Goal: Task Accomplishment & Management: Manage account settings

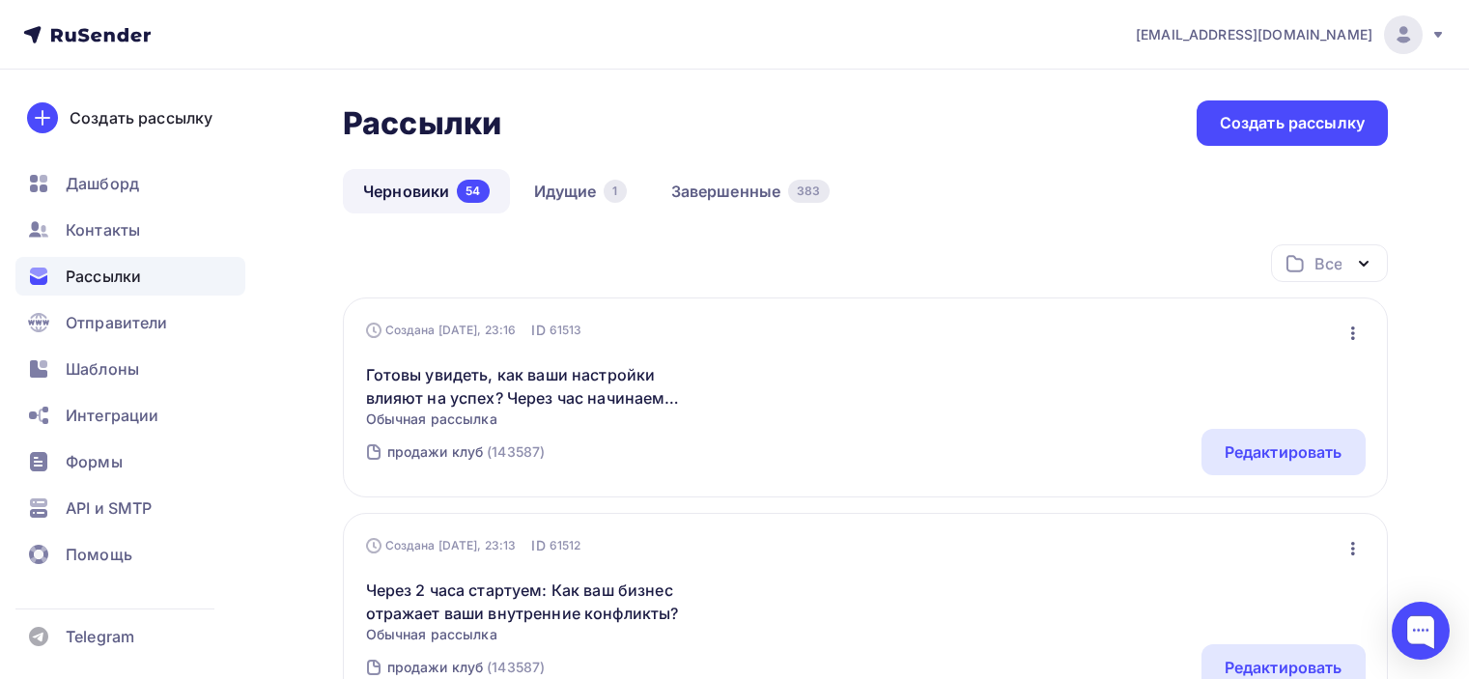
scroll to position [193, 0]
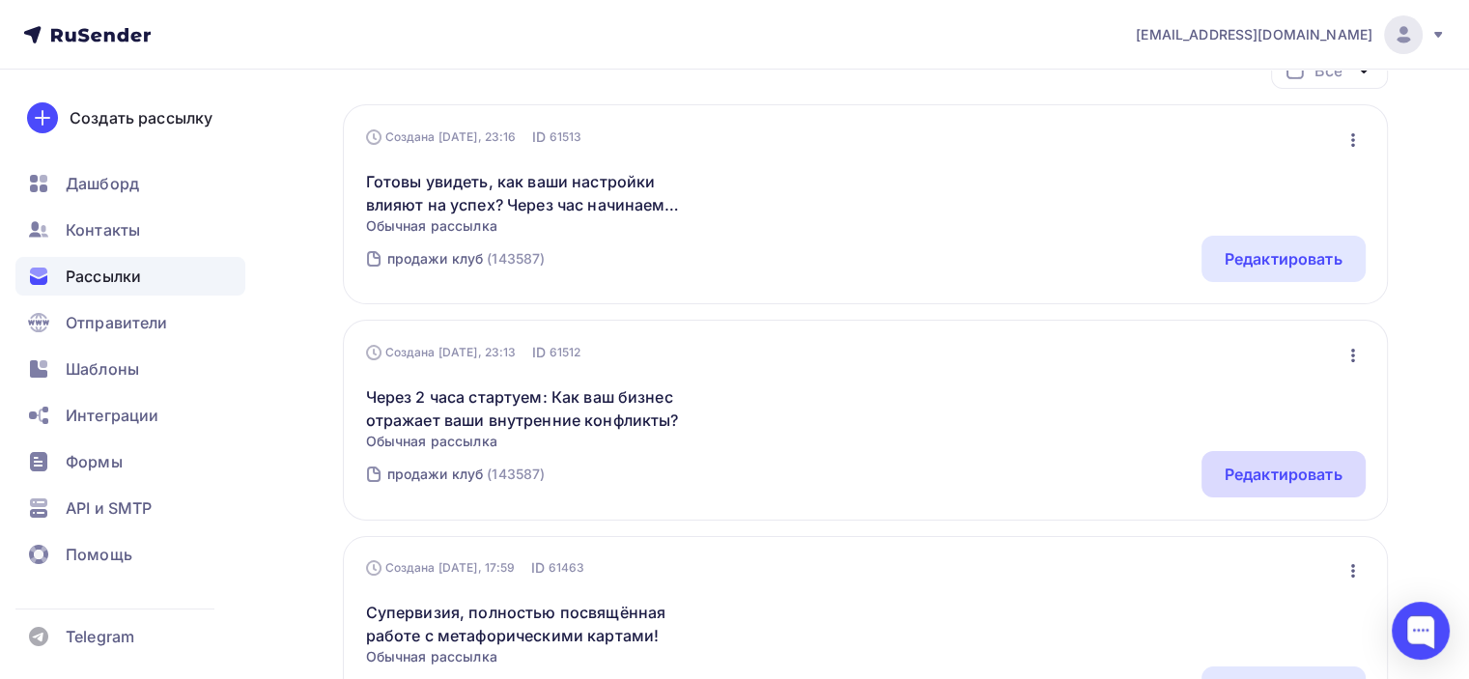
click at [1252, 470] on div "Редактировать" at bounding box center [1284, 474] width 118 height 23
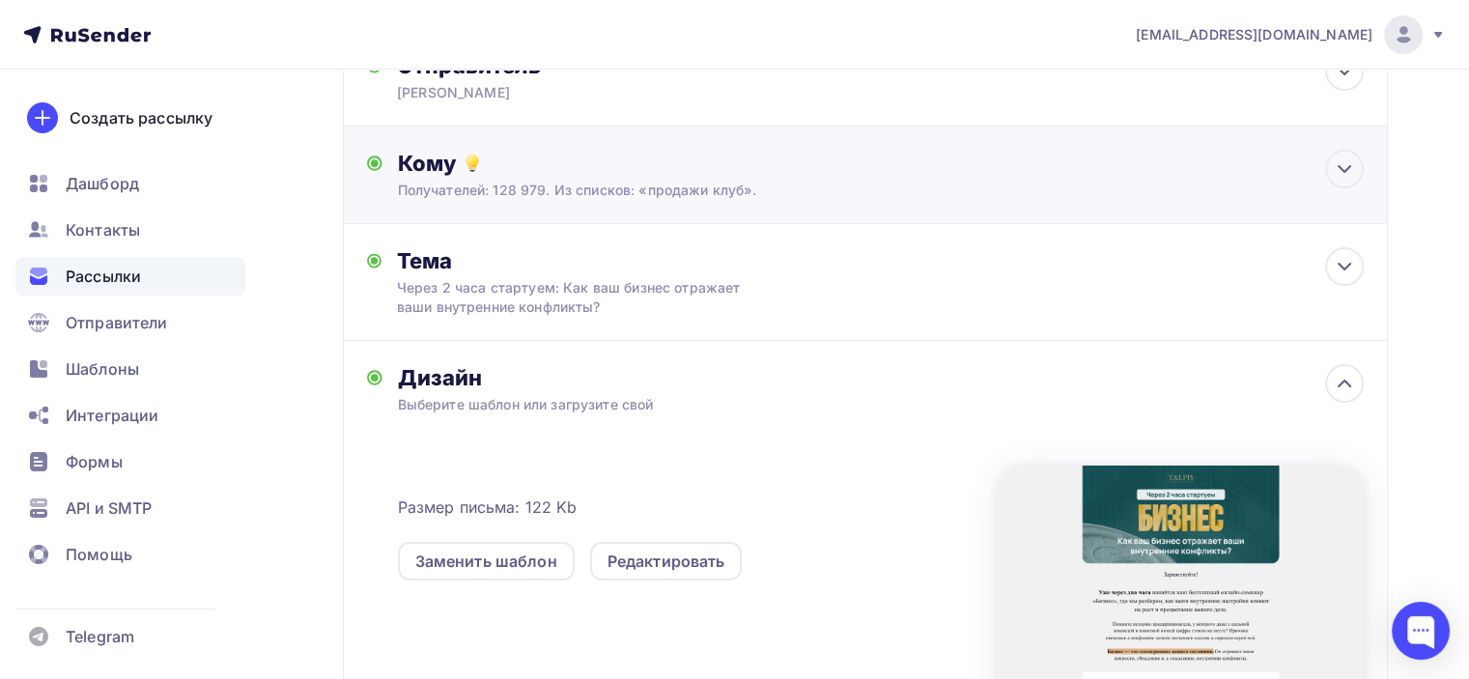
scroll to position [193, 0]
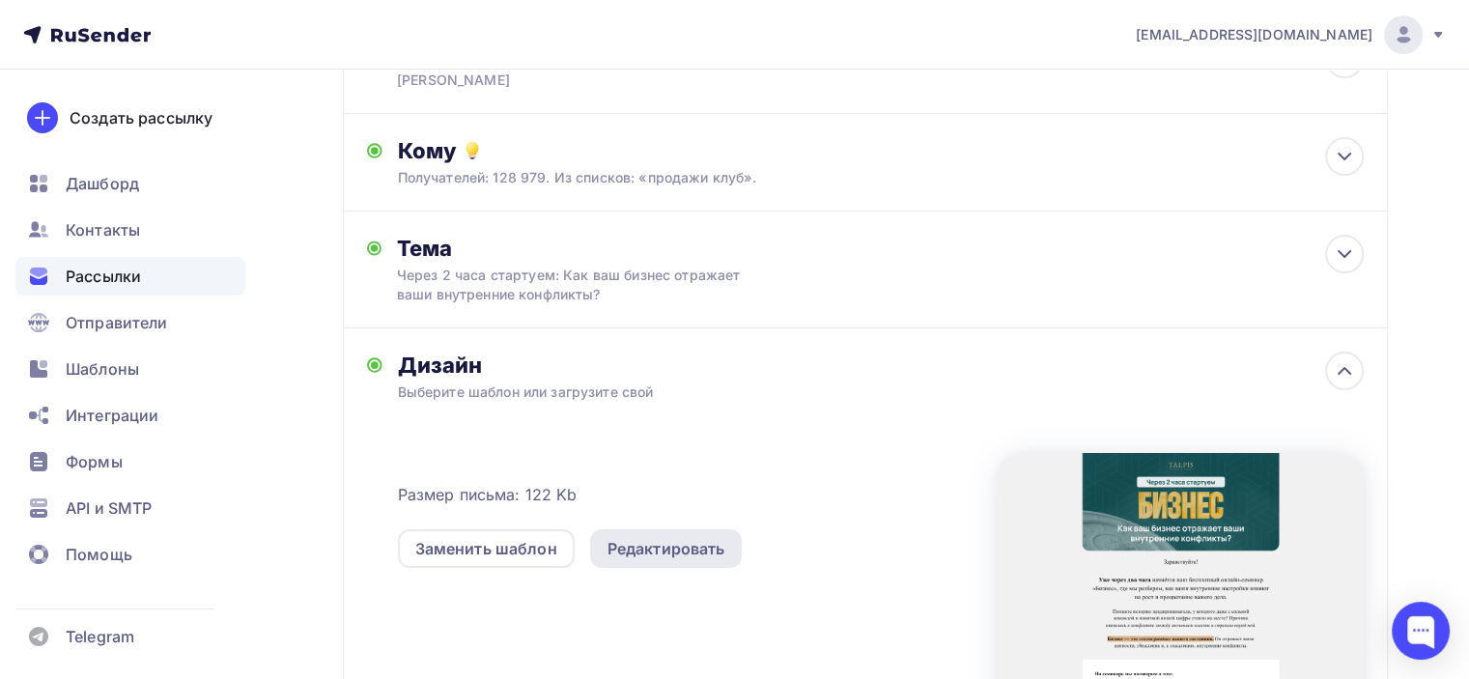
click at [637, 551] on div "Редактировать" at bounding box center [666, 548] width 118 height 23
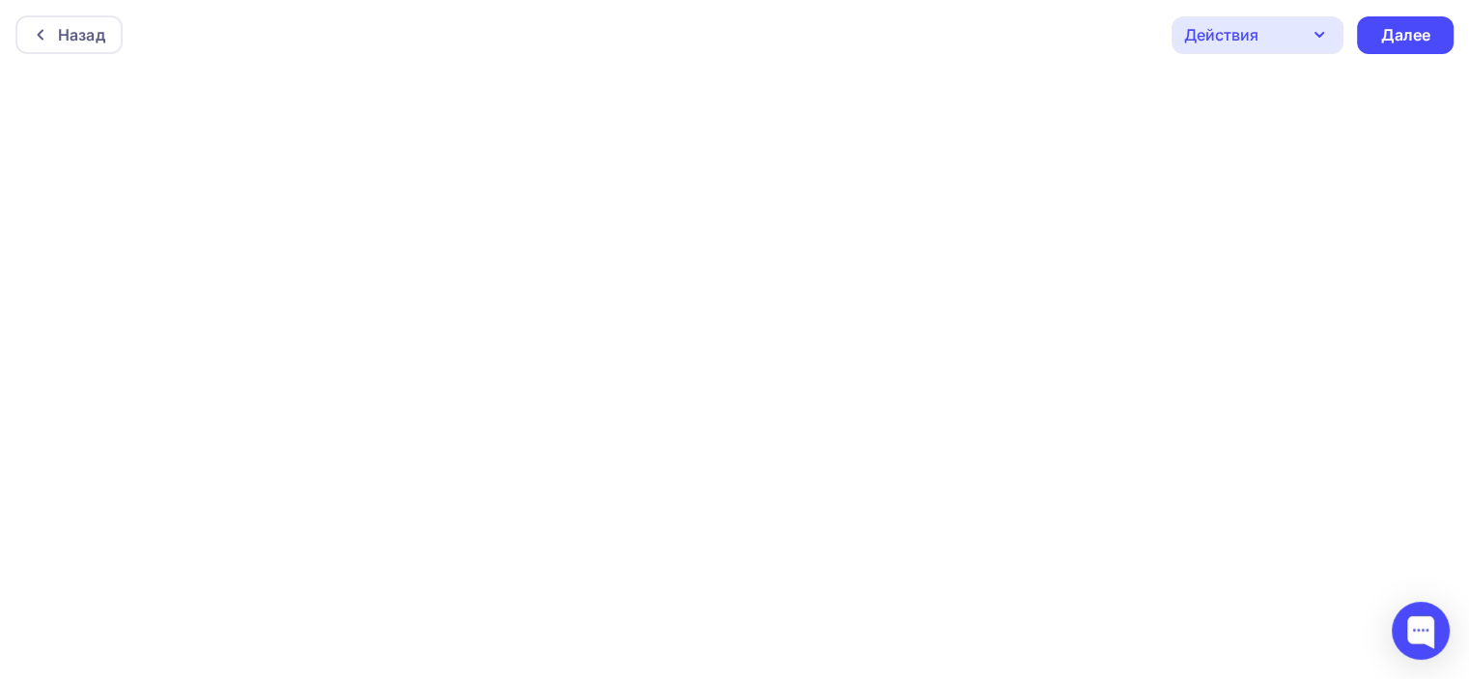
scroll to position [4, 0]
click at [1374, 34] on div "Далее" at bounding box center [1405, 32] width 97 height 38
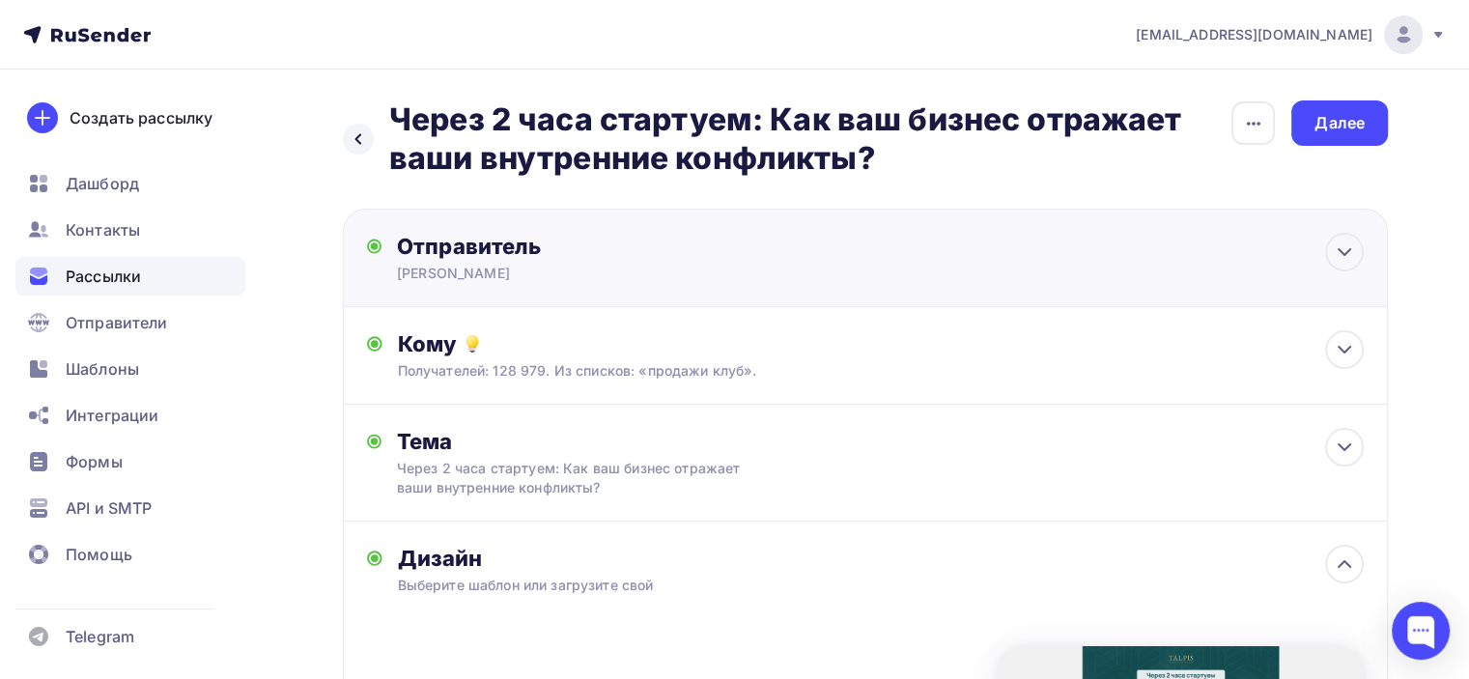
click at [907, 250] on div "Отправитель [PERSON_NAME] Email * [EMAIL_ADDRESS][DOMAIN_NAME] [EMAIL_ADDRESS][…" at bounding box center [865, 258] width 1045 height 99
type input "[PERSON_NAME]"
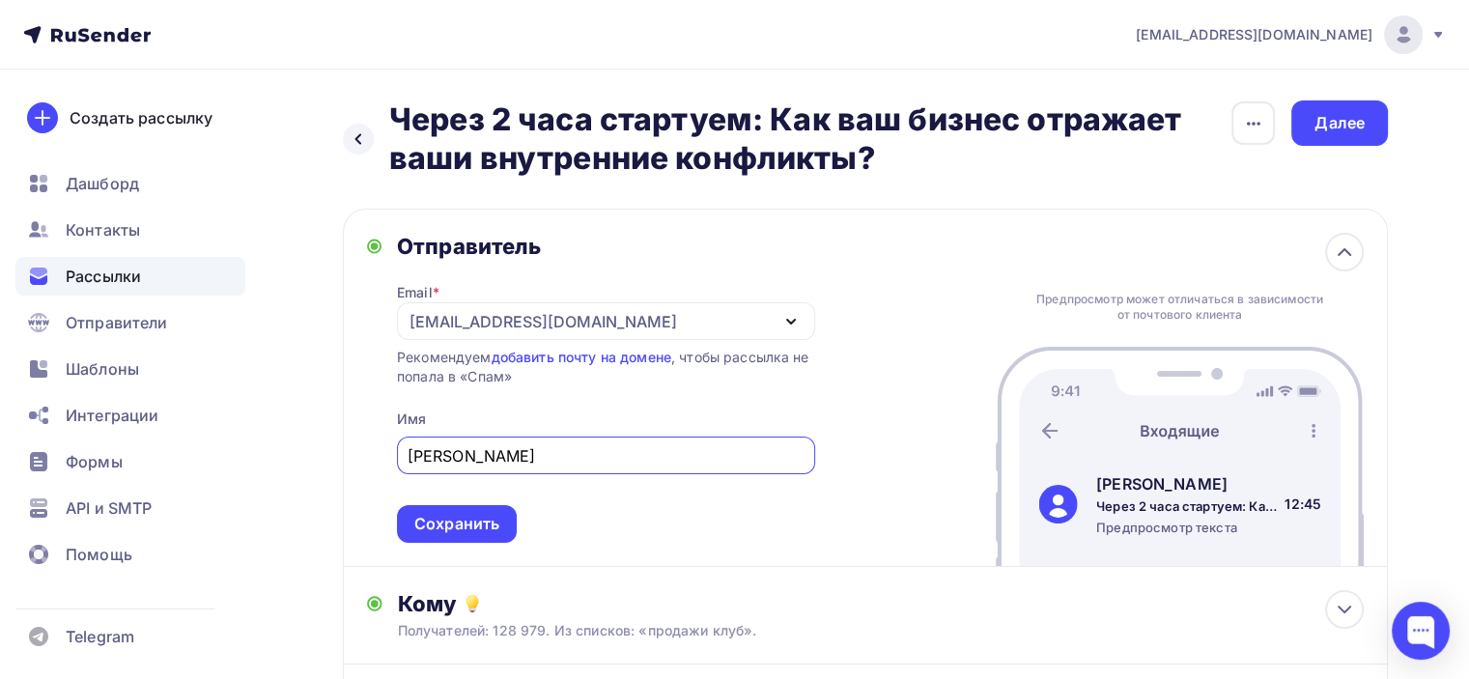
click at [898, 155] on h2 "Через 2 часа стартуем: Как ваш бизнес отражает ваши внутренние конфликты?" at bounding box center [809, 138] width 841 height 77
click at [1337, 249] on icon at bounding box center [1344, 251] width 23 height 23
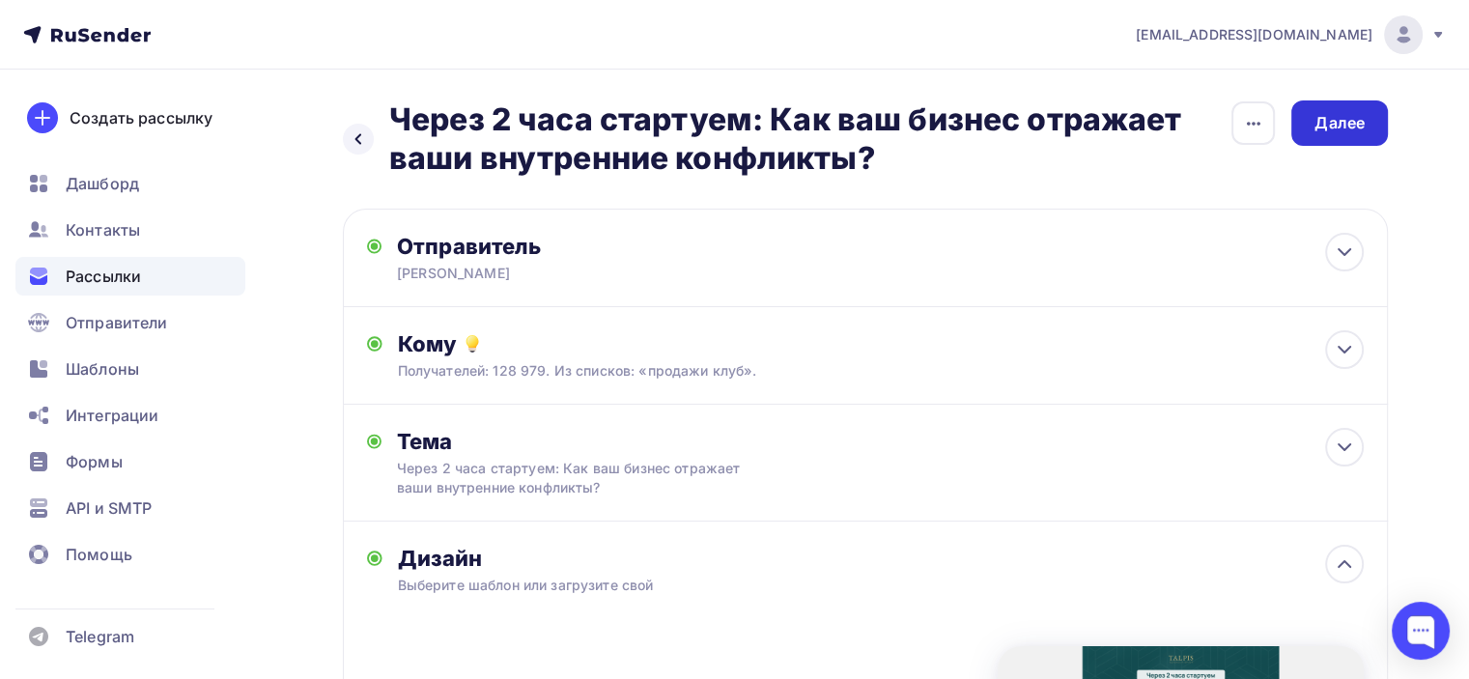
click at [1339, 127] on div "Далее" at bounding box center [1339, 123] width 50 height 22
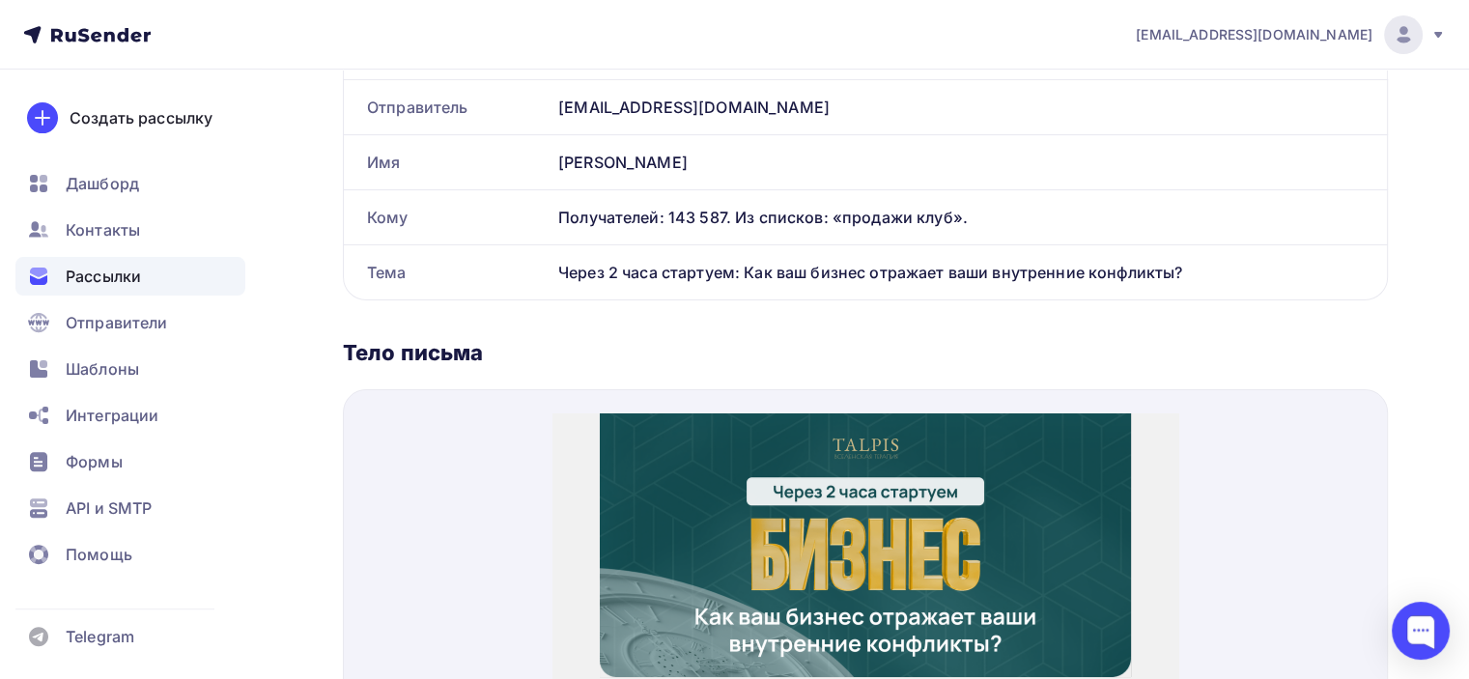
click at [814, 490] on img at bounding box center [865, 522] width 531 height 264
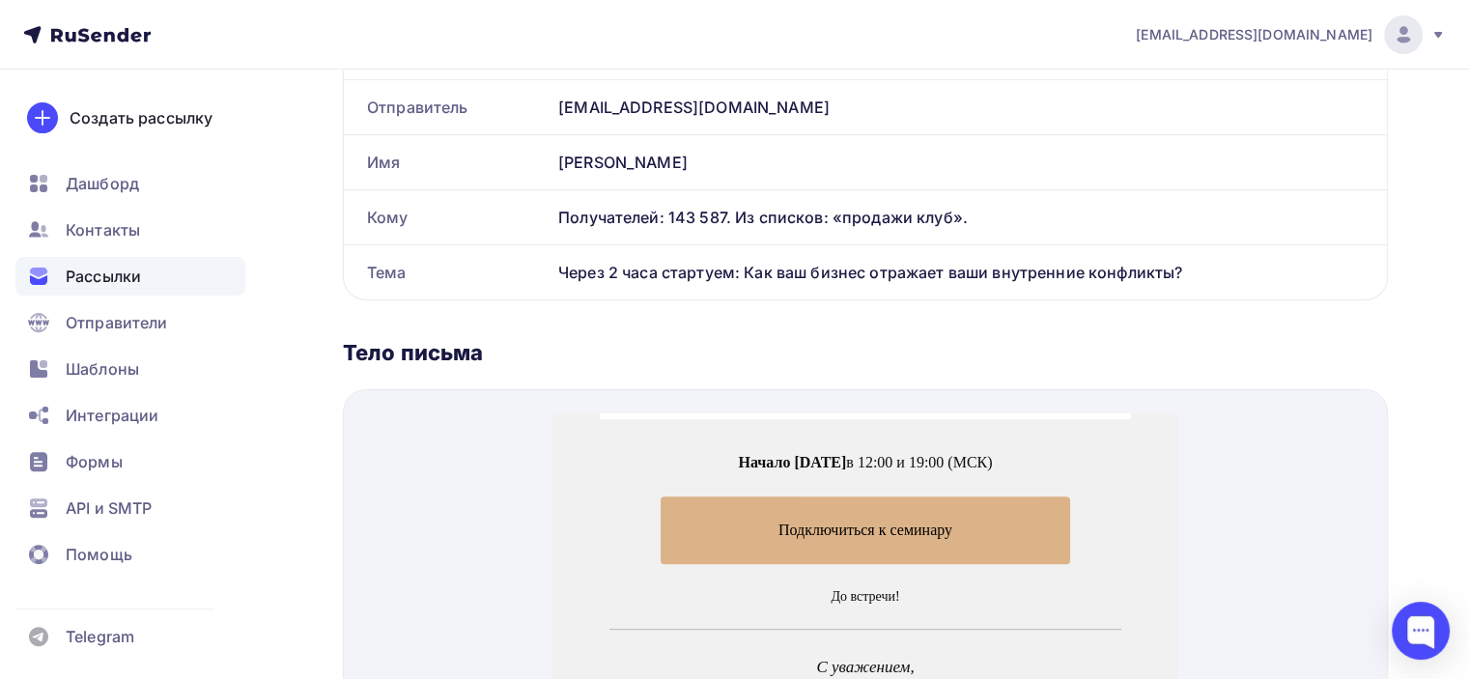
scroll to position [869, 0]
click at [848, 502] on span "Подключиться к семинару" at bounding box center [865, 505] width 409 height 67
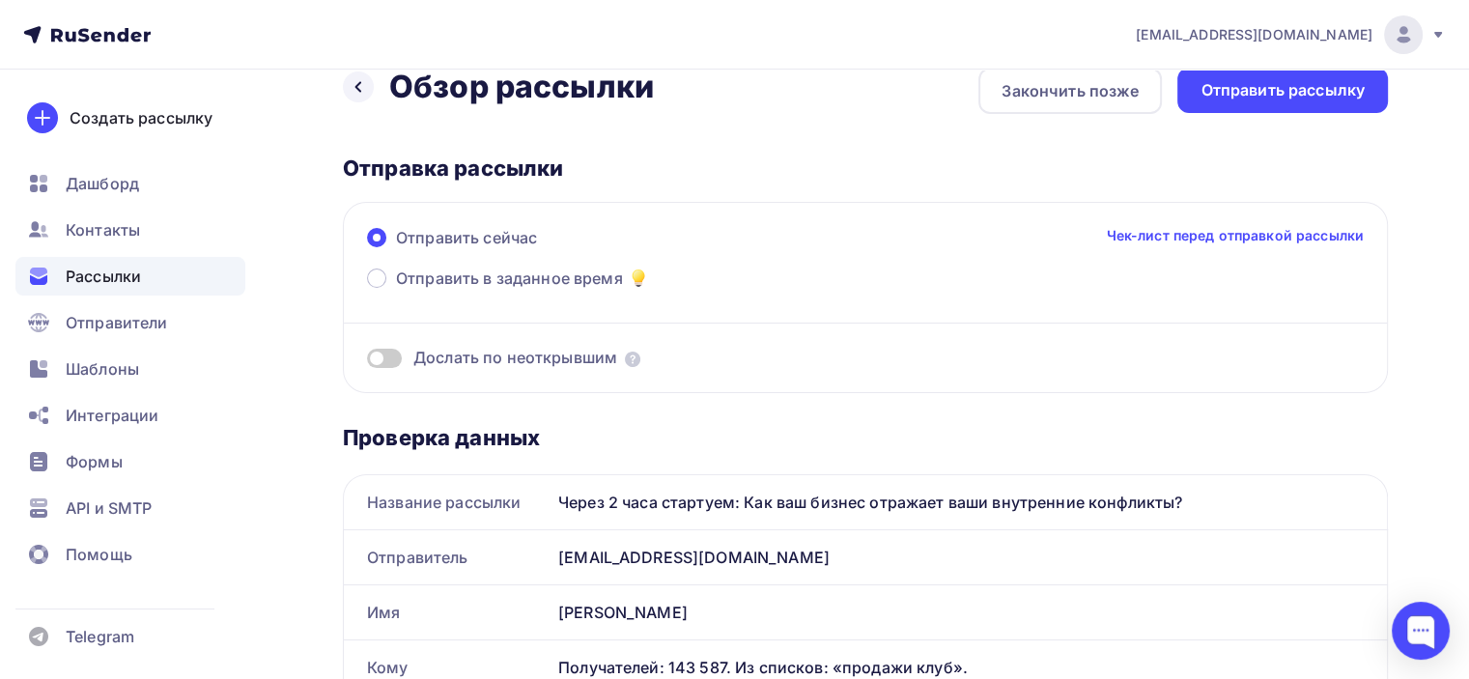
scroll to position [0, 0]
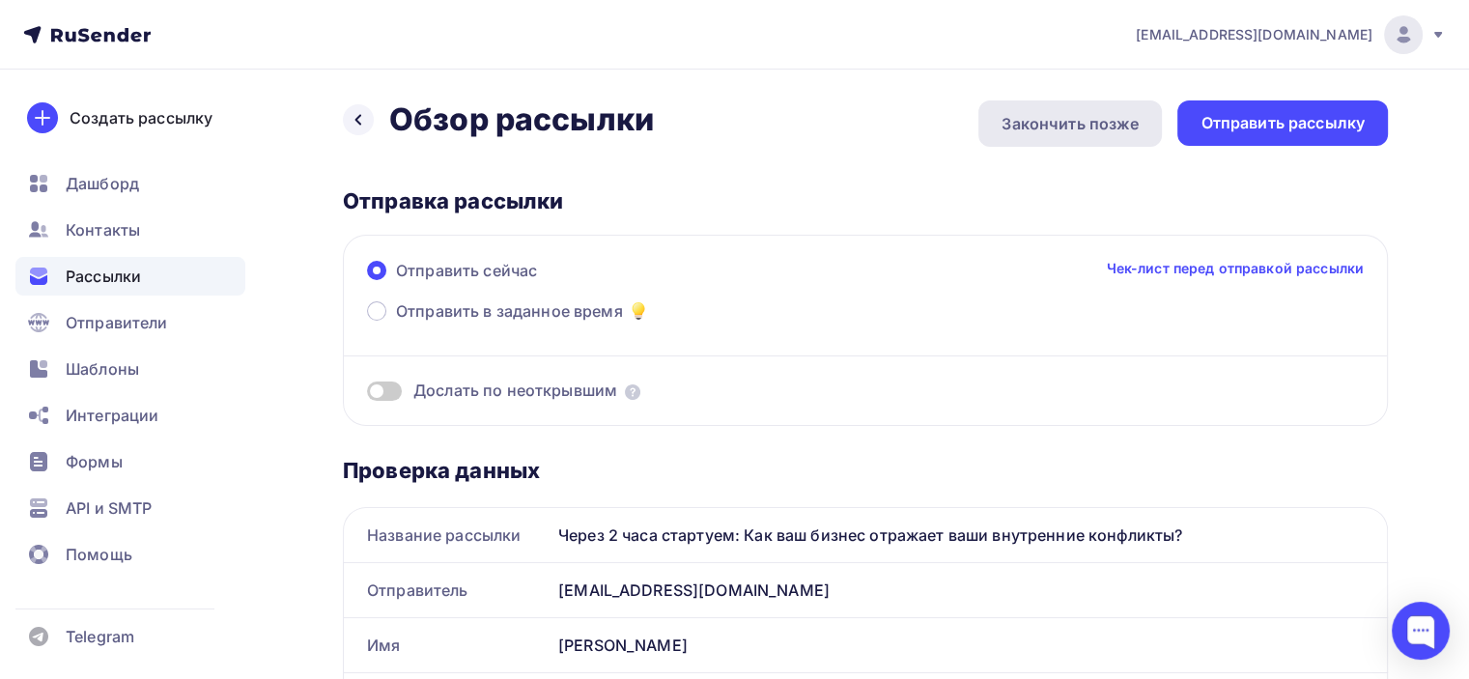
click at [1097, 127] on div "Закончить позже" at bounding box center [1070, 123] width 137 height 23
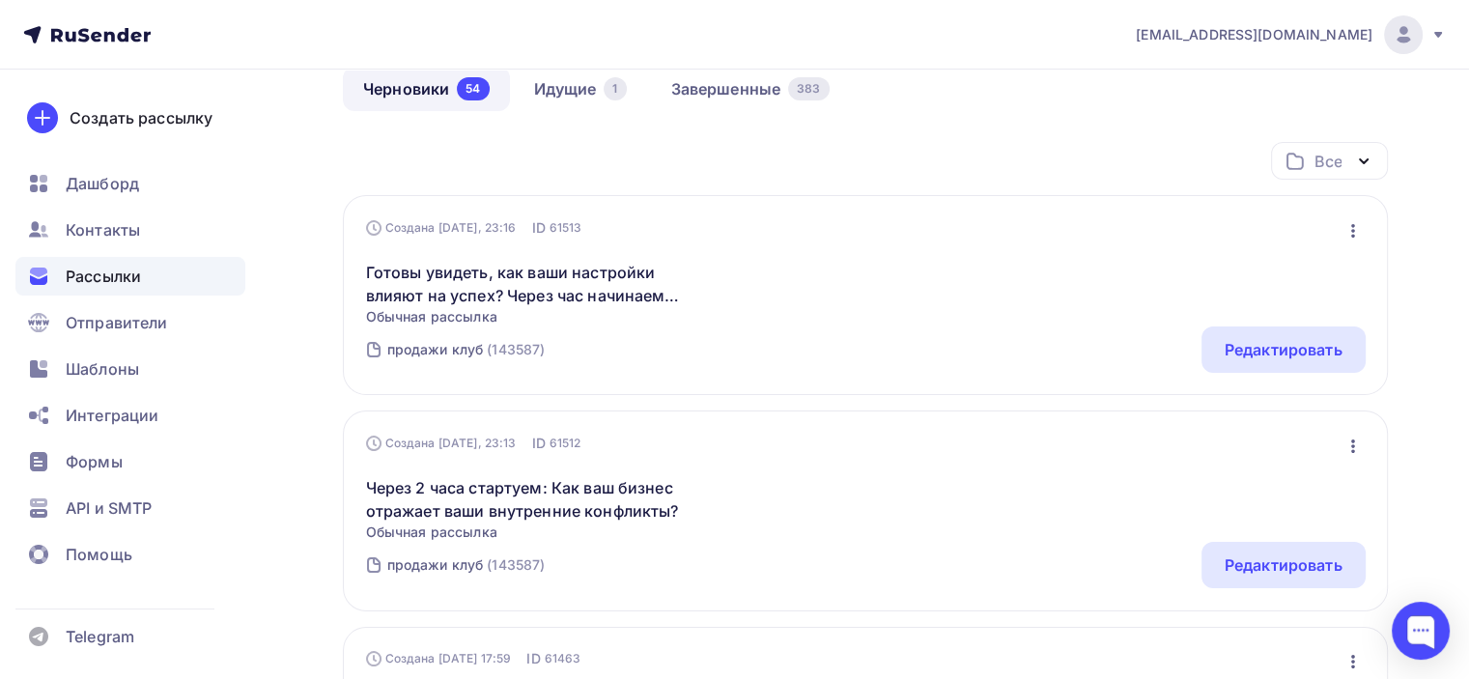
scroll to position [193, 0]
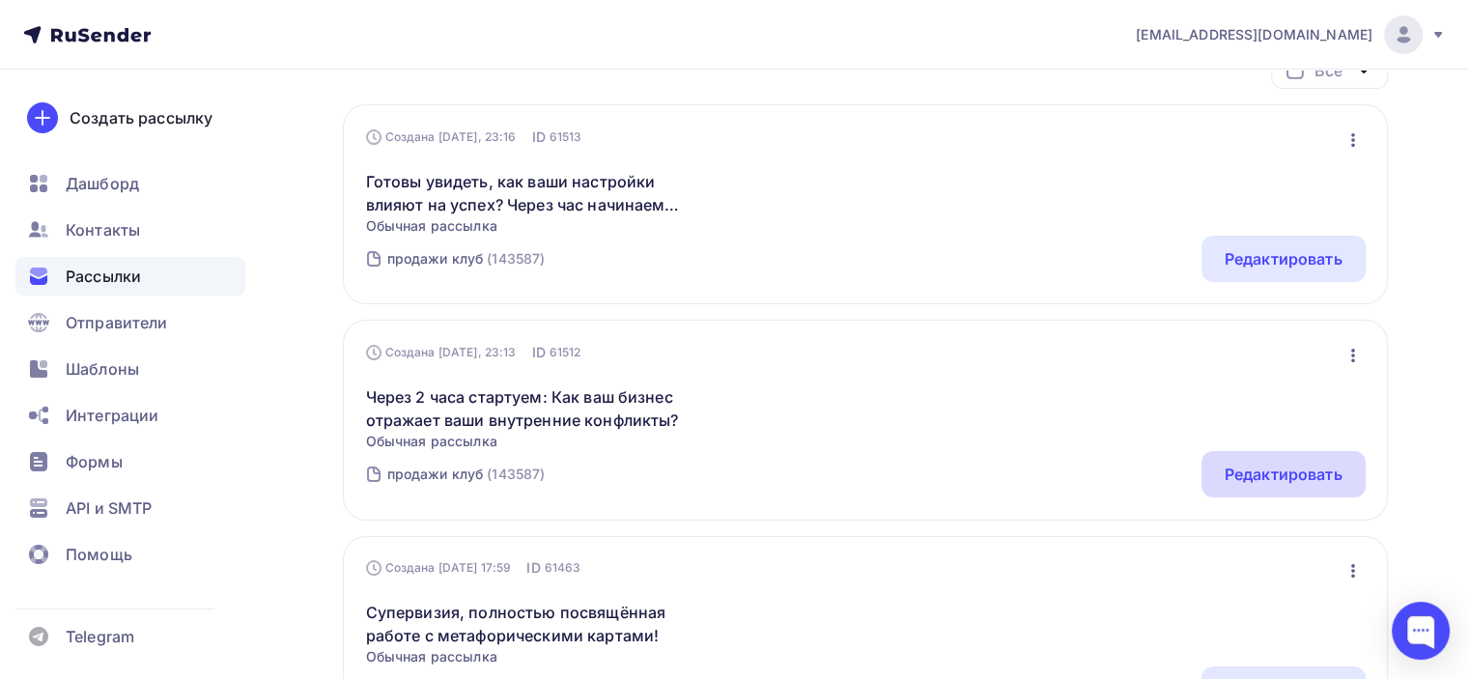
click at [1270, 475] on div "Редактировать" at bounding box center [1284, 474] width 118 height 23
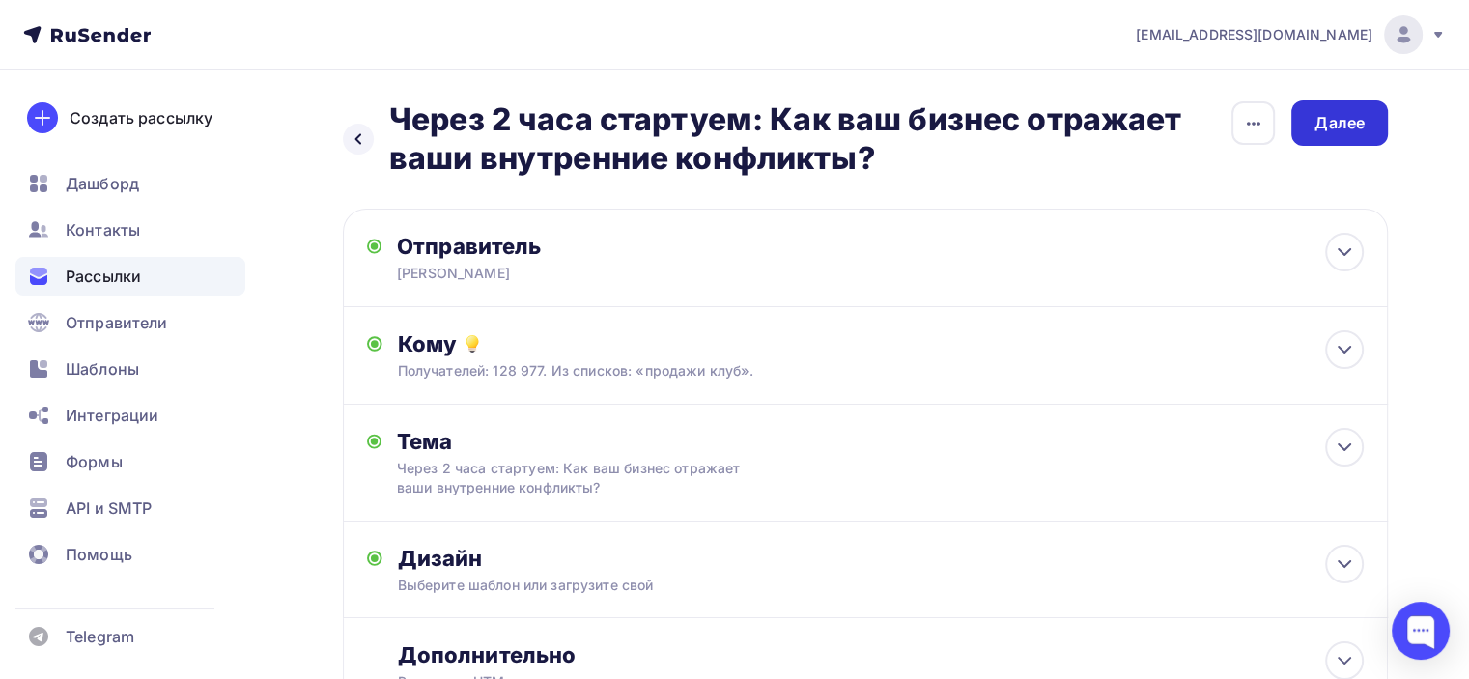
click at [1327, 134] on div "Далее" at bounding box center [1339, 122] width 97 height 45
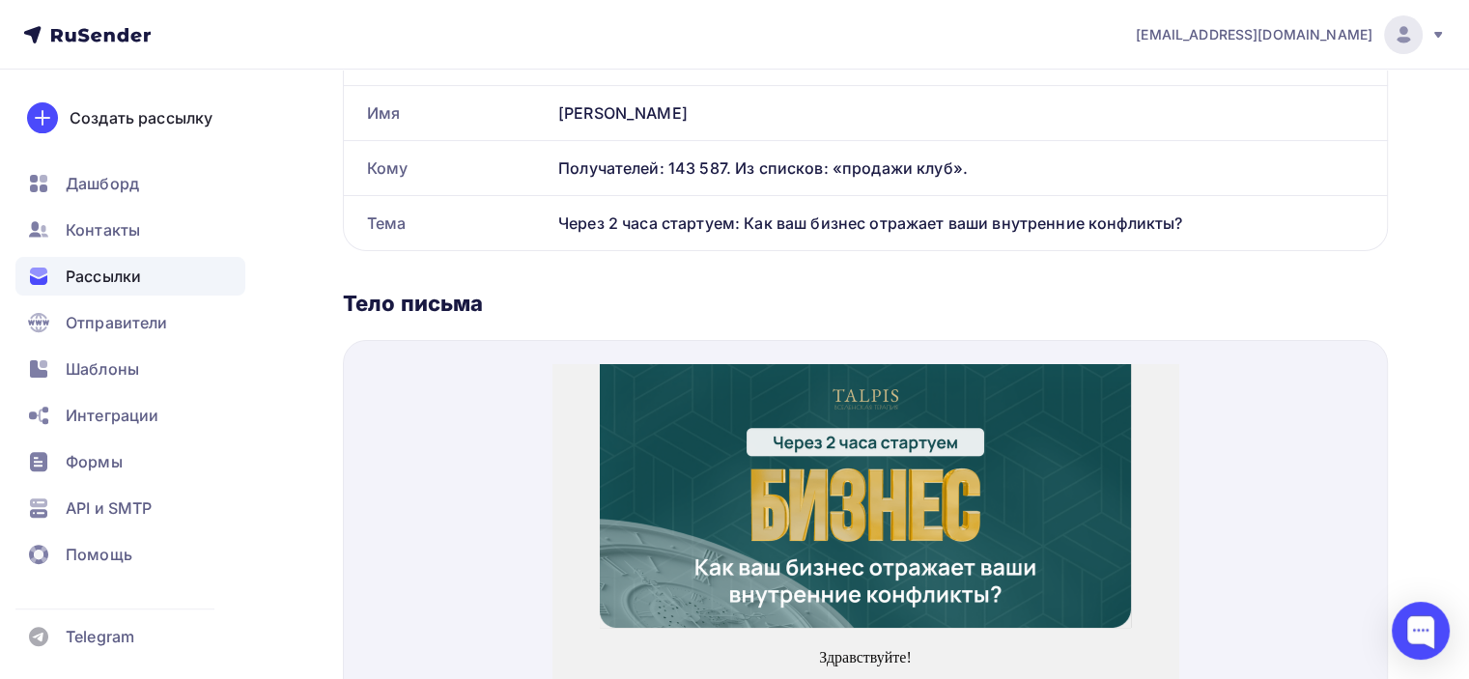
scroll to position [579, 0]
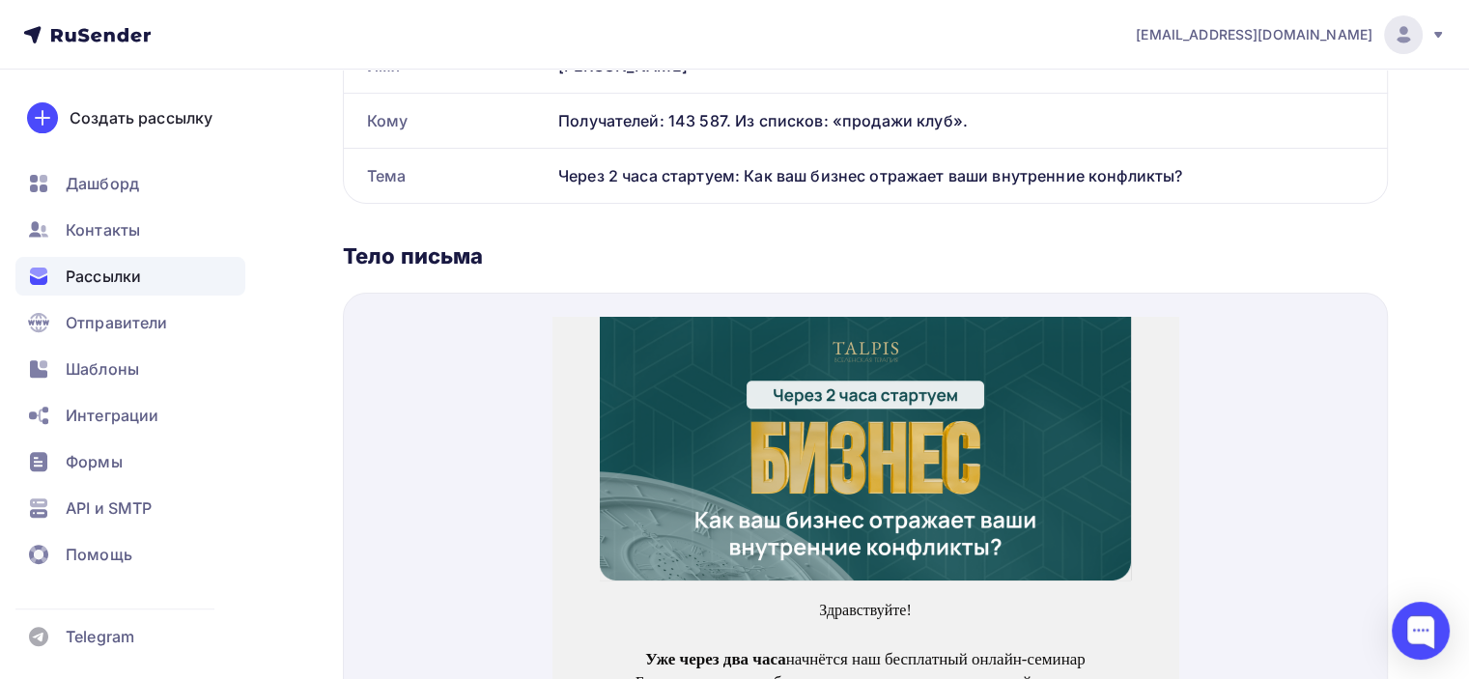
click at [946, 378] on img at bounding box center [865, 426] width 531 height 264
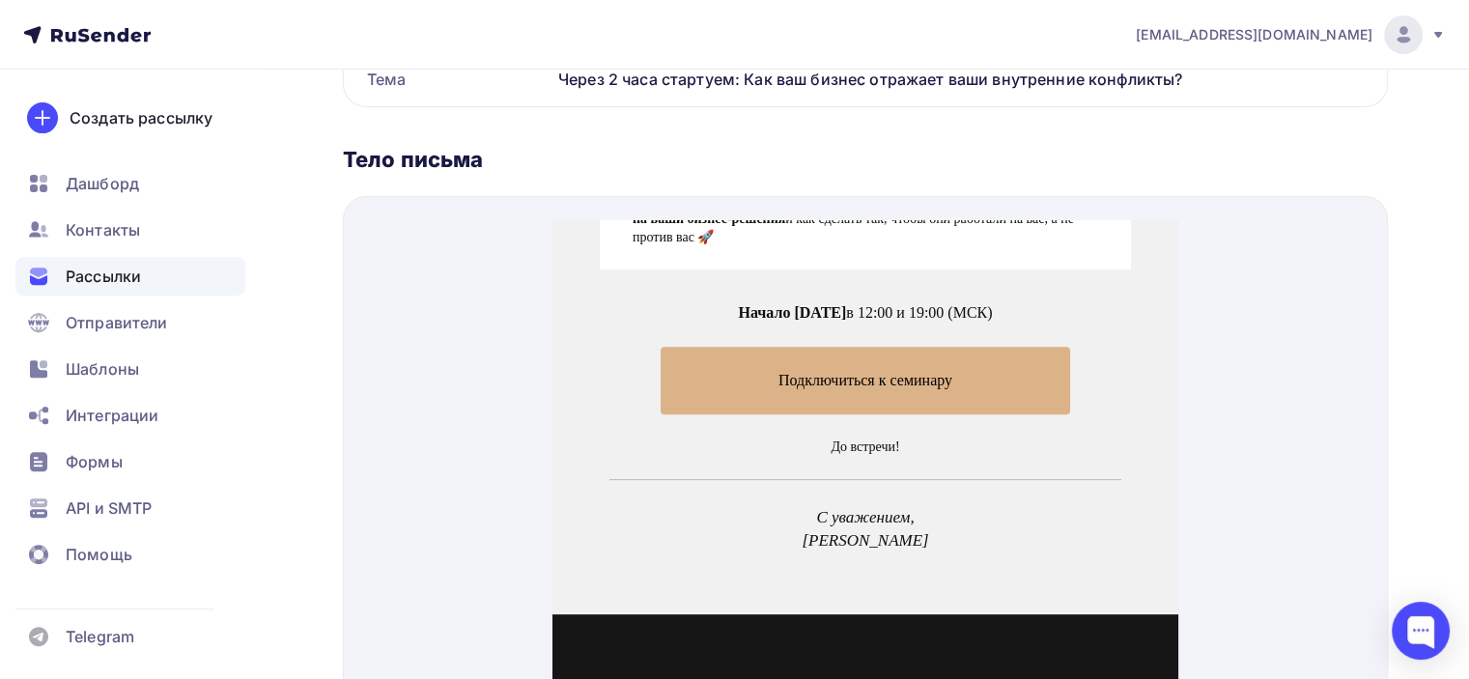
scroll to position [869, 0]
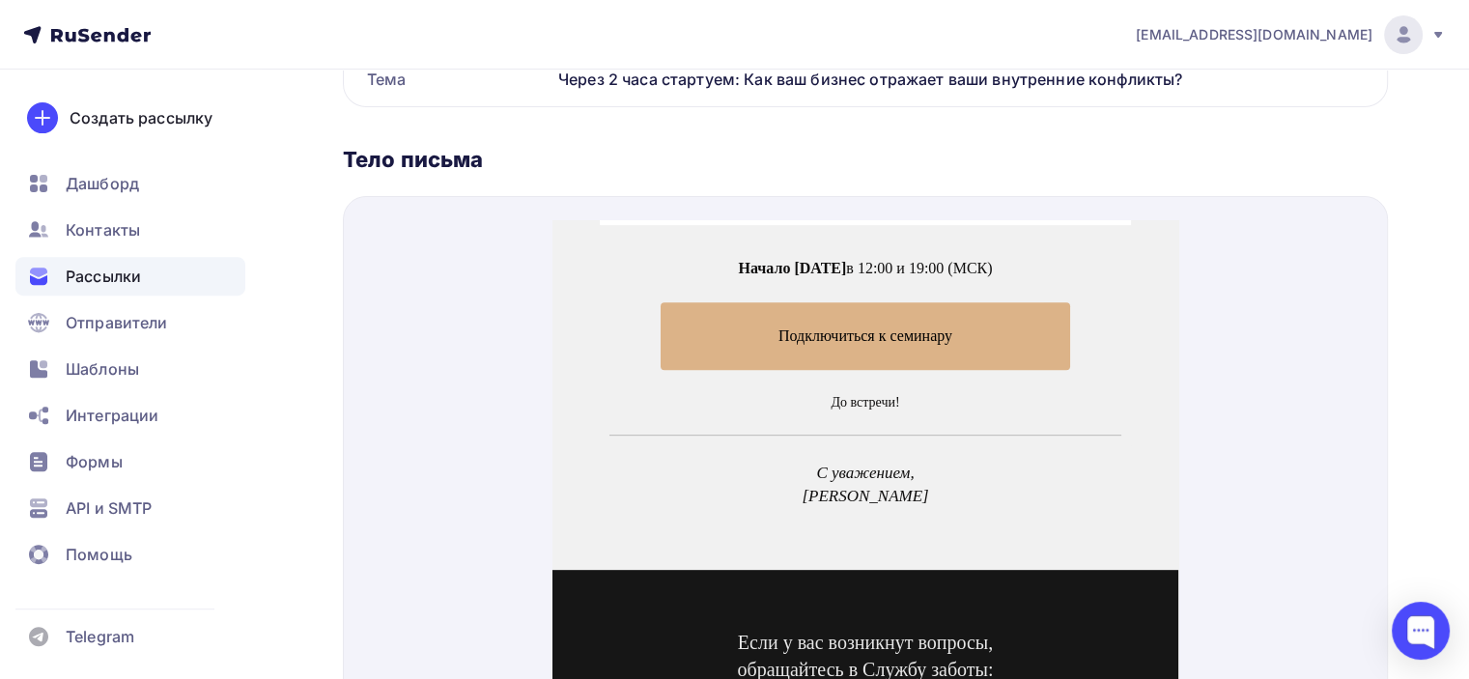
click at [892, 310] on span "Подключиться к семинару" at bounding box center [865, 312] width 409 height 67
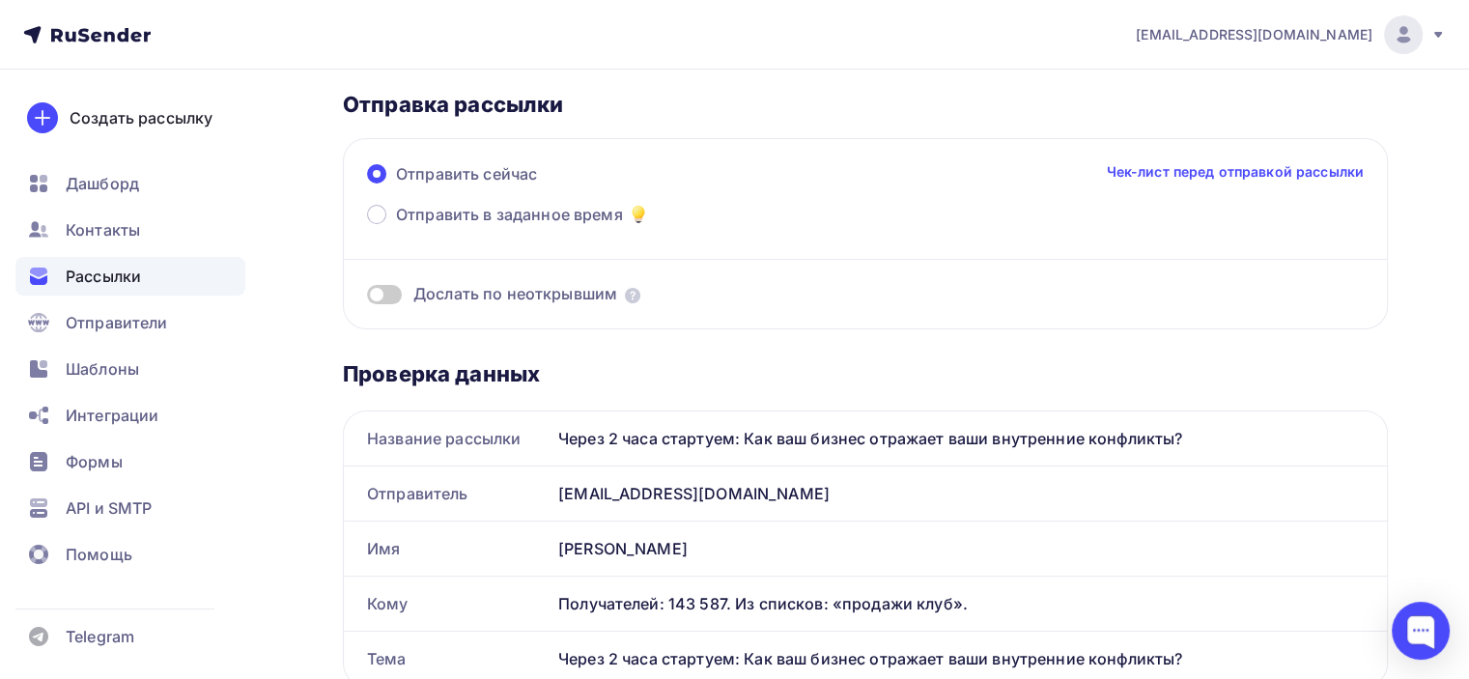
scroll to position [0, 0]
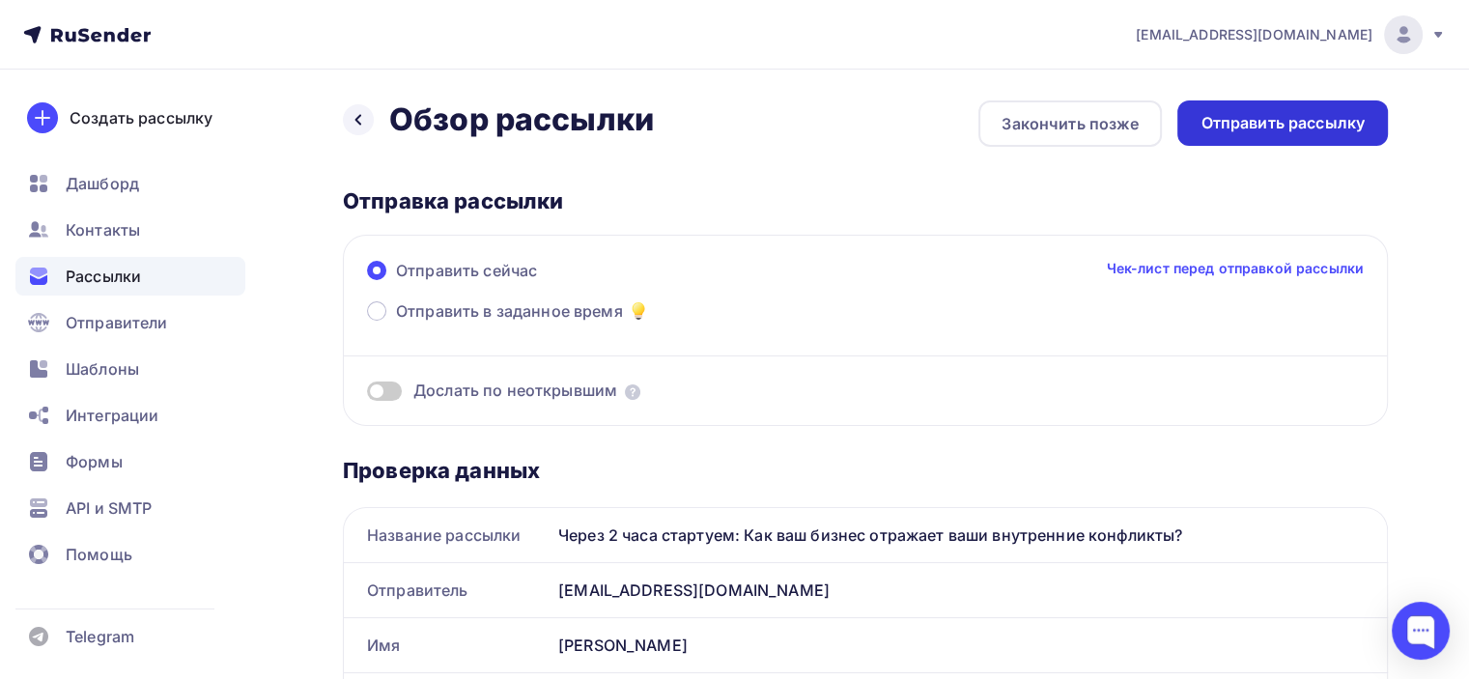
click at [1263, 125] on div "Отправить рассылку" at bounding box center [1282, 123] width 164 height 22
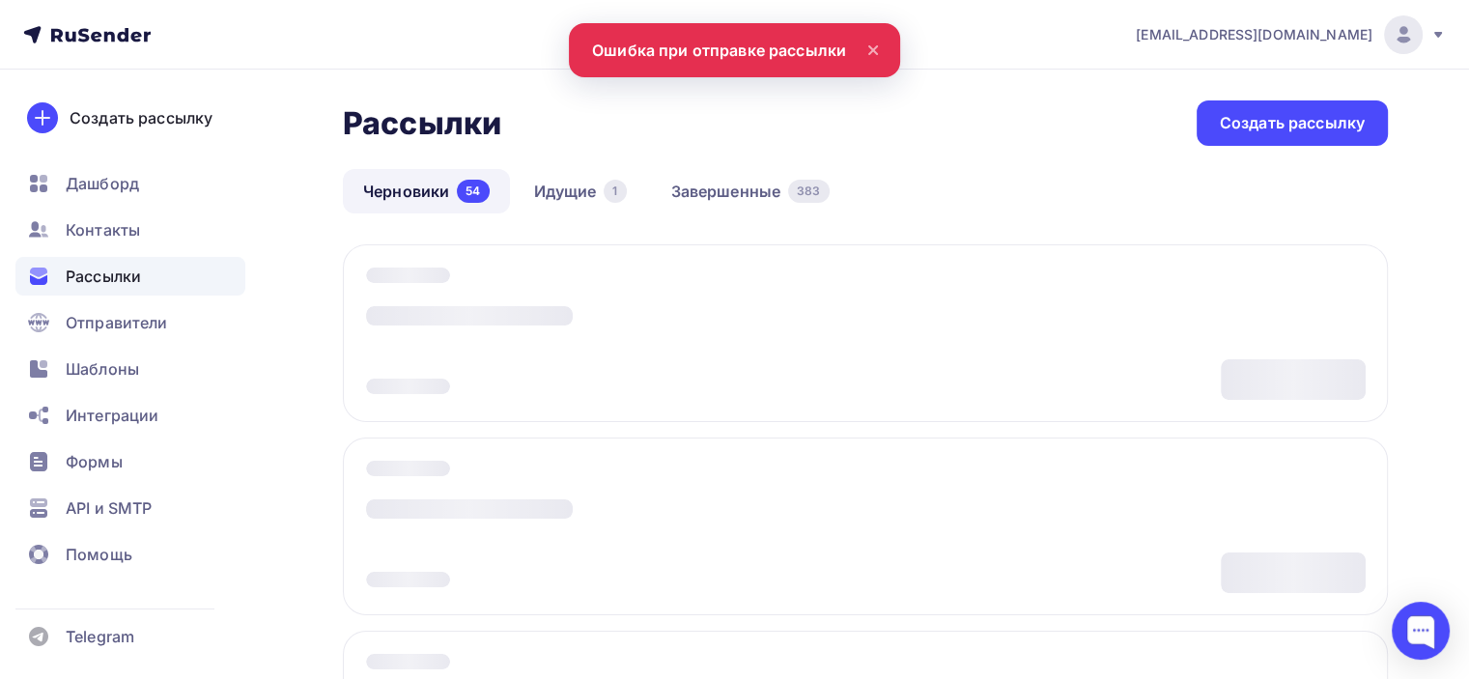
click at [864, 48] on icon at bounding box center [872, 50] width 23 height 23
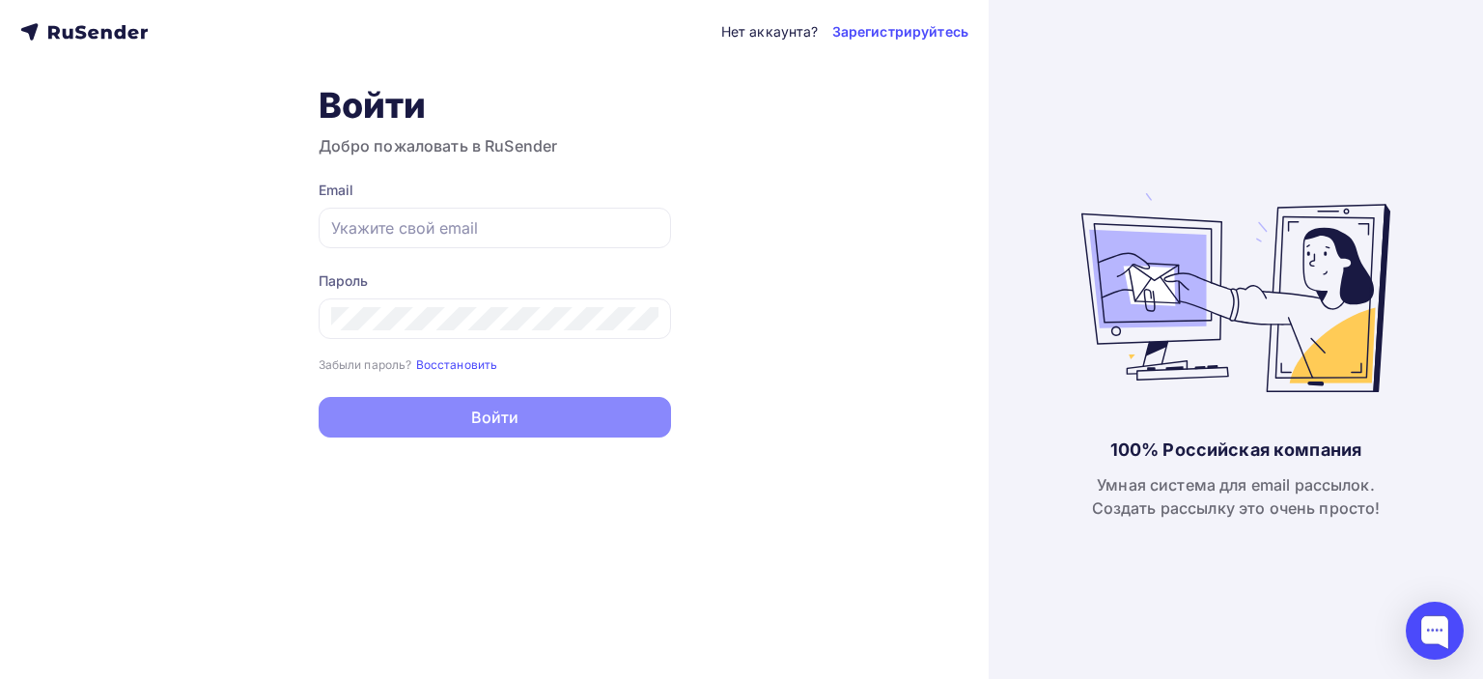
type input "[EMAIL_ADDRESS][DOMAIN_NAME]"
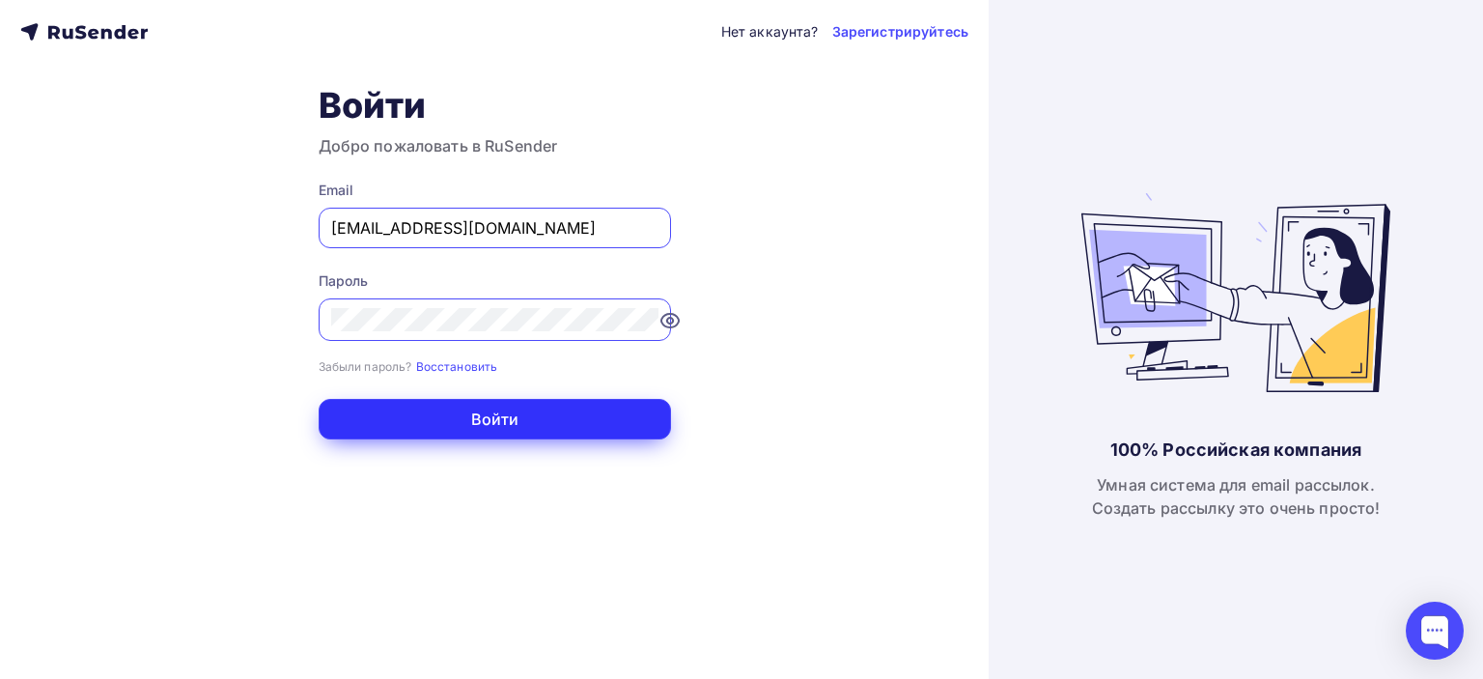
click at [512, 427] on button "Войти" at bounding box center [495, 419] width 353 height 41
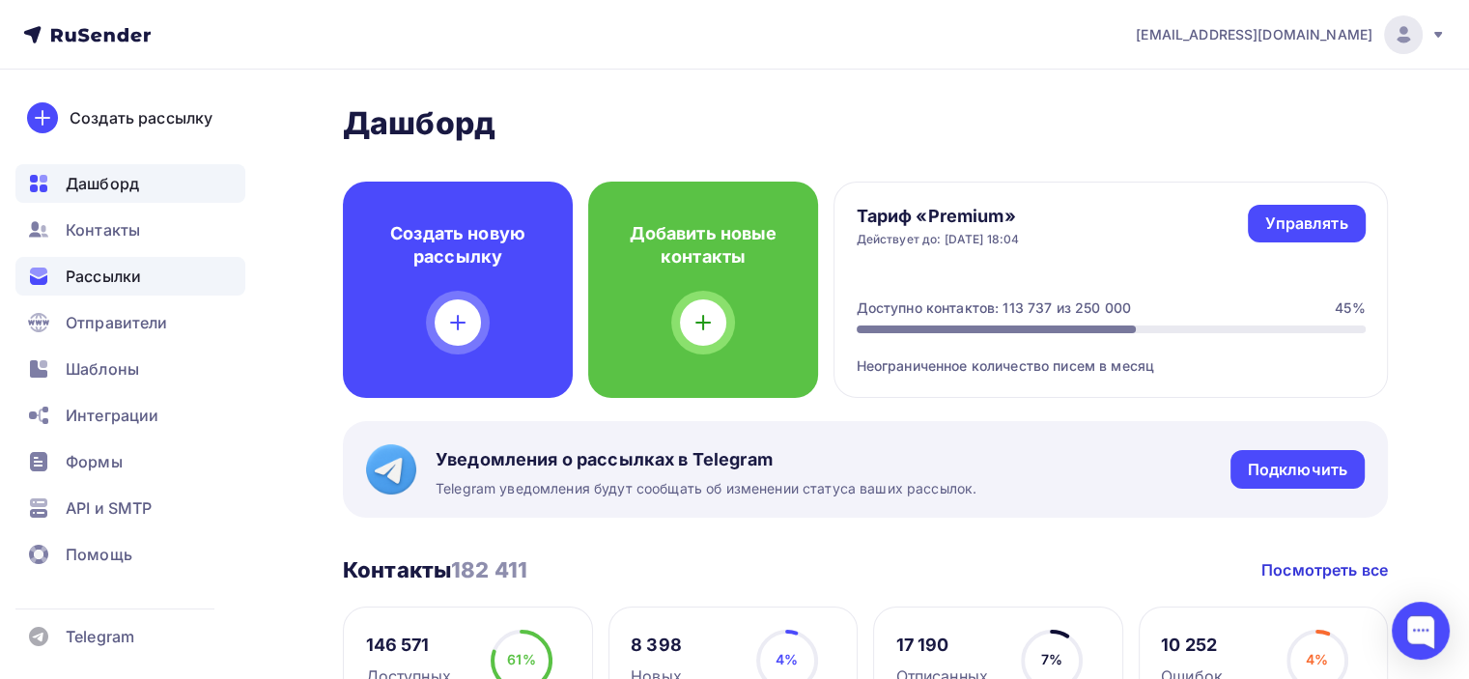
click at [83, 273] on span "Рассылки" at bounding box center [103, 276] width 75 height 23
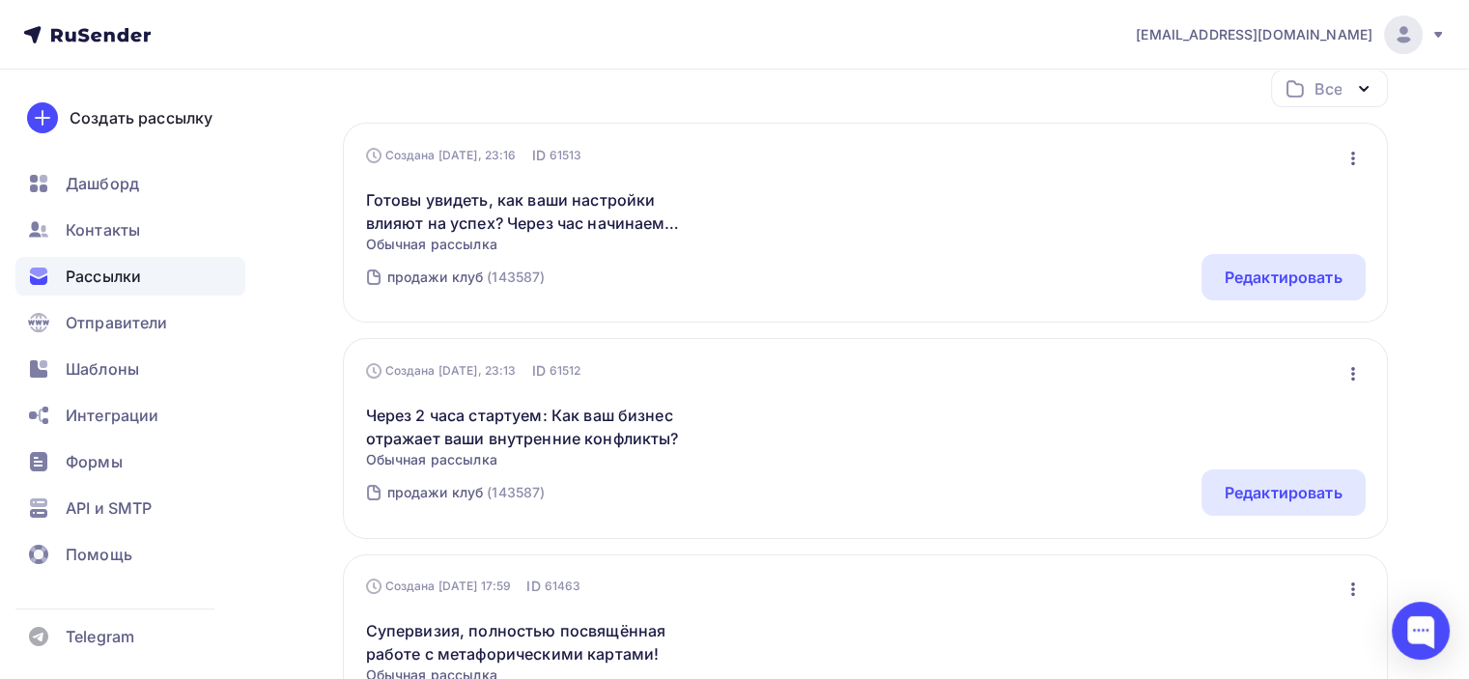
scroll to position [193, 0]
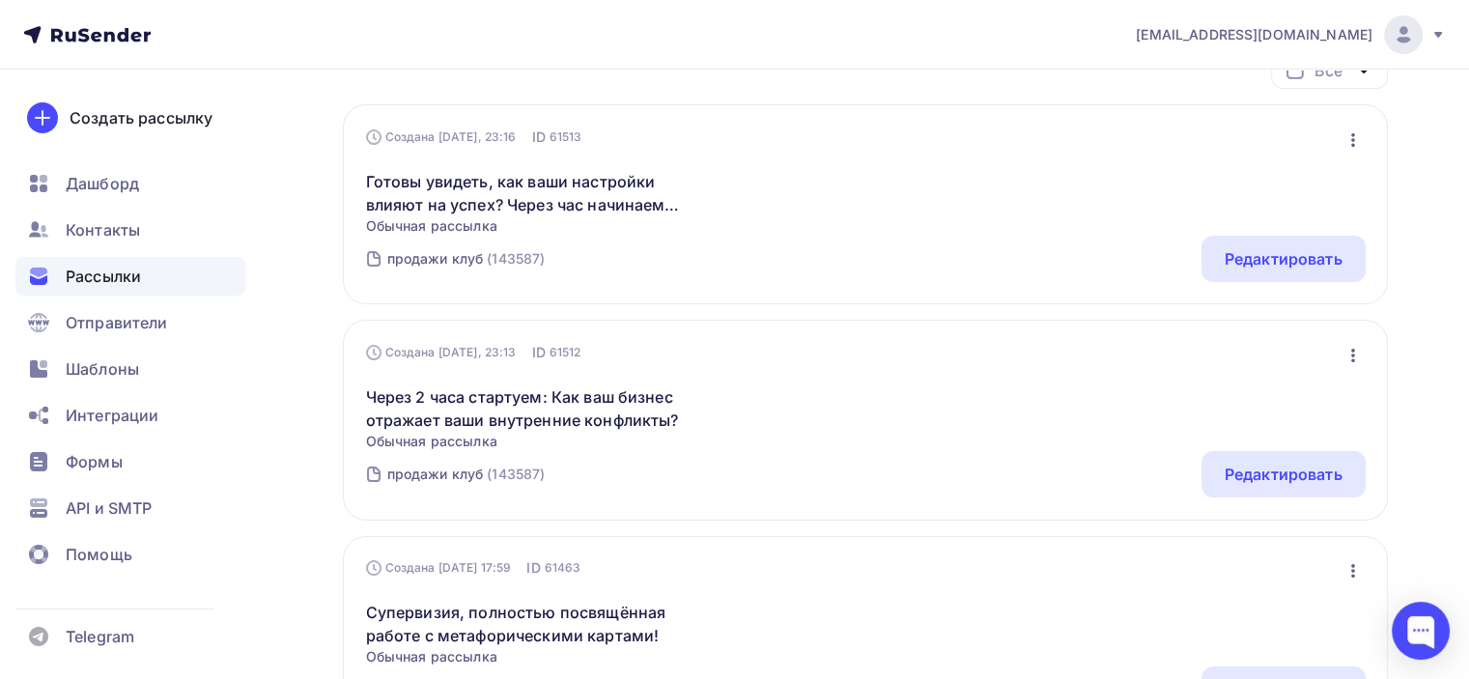
click at [781, 444] on div "Через 2 часа стартуем: Как ваш бизнес отражает ваши внутренние конфликты? Обычн…" at bounding box center [866, 406] width 1000 height 89
click at [1274, 478] on div "Редактировать" at bounding box center [1284, 474] width 118 height 23
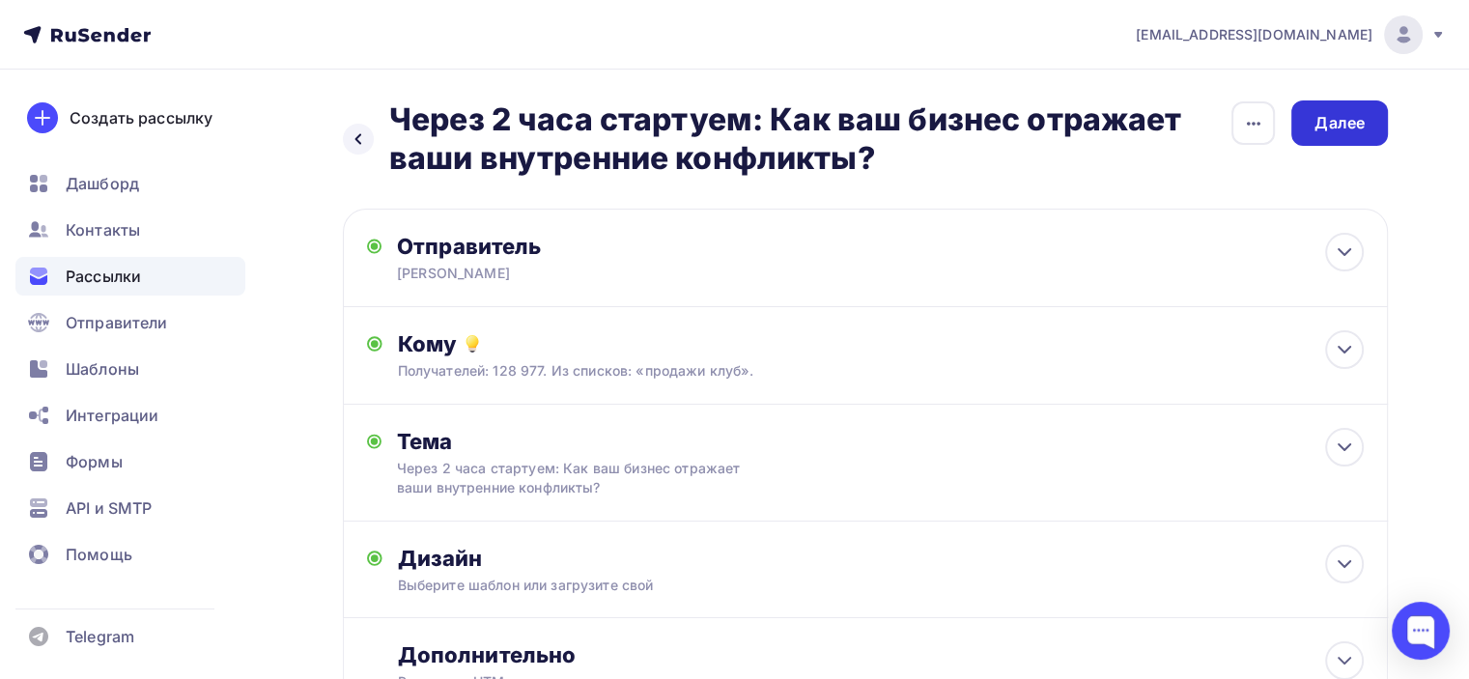
click at [1314, 118] on div "Далее" at bounding box center [1339, 123] width 50 height 22
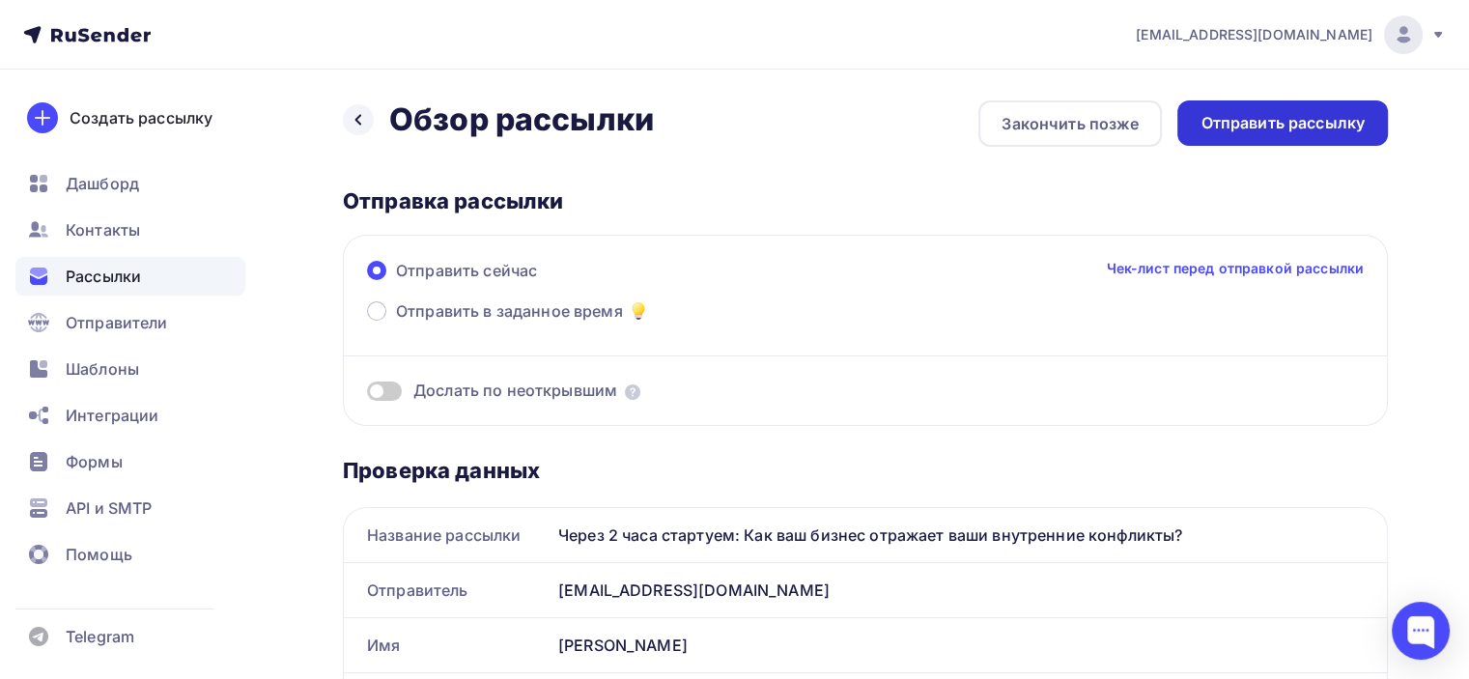
click at [1292, 119] on div "Отправить рассылку" at bounding box center [1282, 123] width 164 height 22
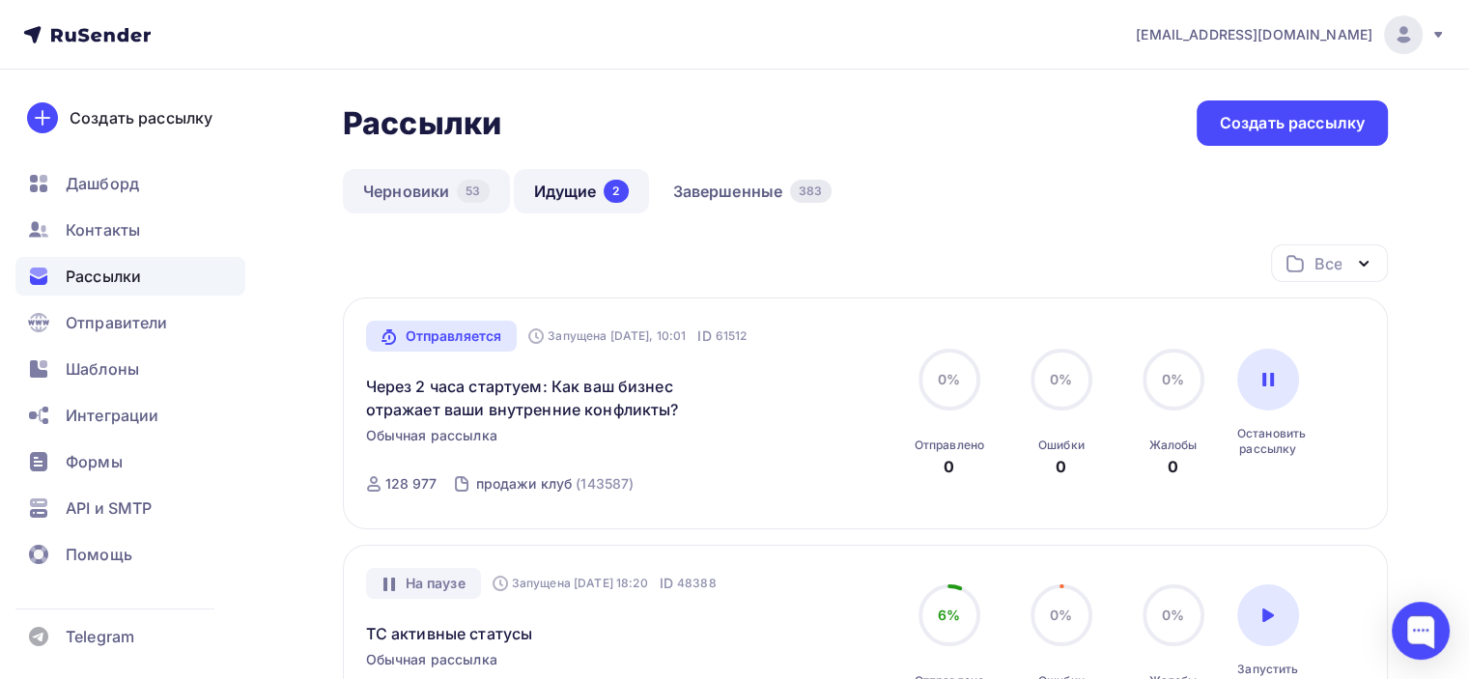
click at [476, 203] on link "Черновики 53" at bounding box center [426, 191] width 167 height 44
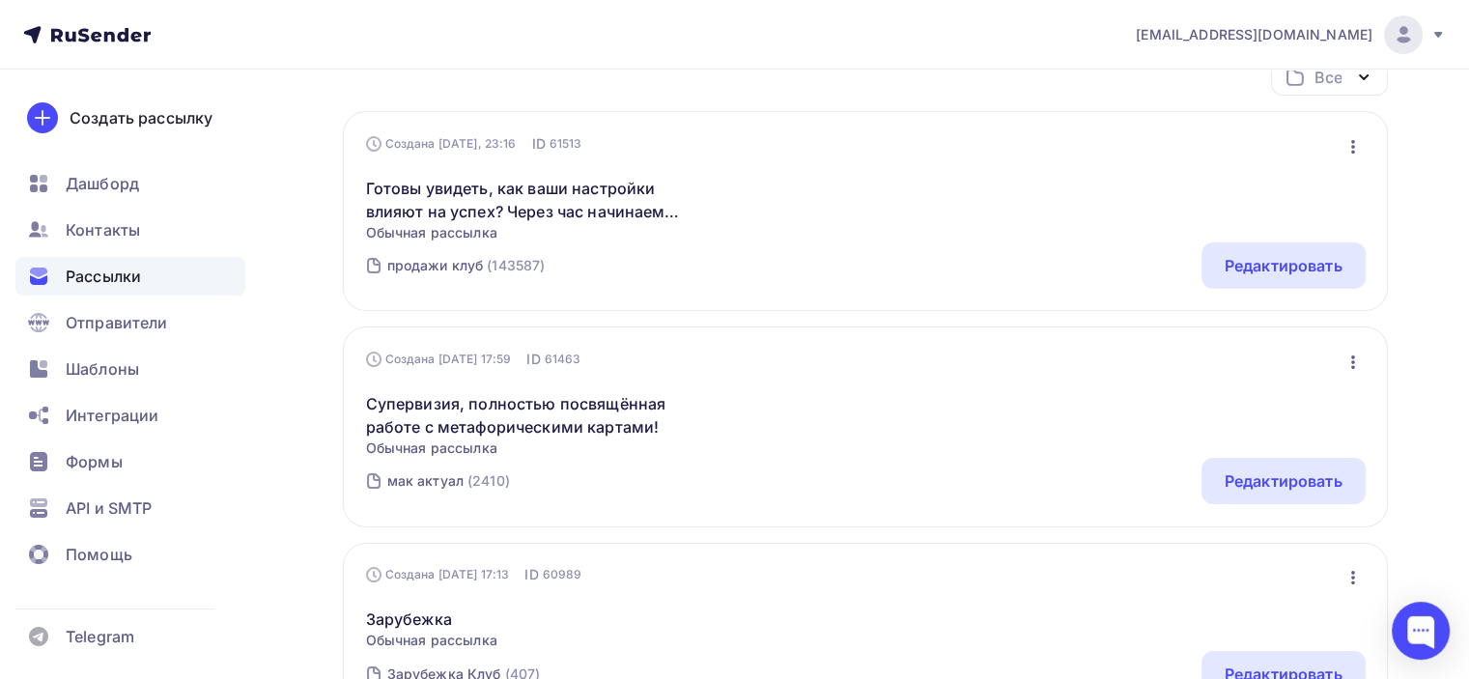
scroll to position [97, 0]
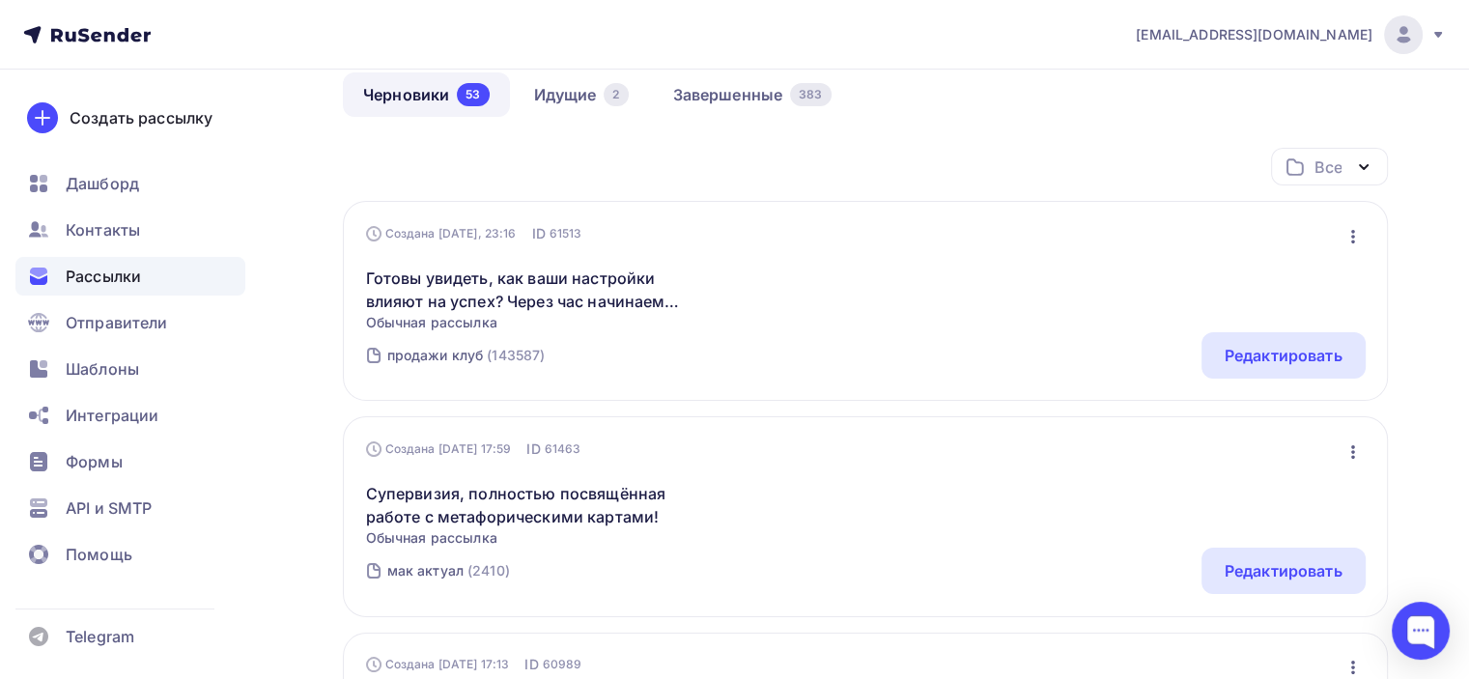
click at [780, 283] on div "Готовы увидеть, как ваши настройки влияют на успех? Через час начинаем «Бизнес»…" at bounding box center [866, 287] width 1000 height 89
click at [1221, 348] on div "Редактировать" at bounding box center [1283, 355] width 164 height 46
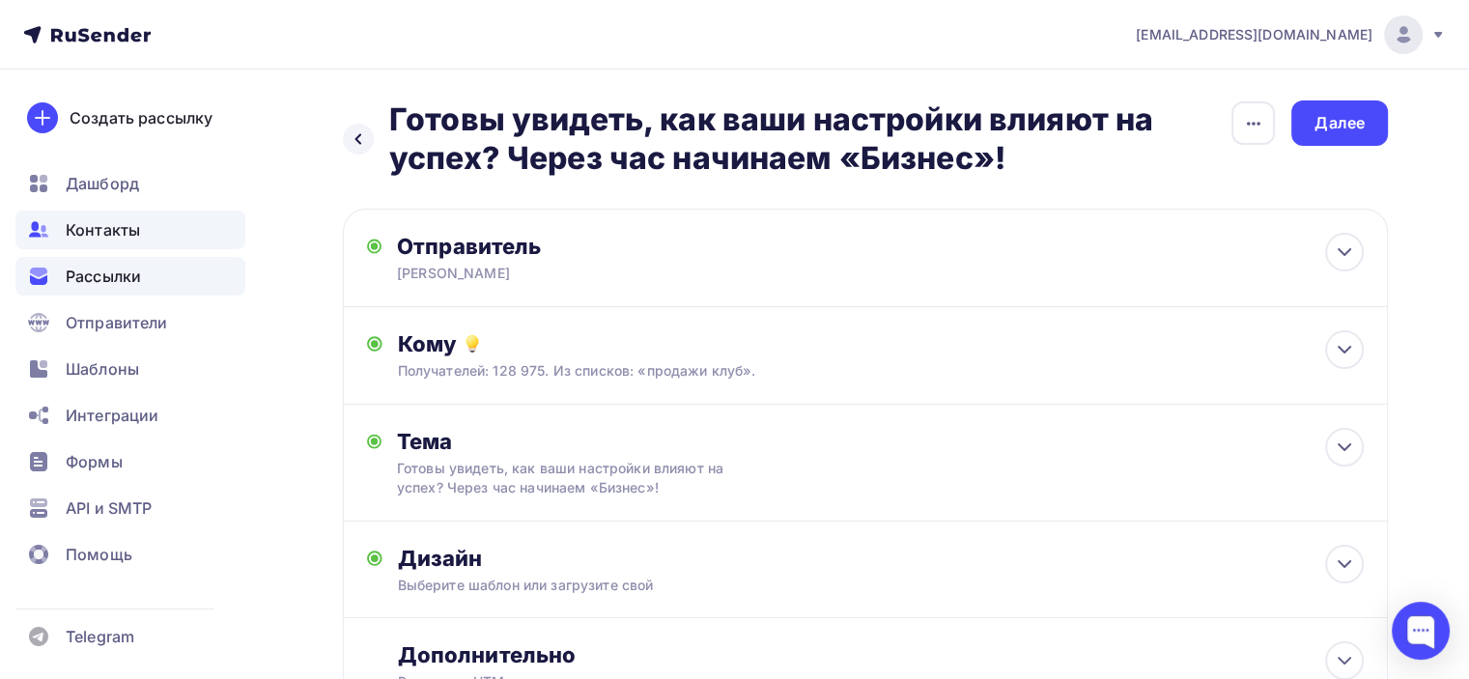
click at [99, 231] on span "Контакты" at bounding box center [103, 229] width 74 height 23
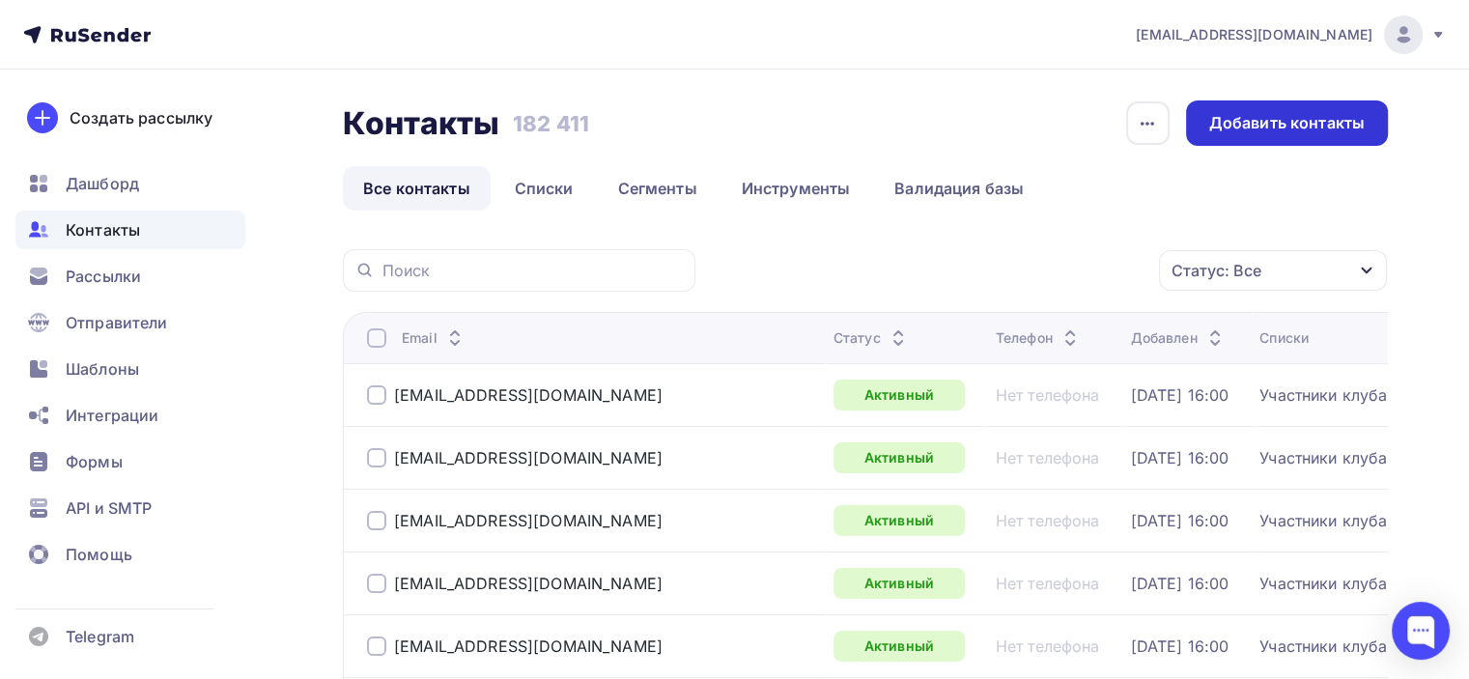
click at [1262, 125] on div "Добавить контакты" at bounding box center [1286, 123] width 155 height 22
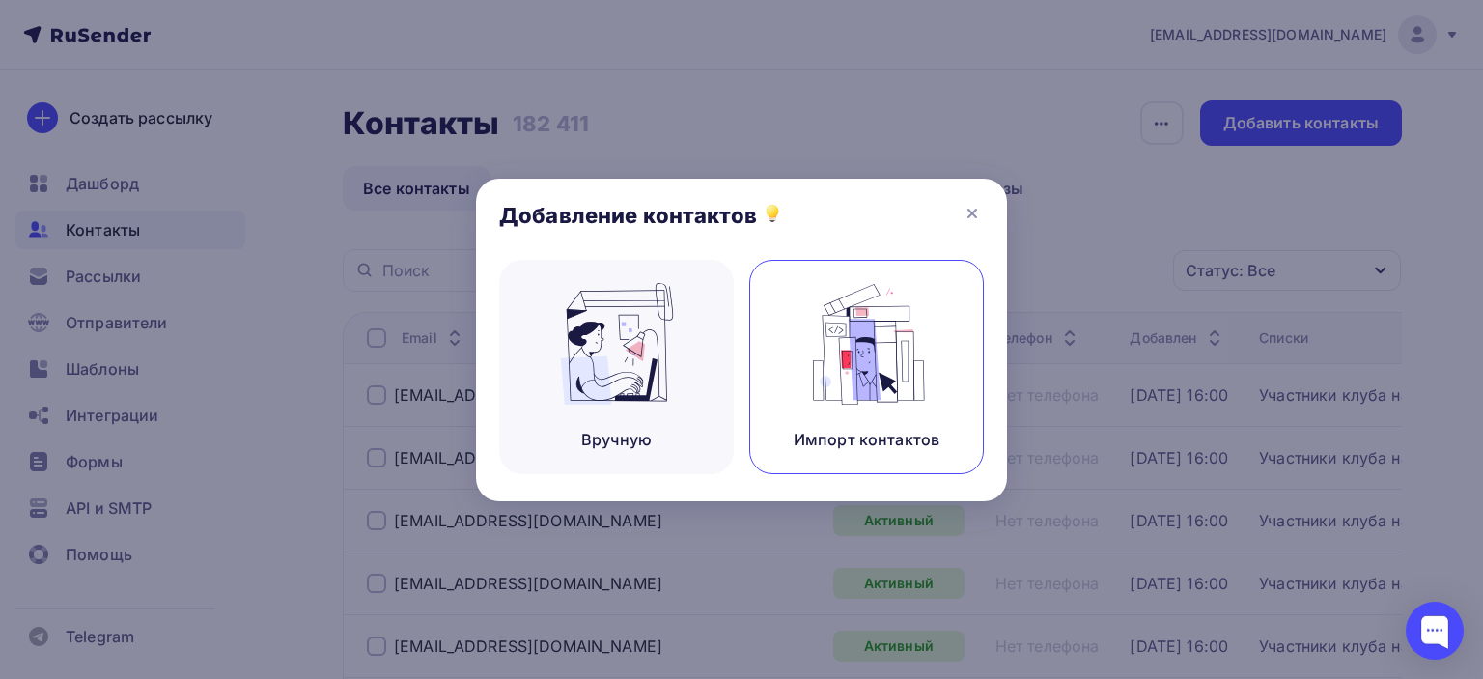
click at [892, 309] on img at bounding box center [867, 344] width 129 height 122
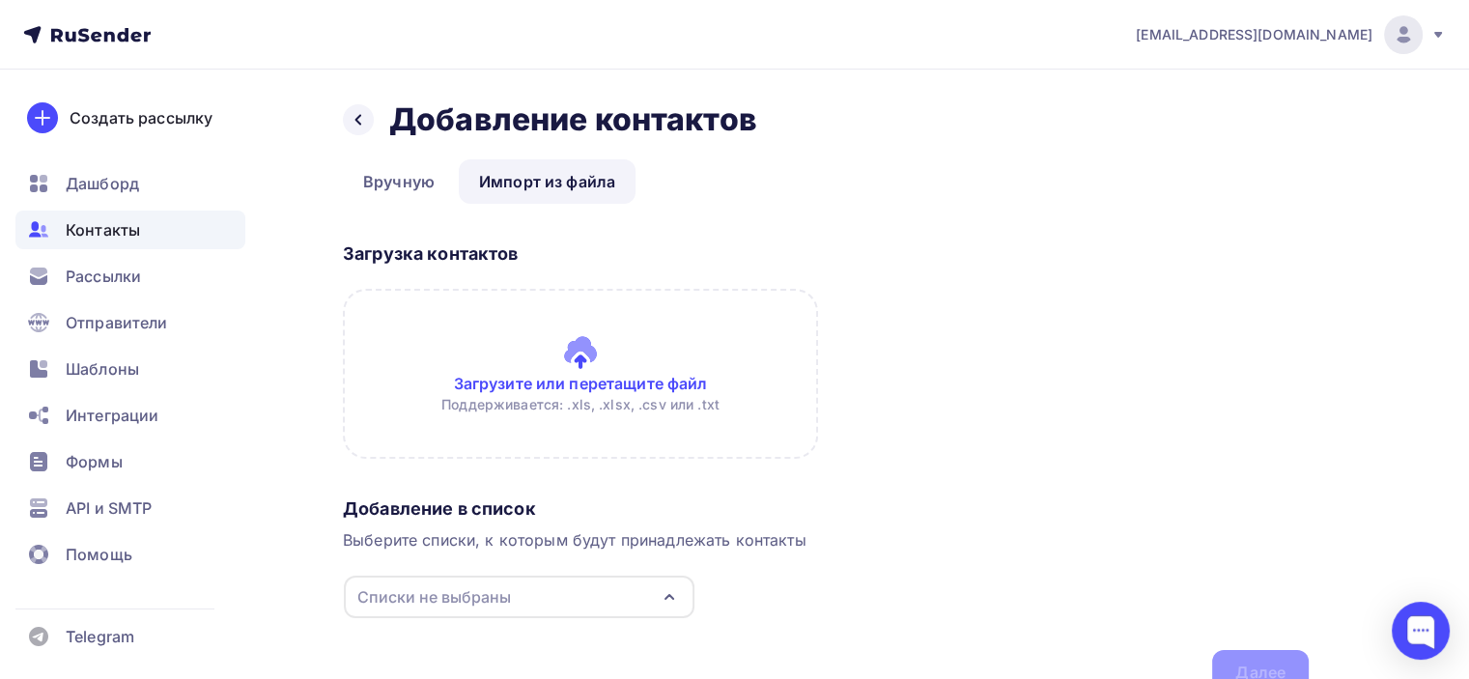
click at [591, 367] on input "file" at bounding box center [580, 374] width 475 height 170
type input "C:\fakepath\веб 05.10 в 12.csv"
click at [573, 354] on input "file" at bounding box center [580, 374] width 475 height 170
type input "C:\fakepath\веб 05.10 в 12.csv"
drag, startPoint x: 498, startPoint y: 390, endPoint x: 442, endPoint y: 311, distance: 97.0
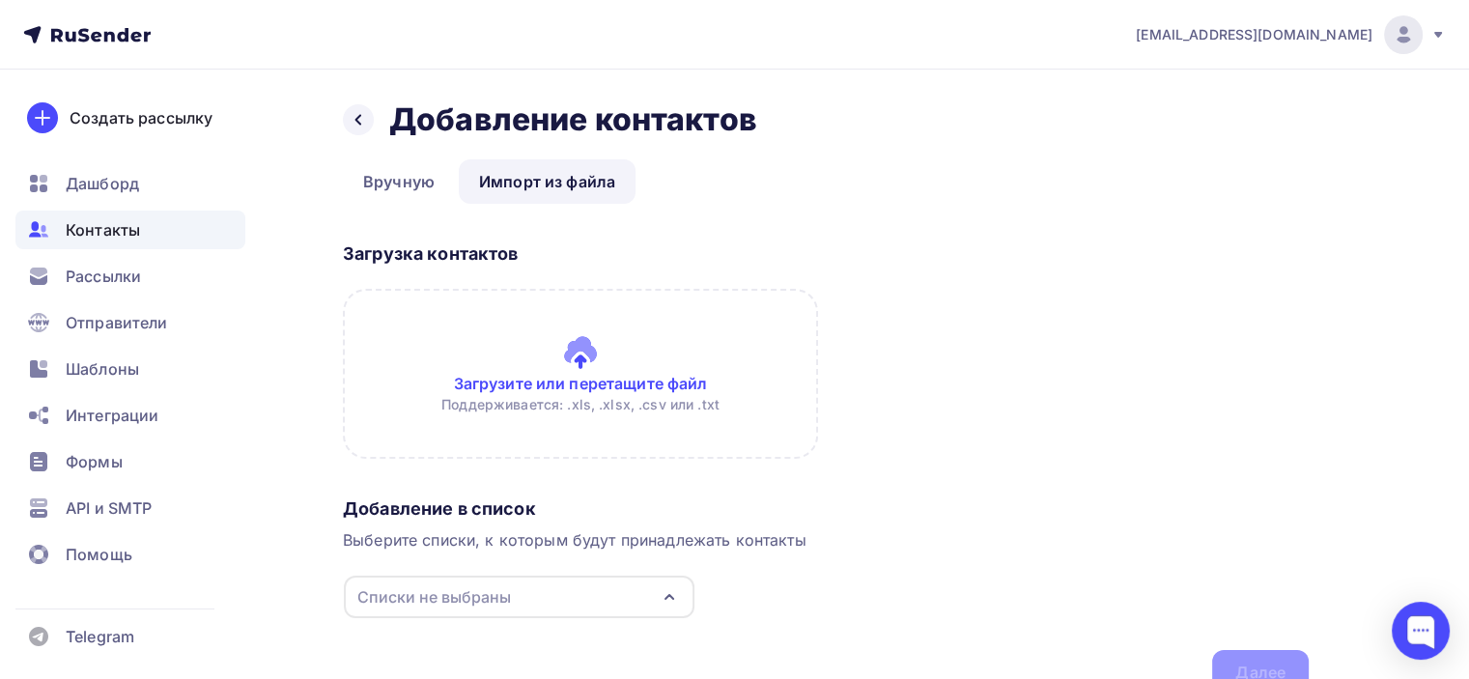
click at [442, 311] on input "file" at bounding box center [580, 374] width 475 height 170
type input "C:\fakepath\веб 05.10 в 12.csv"
click at [409, 365] on input "file" at bounding box center [580, 374] width 475 height 170
type input "C:\fakepath\веб 05.10 в 12 пра.csv"
click at [644, 359] on input "file" at bounding box center [580, 374] width 475 height 170
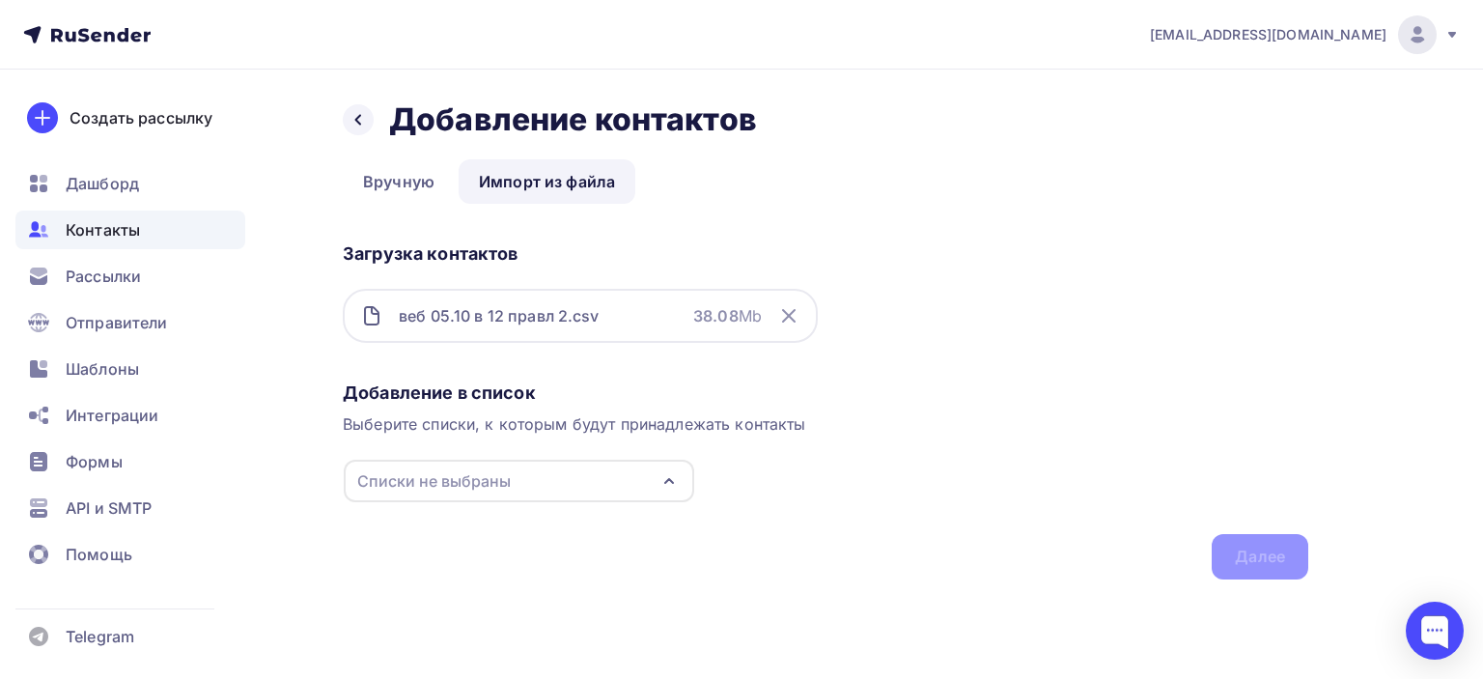
click at [603, 488] on div "Списки не выбраны" at bounding box center [519, 481] width 351 height 42
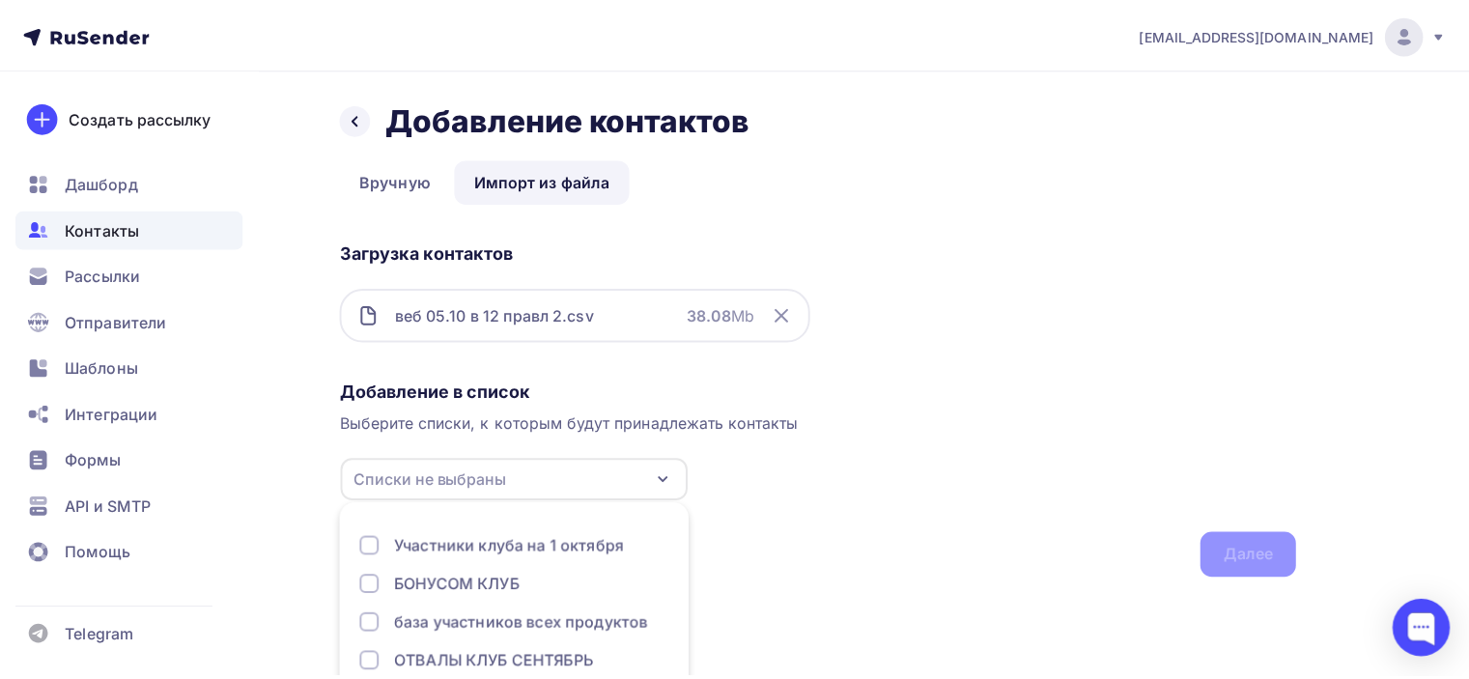
scroll to position [120, 0]
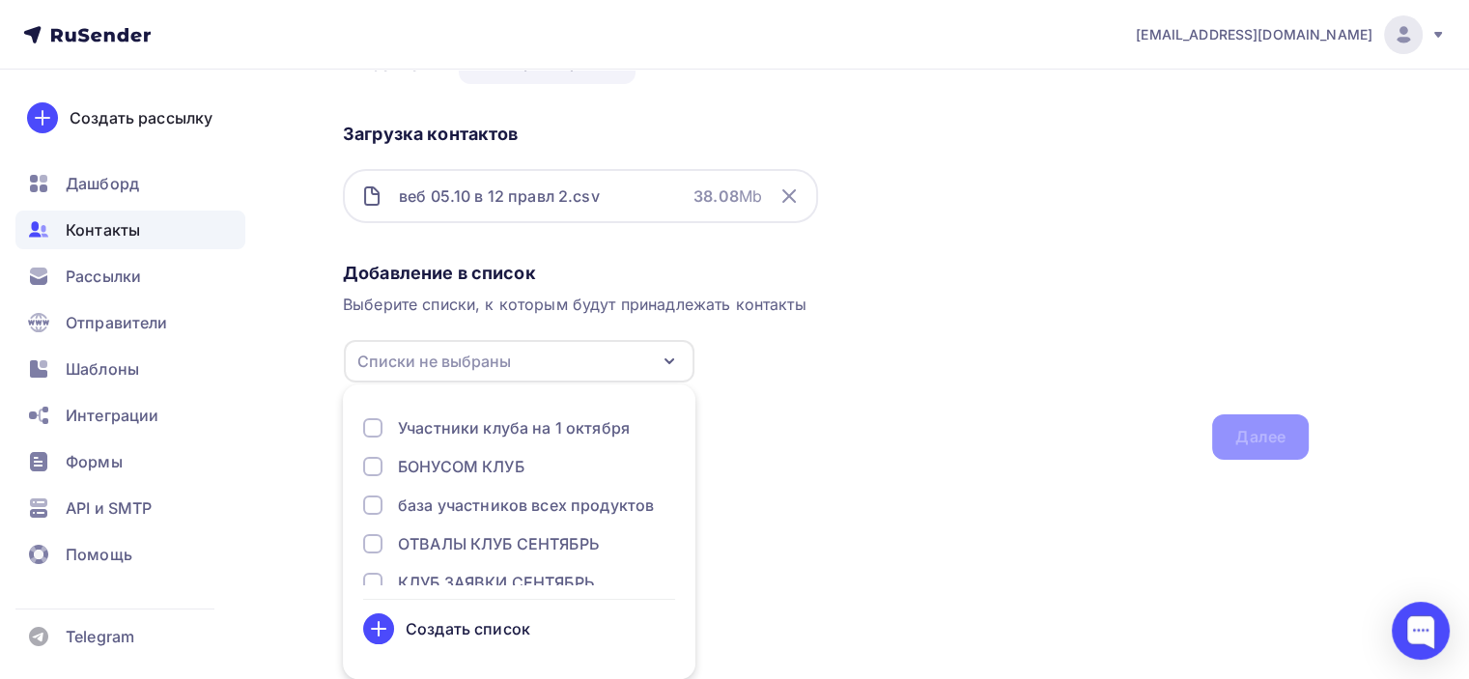
click at [904, 444] on div "Добавление в список Выберите списки, к которым будут принадлежать контакты Спис…" at bounding box center [826, 357] width 966 height 206
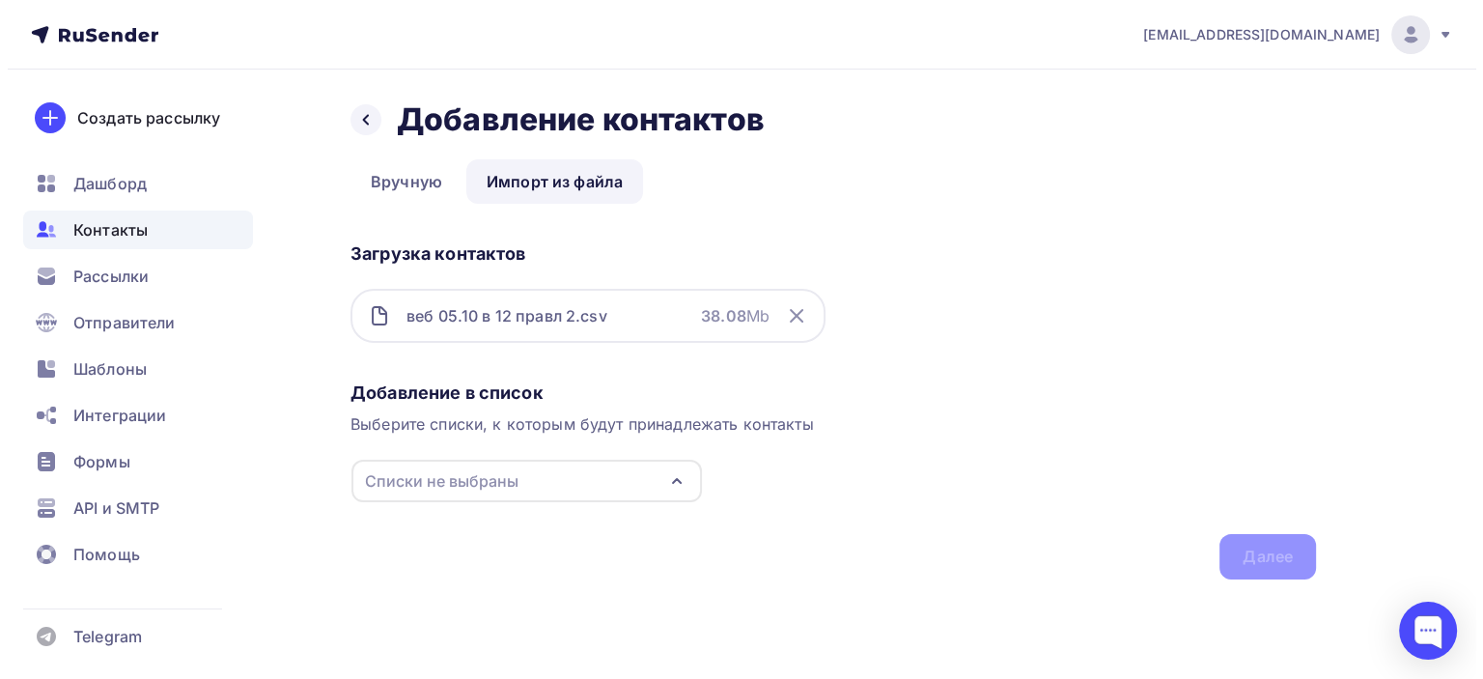
scroll to position [0, 0]
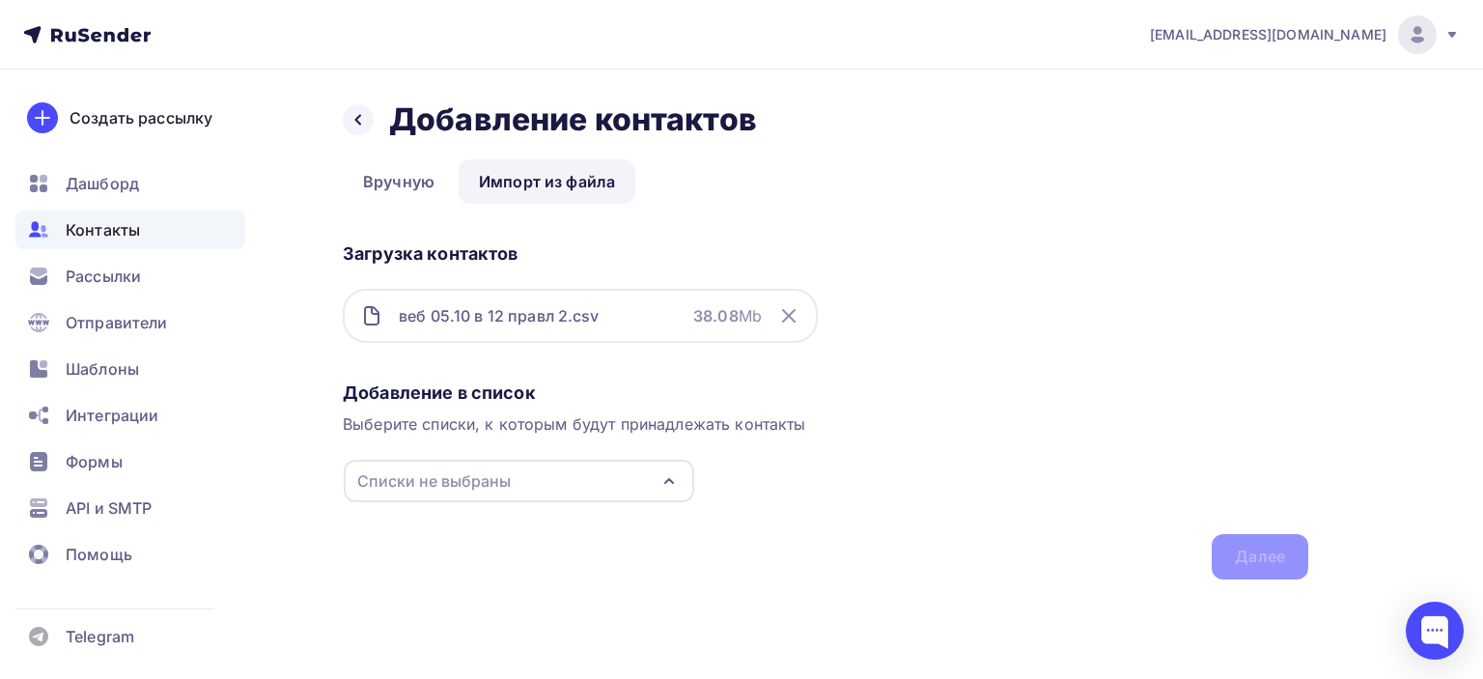
click at [656, 478] on div "Списки не выбраны" at bounding box center [519, 481] width 351 height 42
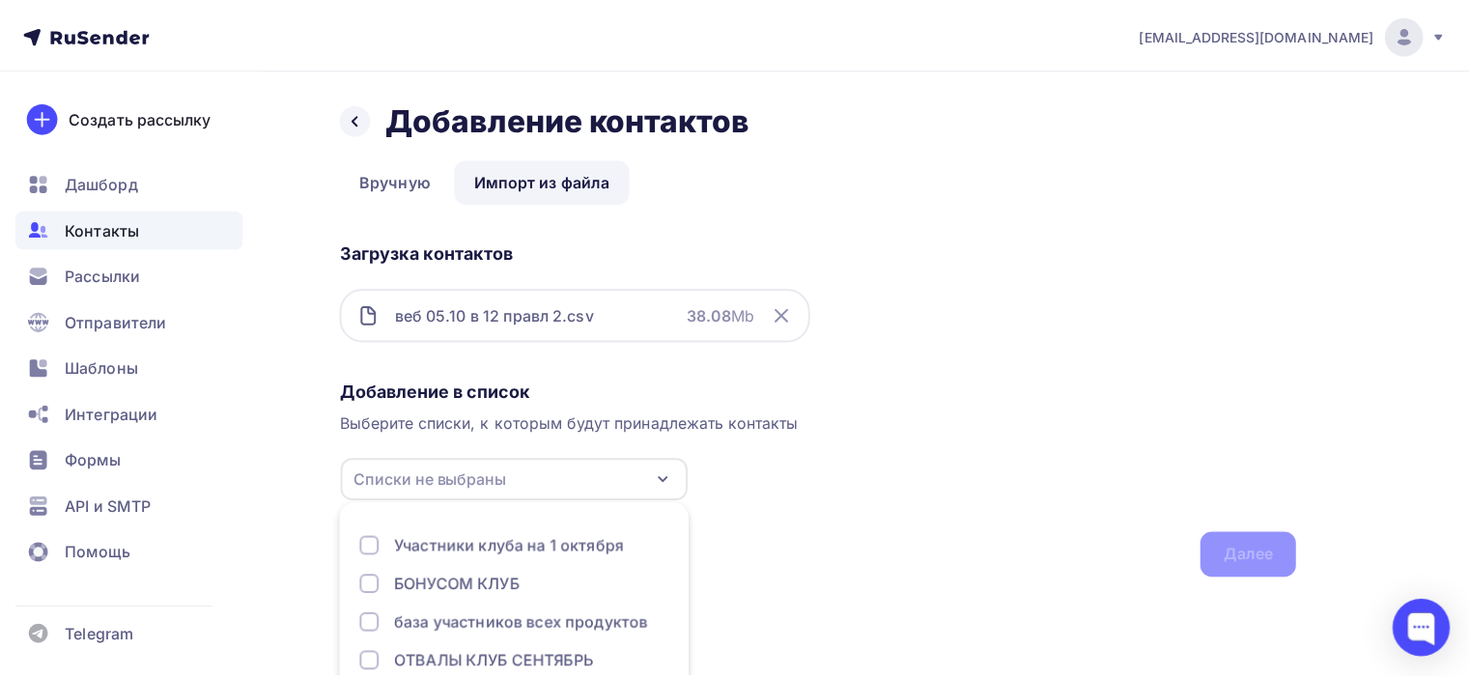
scroll to position [120, 0]
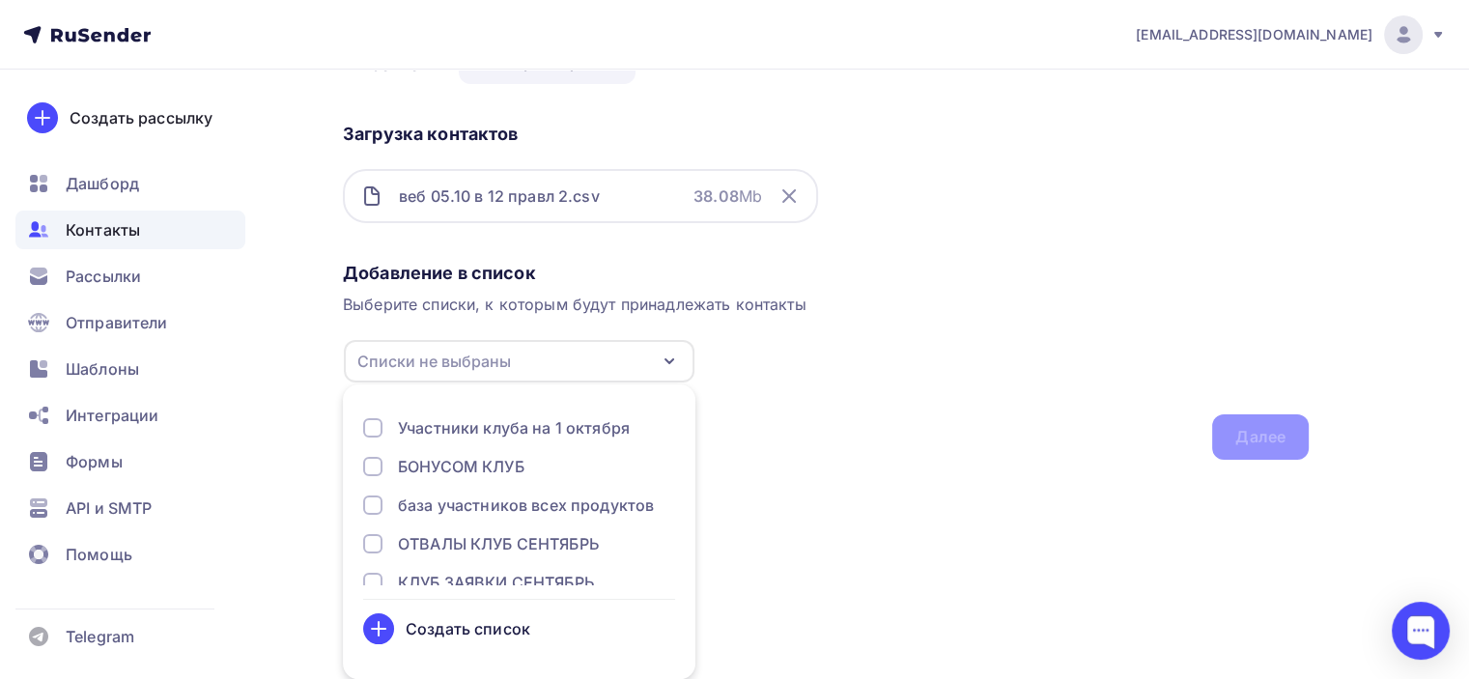
click at [481, 634] on div "Создать список" at bounding box center [468, 628] width 125 height 23
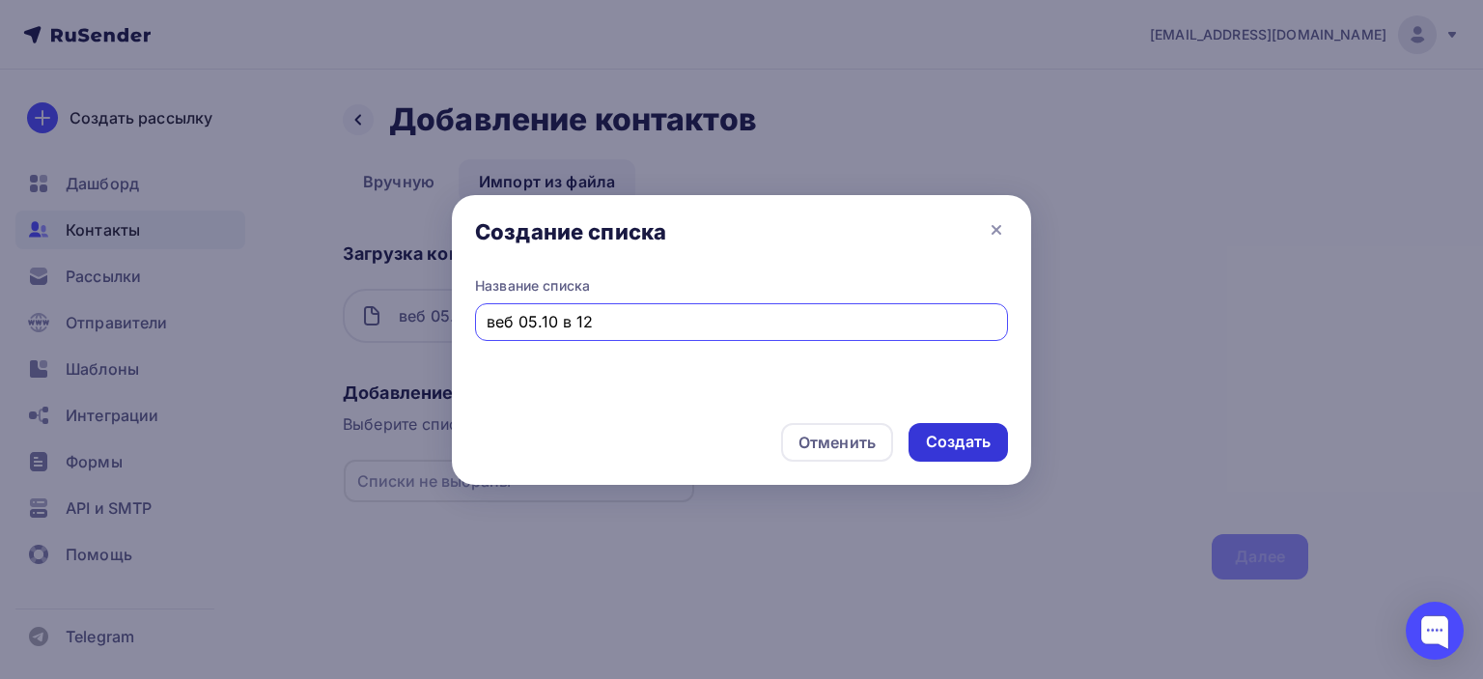
type input "веб 05.10 в 12"
click at [954, 444] on div "Создать" at bounding box center [958, 442] width 65 height 22
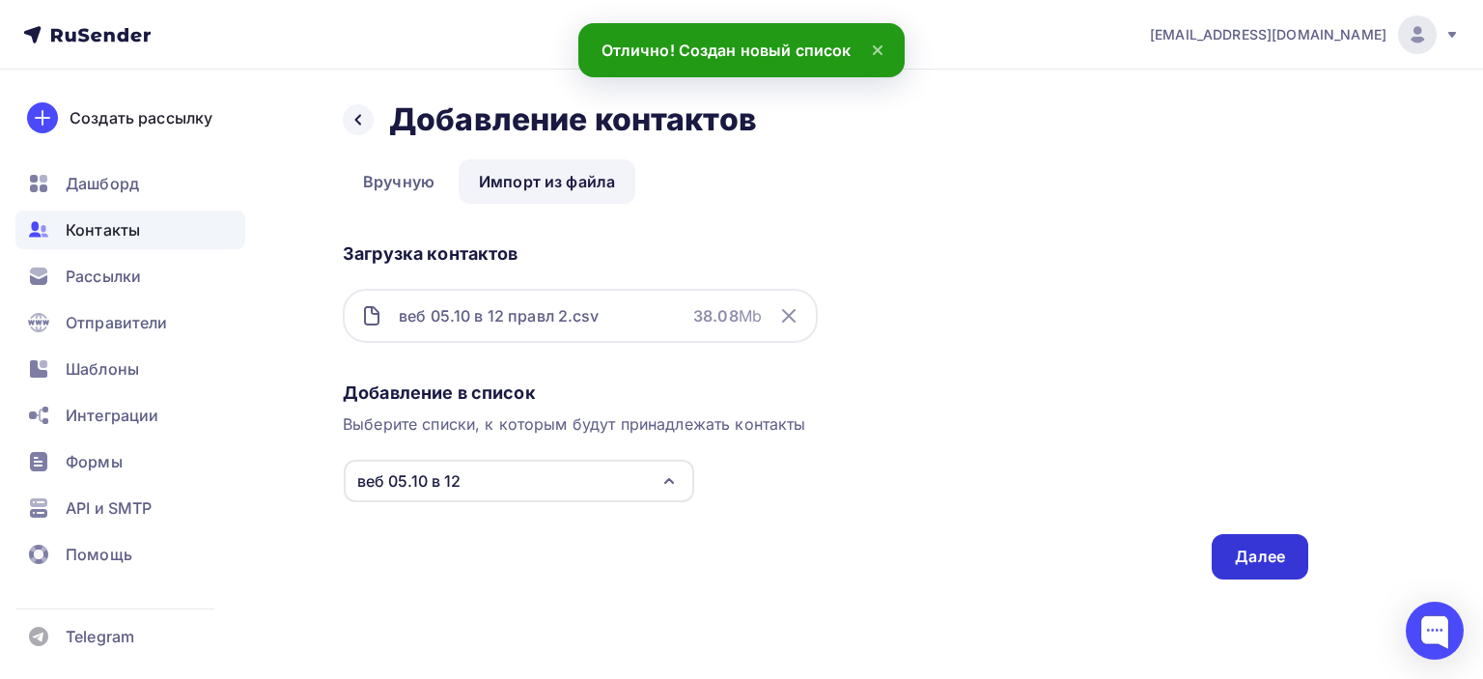
click at [1273, 558] on div "Далее" at bounding box center [1260, 557] width 50 height 22
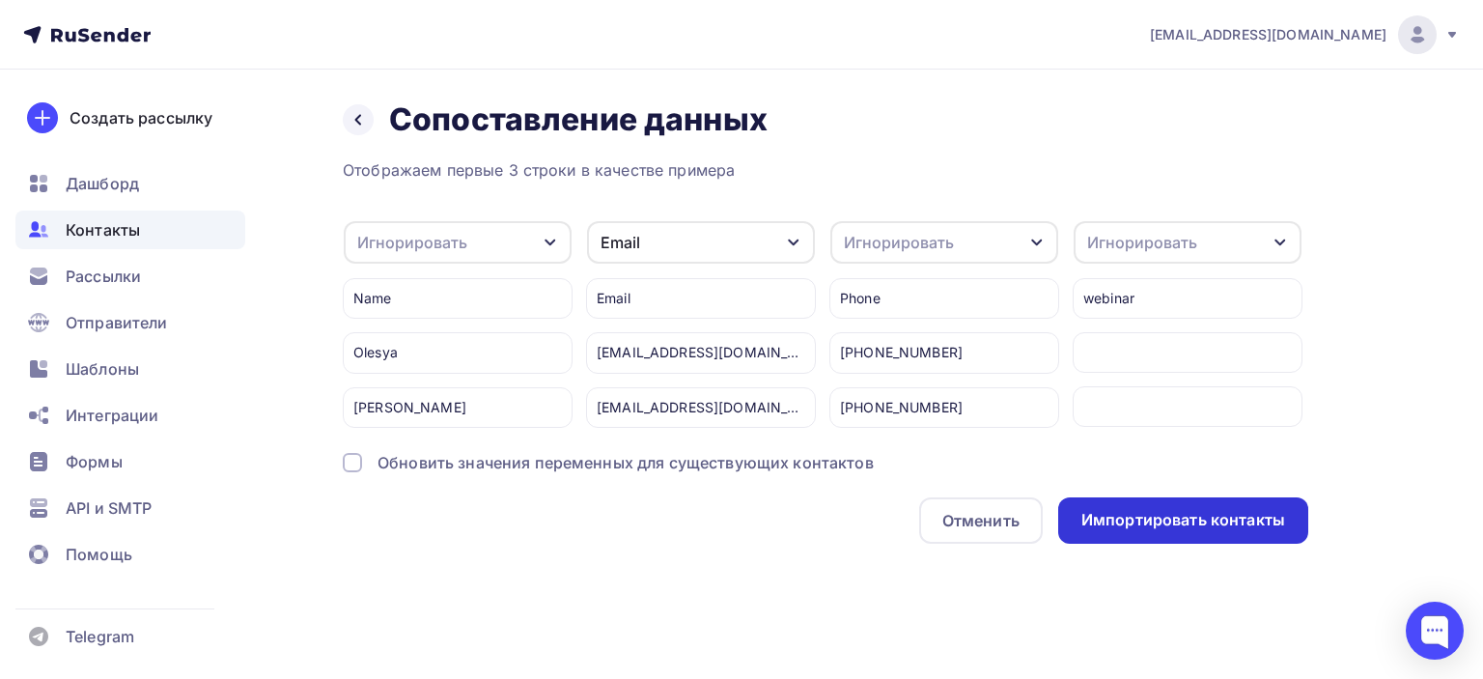
click at [1218, 531] on div "Импортировать контакты" at bounding box center [1184, 520] width 204 height 22
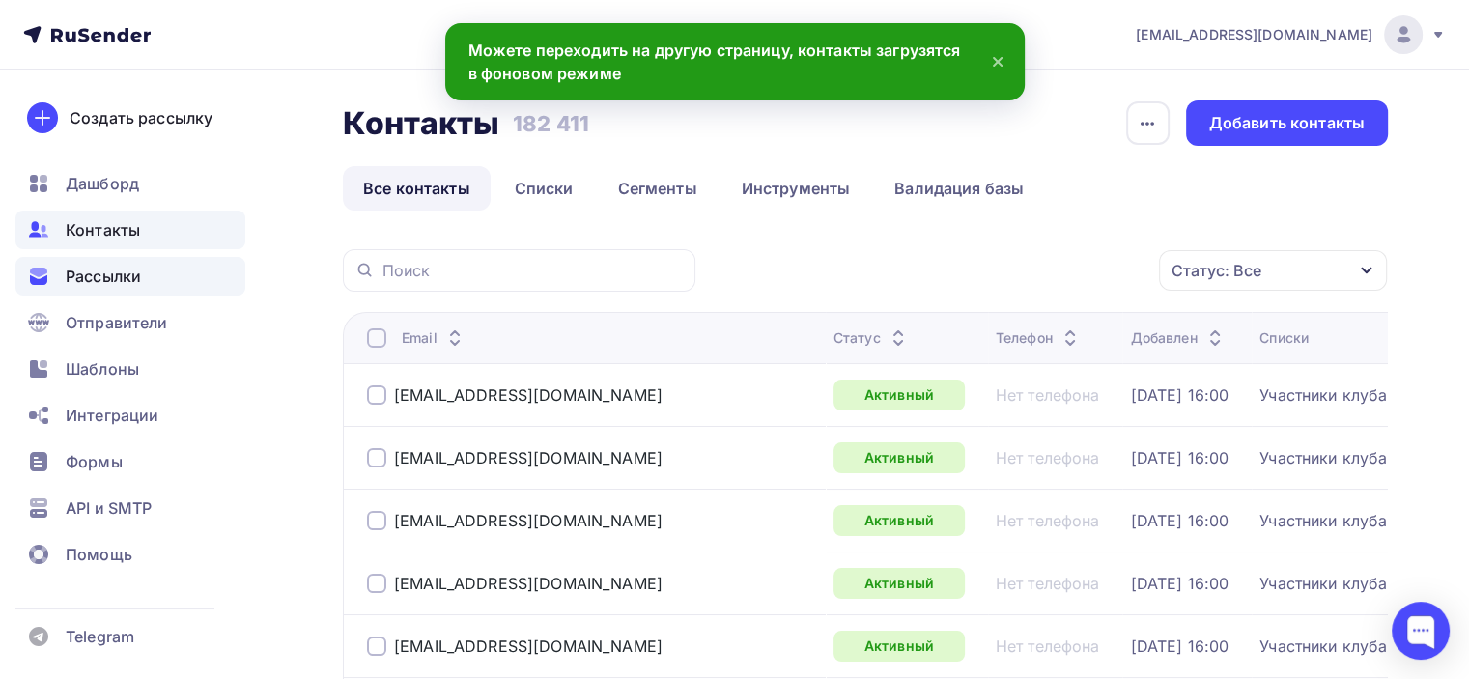
click at [150, 278] on div "Рассылки" at bounding box center [130, 276] width 230 height 39
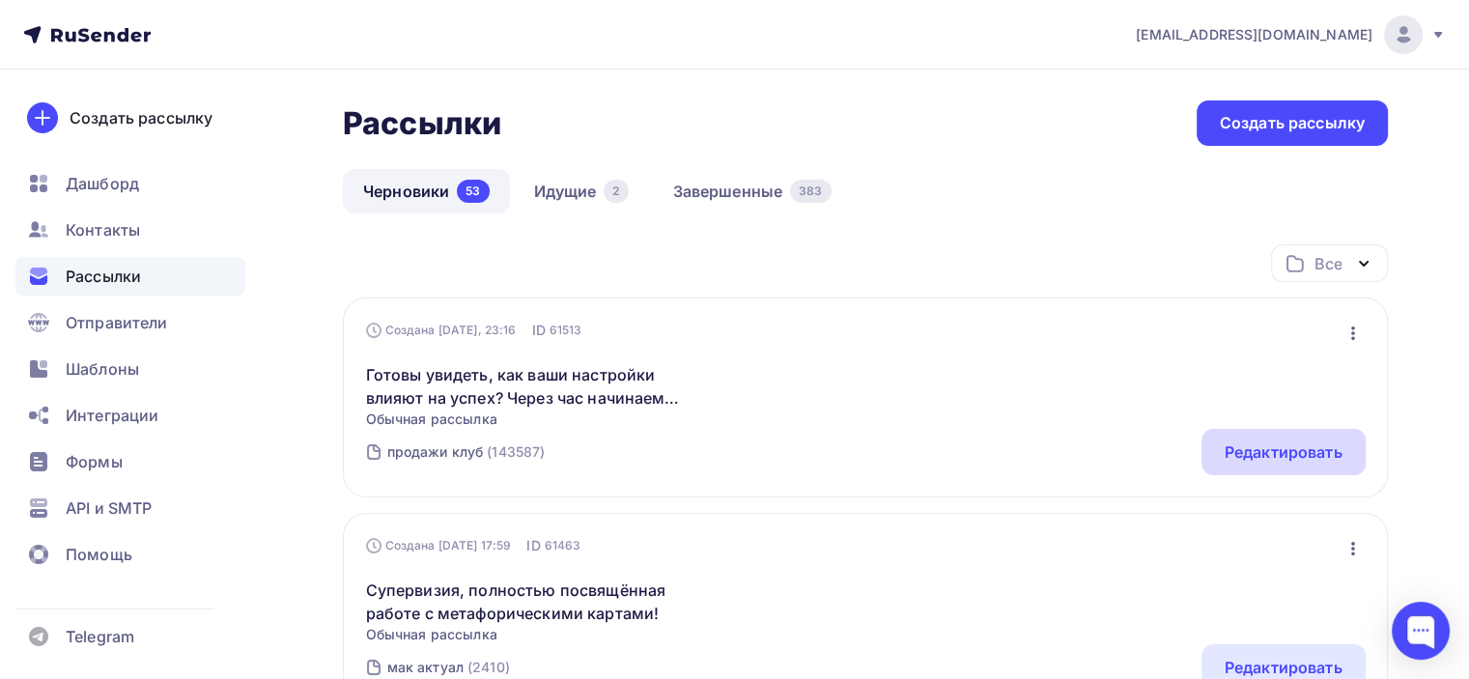
click at [1263, 465] on div "Редактировать" at bounding box center [1283, 452] width 164 height 46
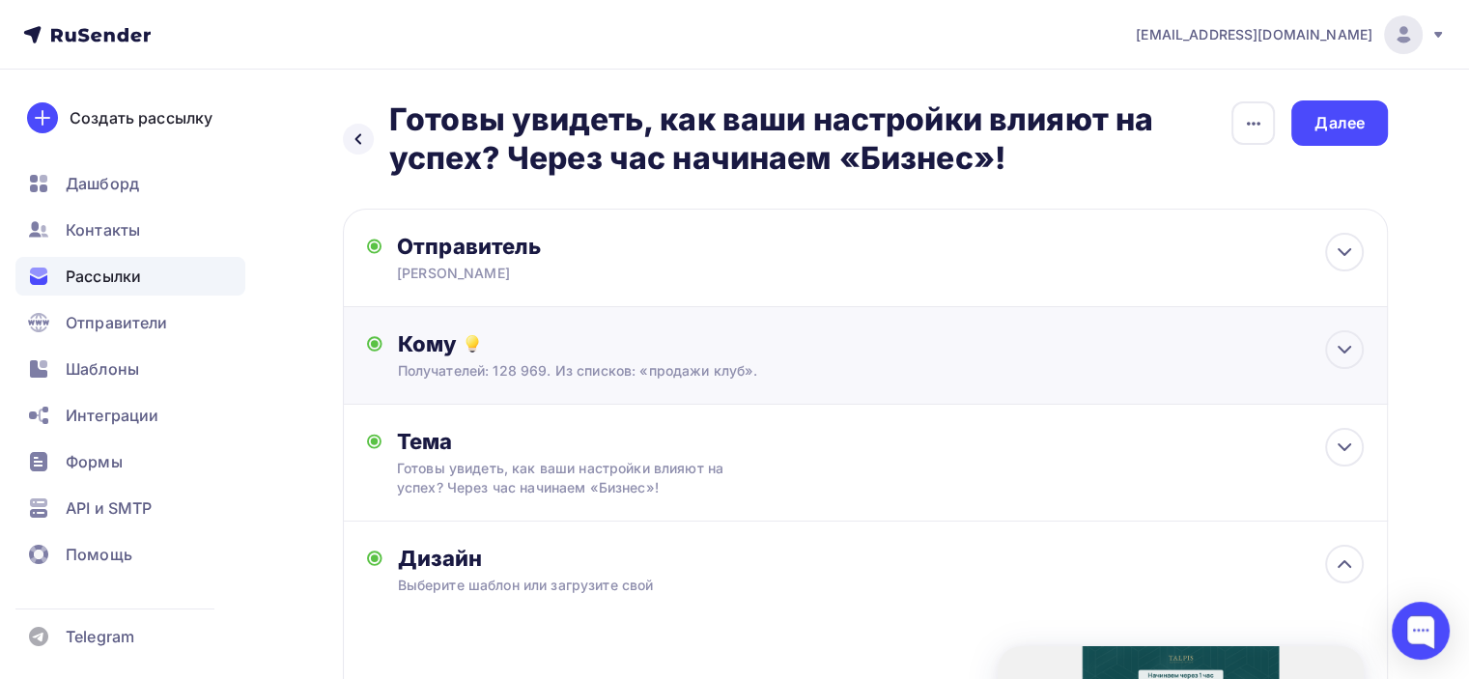
click at [573, 358] on div "Кому Получателей: 128 969. Из списков: «продажи клуб». Списки получателей прода…" at bounding box center [881, 355] width 966 height 50
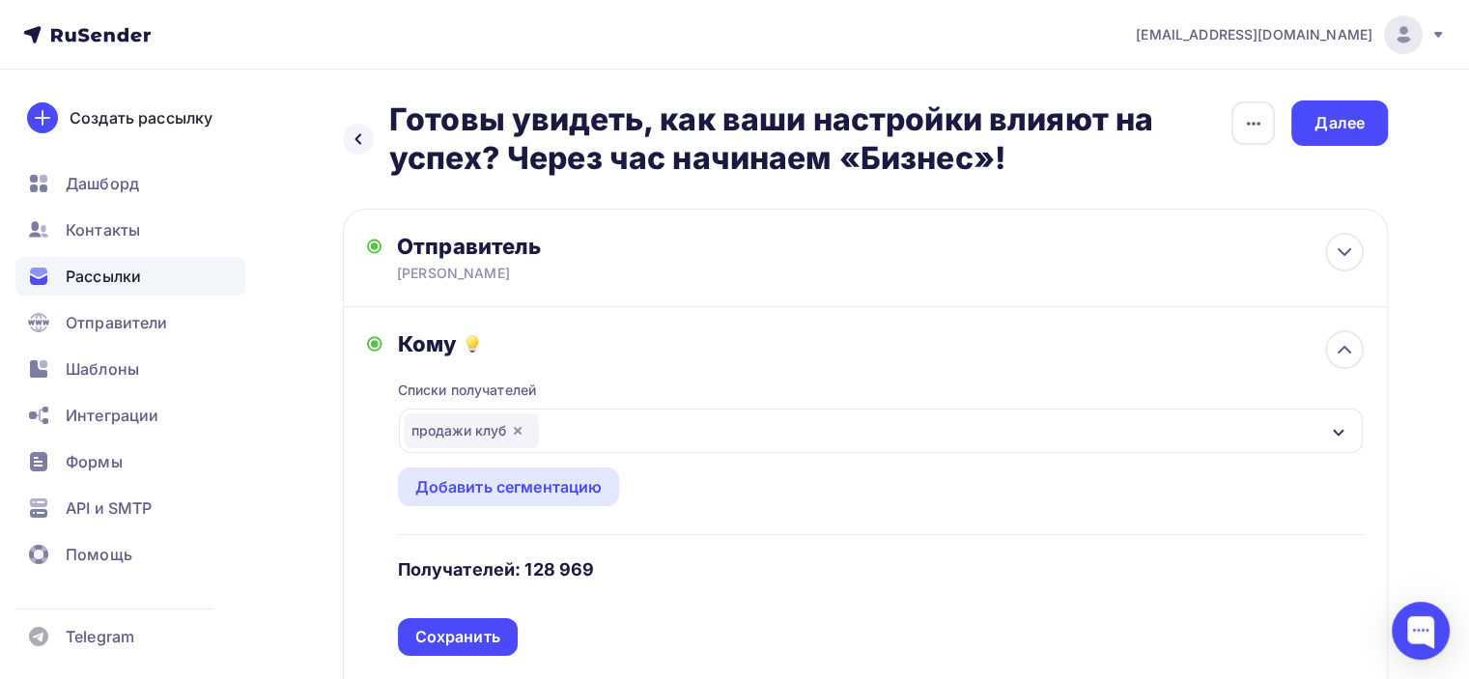
click at [522, 428] on icon "button" at bounding box center [517, 430] width 15 height 15
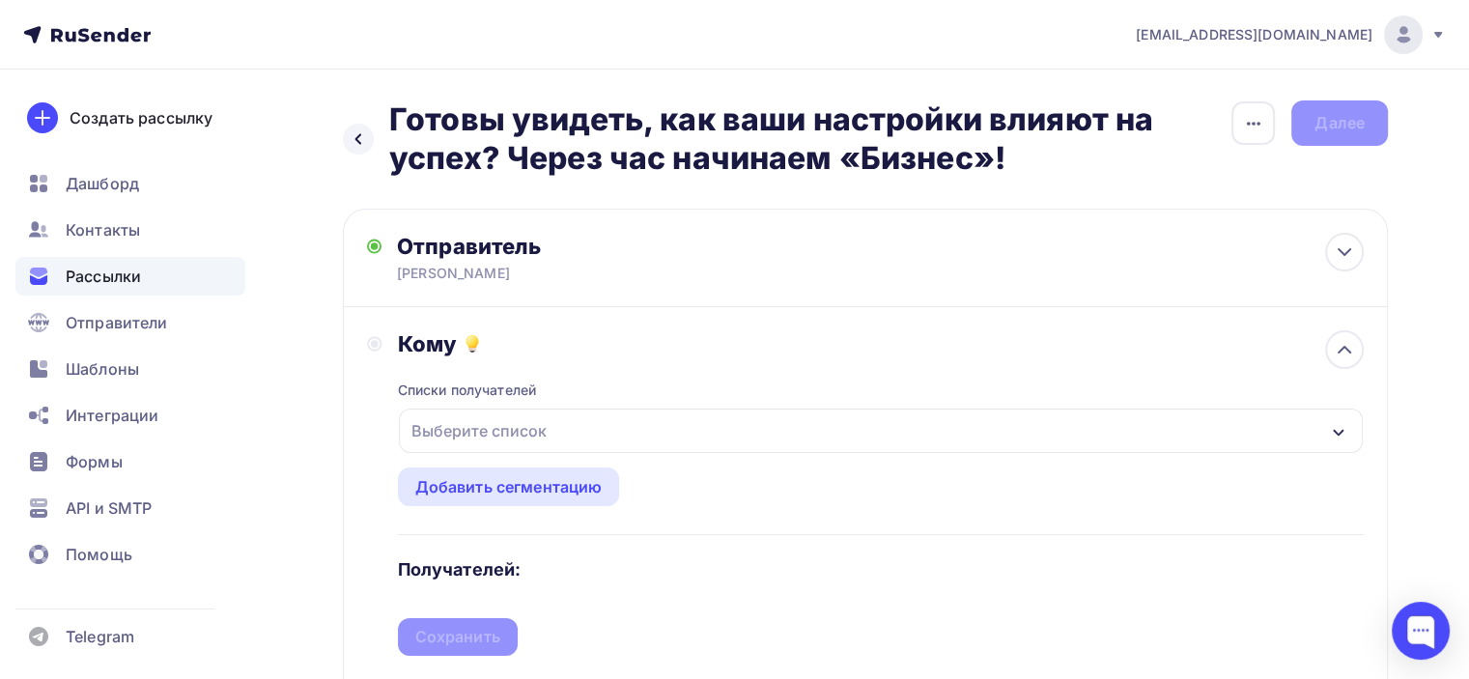
click at [523, 428] on div "Выберите список" at bounding box center [479, 430] width 151 height 35
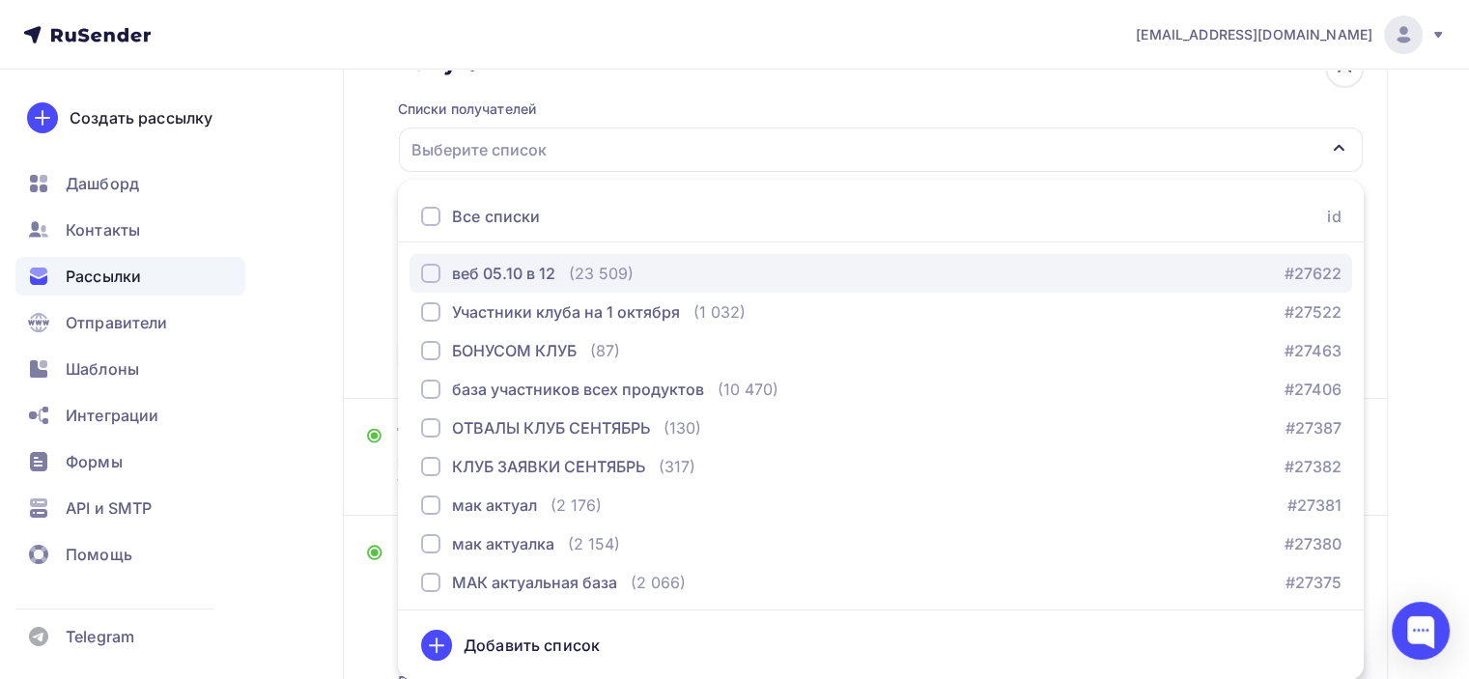
click at [578, 282] on div "(23 509)" at bounding box center [601, 273] width 65 height 23
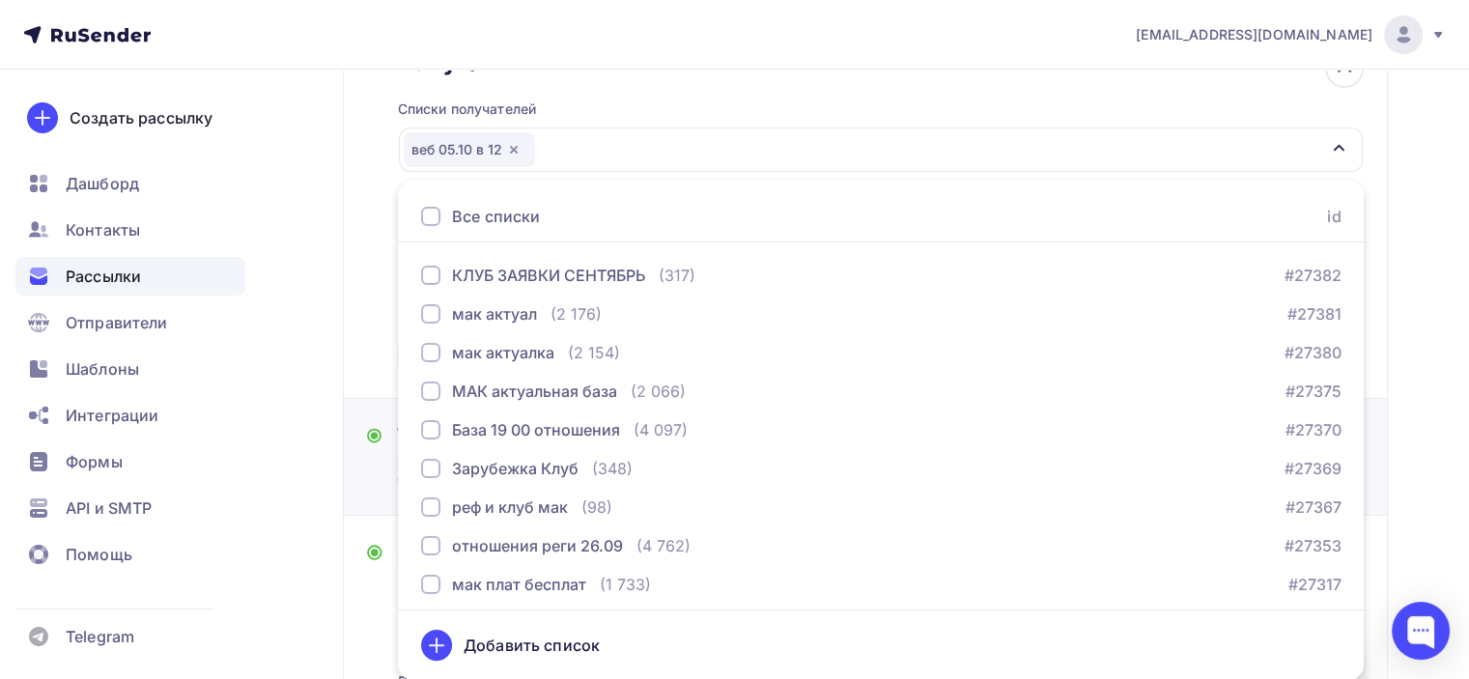
scroll to position [193, 0]
click at [311, 374] on div "Назад Готовы увидеть, как ваши настройки влияют на успех? Через час начинаем «Б…" at bounding box center [734, 476] width 1469 height 1376
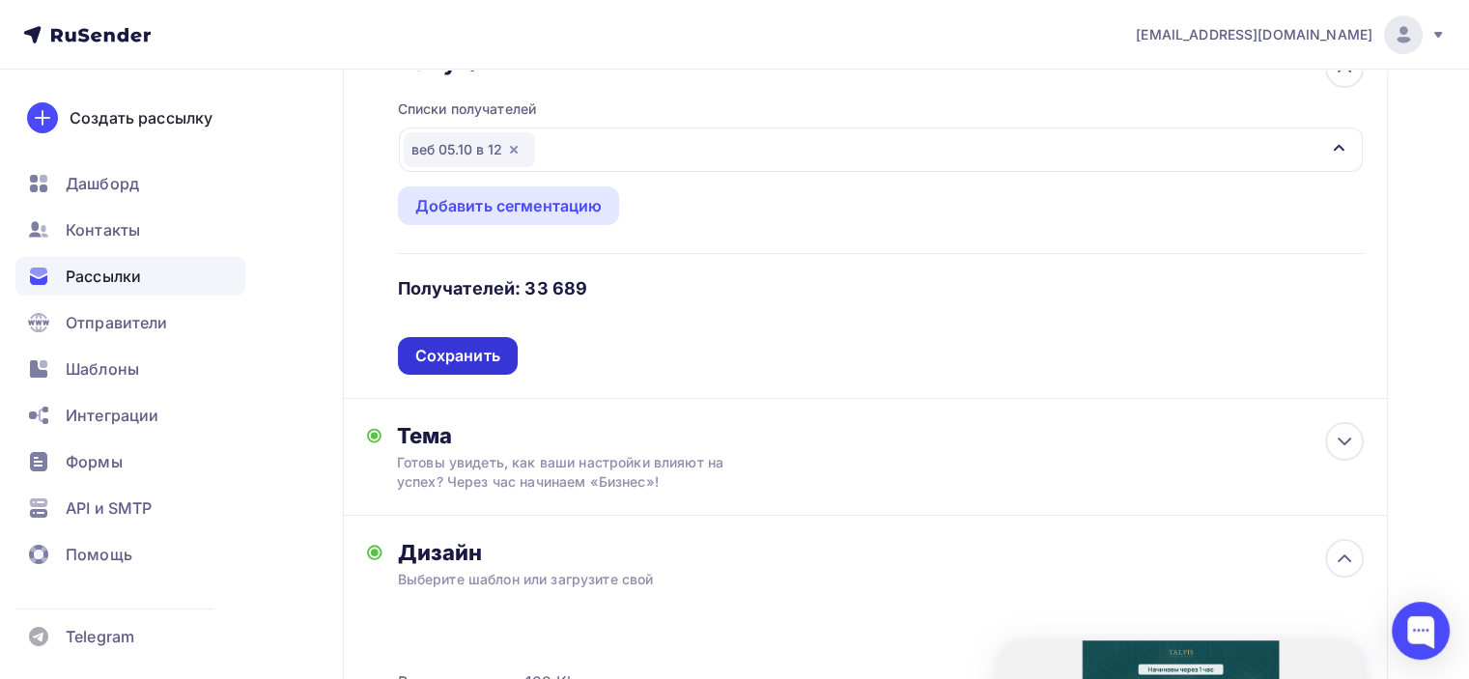
click at [437, 354] on div "Сохранить" at bounding box center [457, 356] width 85 height 22
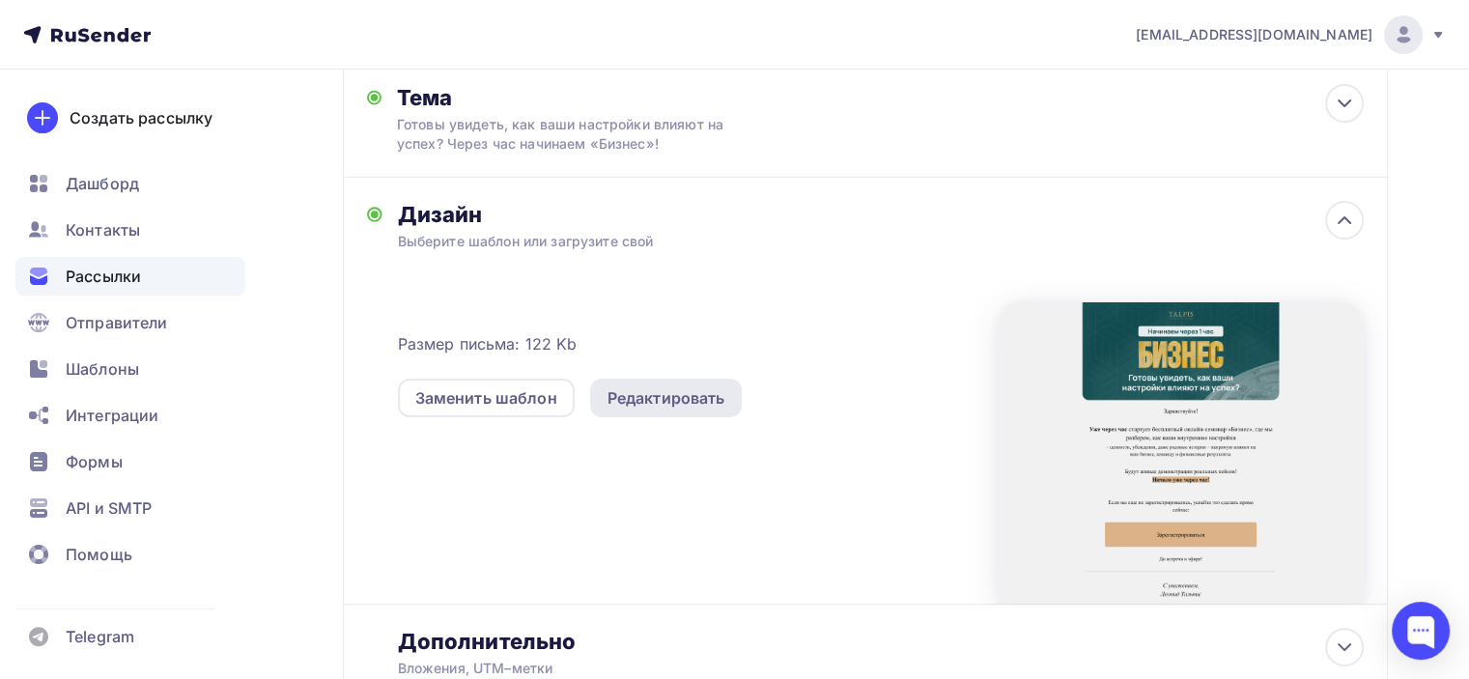
scroll to position [378, 0]
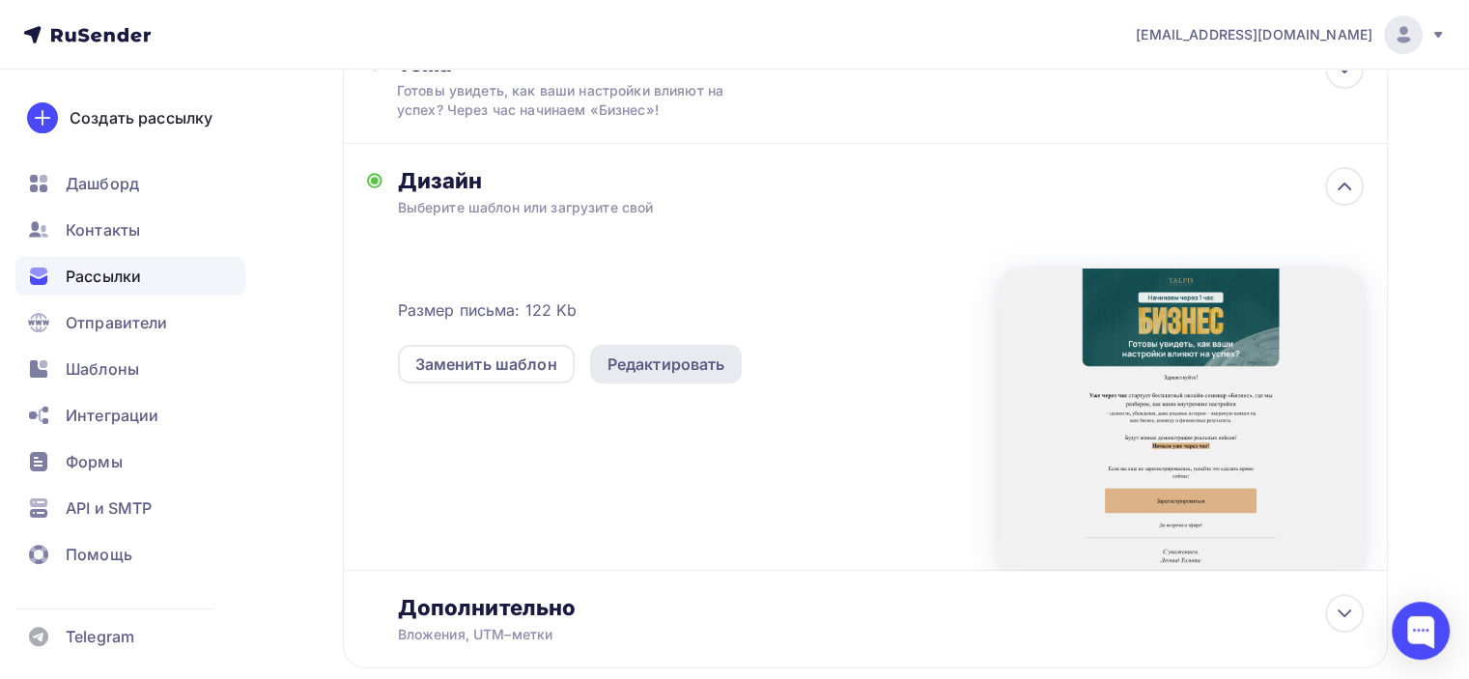
click at [707, 363] on div "Редактировать" at bounding box center [666, 364] width 118 height 23
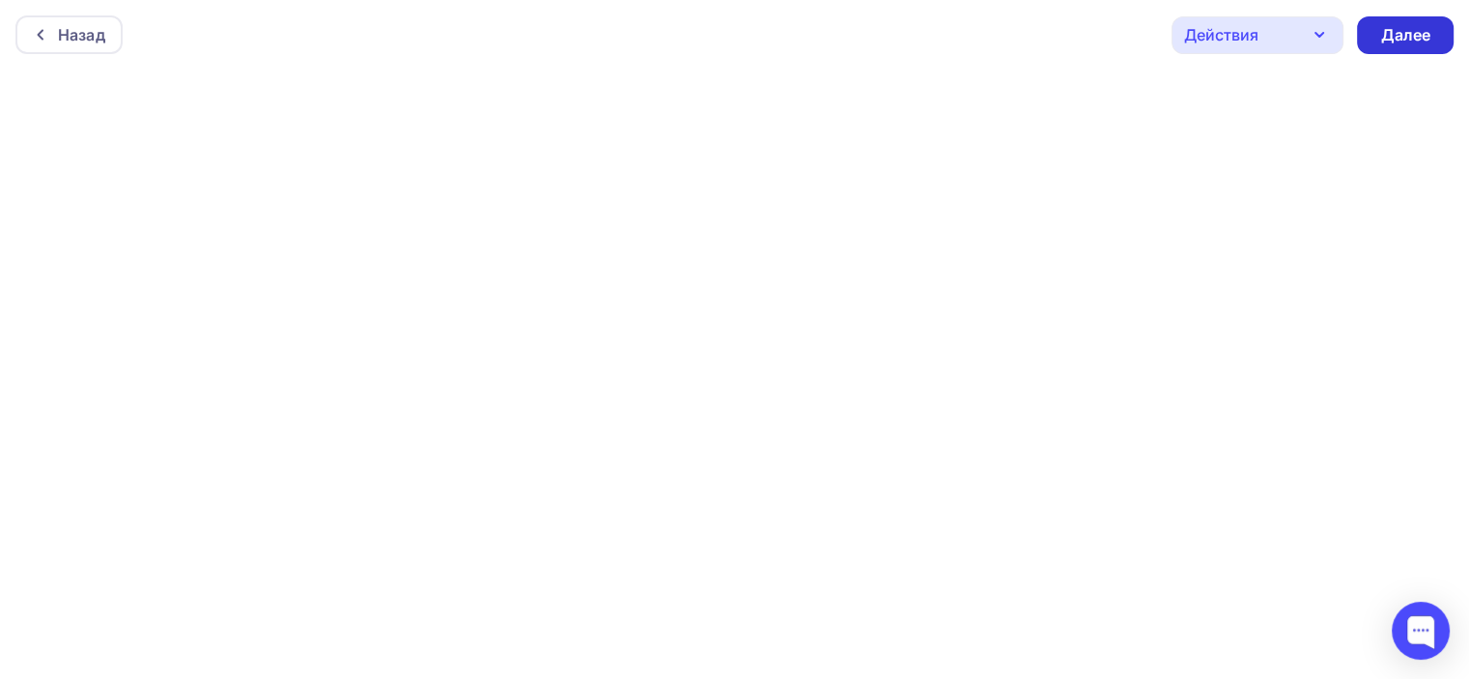
click at [1426, 30] on div "Далее" at bounding box center [1405, 35] width 50 height 22
click at [1380, 36] on div "Далее" at bounding box center [1405, 35] width 50 height 22
click at [1430, 38] on div "Далее" at bounding box center [1405, 35] width 97 height 38
click at [1397, 29] on div "Далее" at bounding box center [1405, 35] width 50 height 22
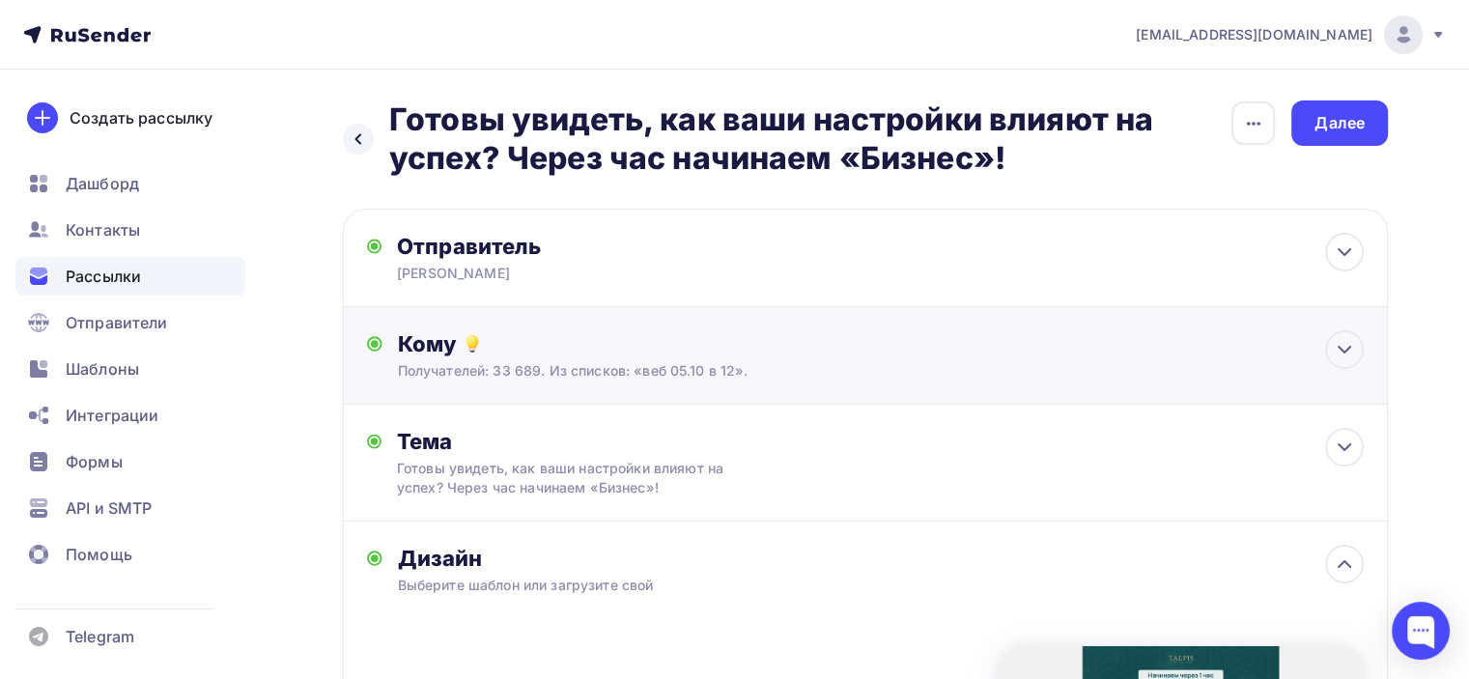
click at [809, 353] on div "Кому" at bounding box center [881, 343] width 966 height 27
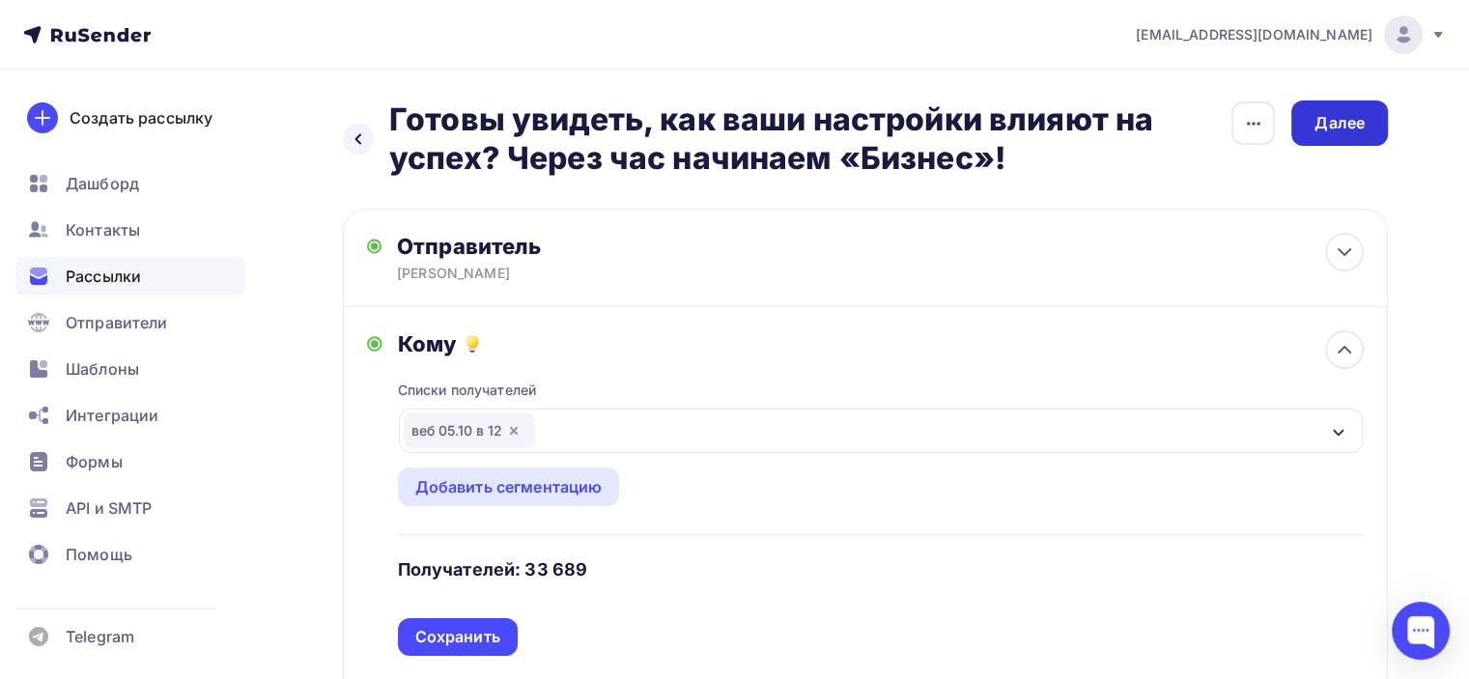
click at [1357, 131] on div "Далее" at bounding box center [1339, 123] width 50 height 22
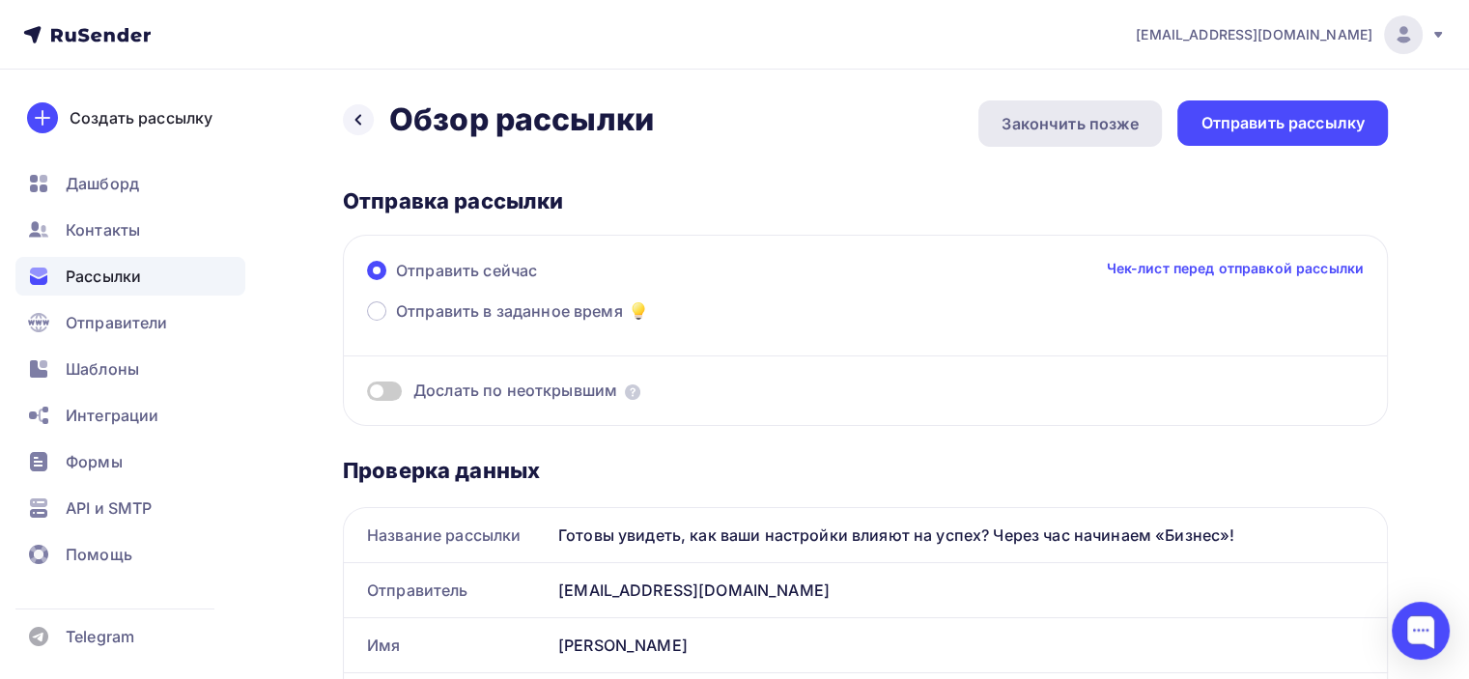
click at [1067, 123] on div "Закончить позже" at bounding box center [1070, 123] width 137 height 23
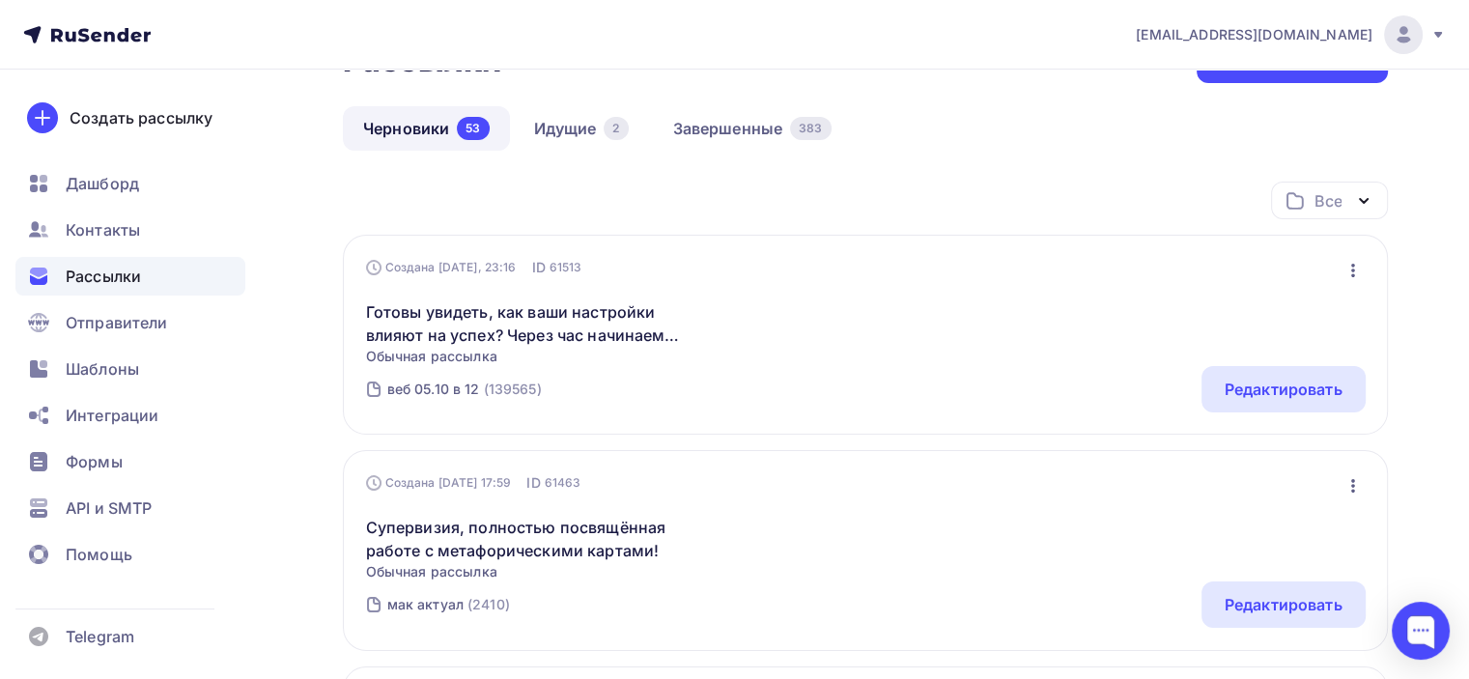
scroll to position [97, 0]
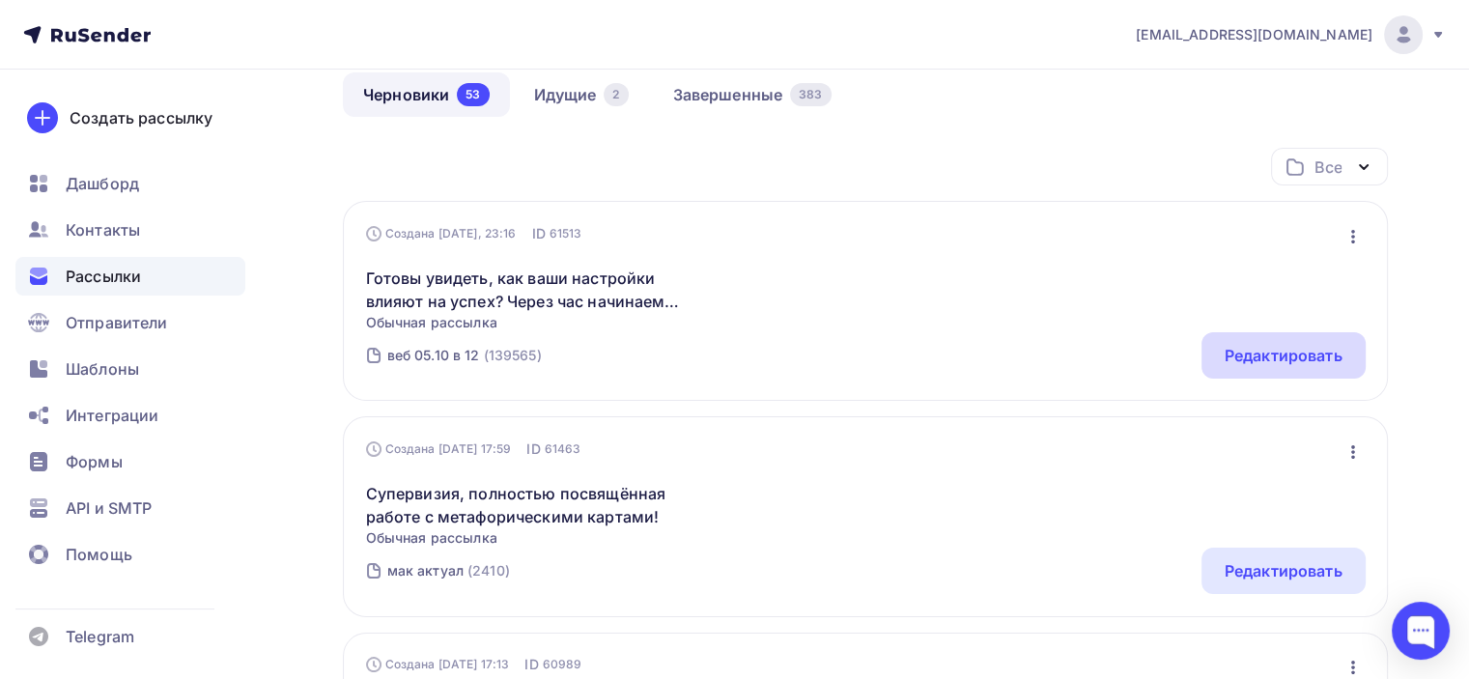
click at [1312, 359] on div "Редактировать" at bounding box center [1284, 355] width 118 height 23
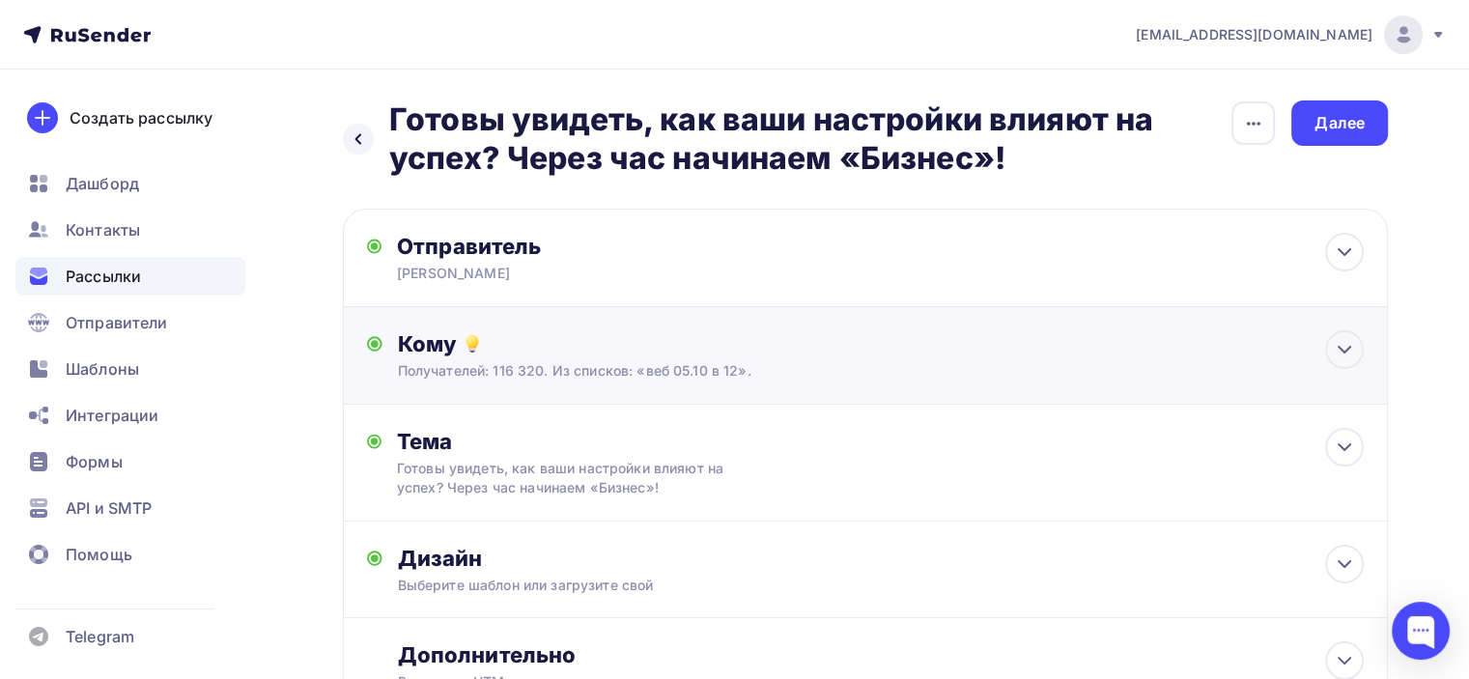
click at [590, 355] on div "Кому" at bounding box center [881, 343] width 966 height 27
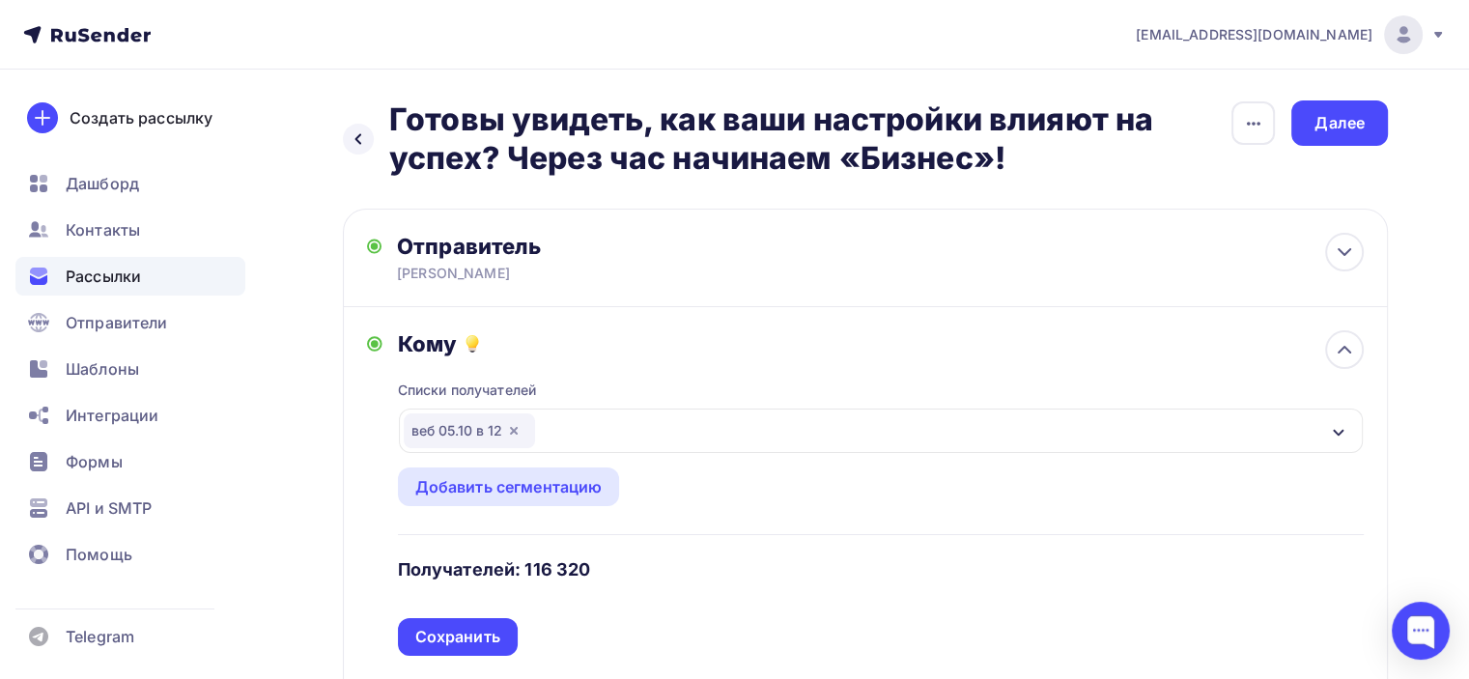
click at [509, 425] on icon "button" at bounding box center [513, 430] width 15 height 15
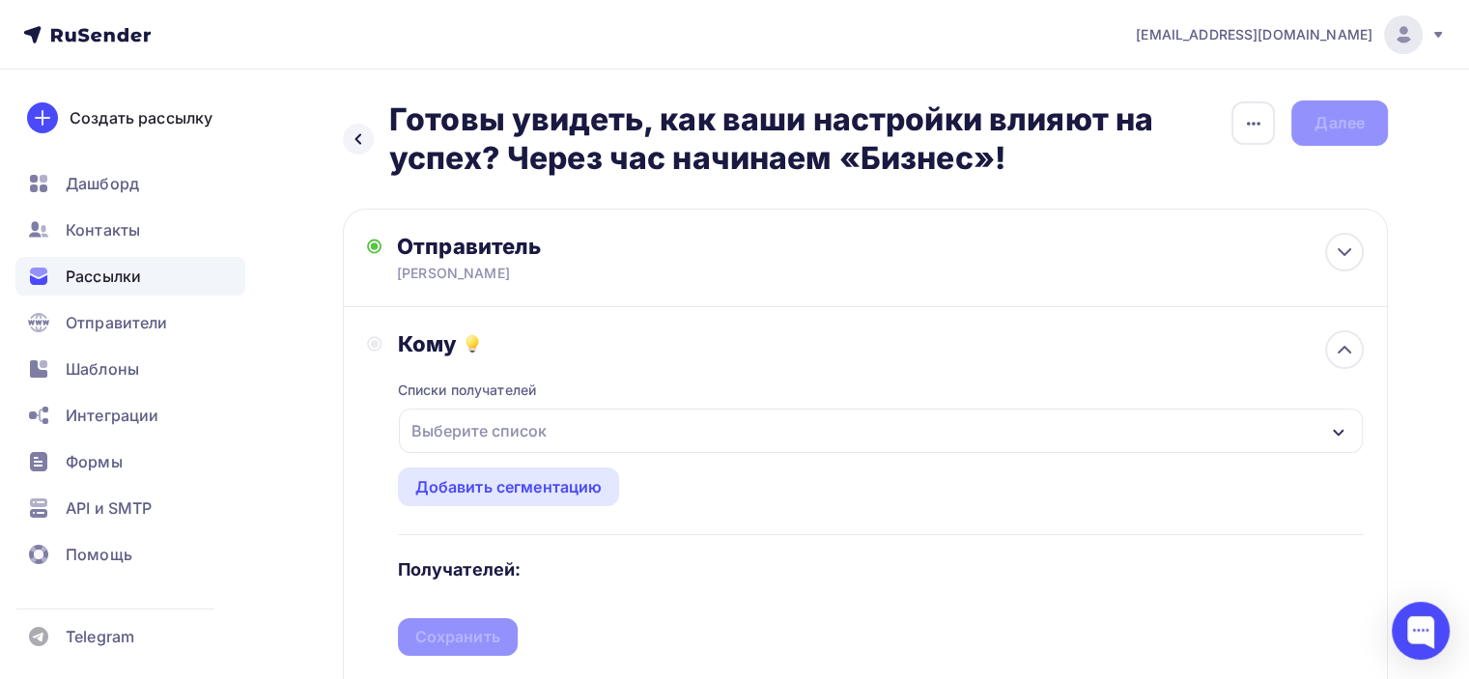
click at [581, 436] on div "Выберите список" at bounding box center [881, 431] width 964 height 44
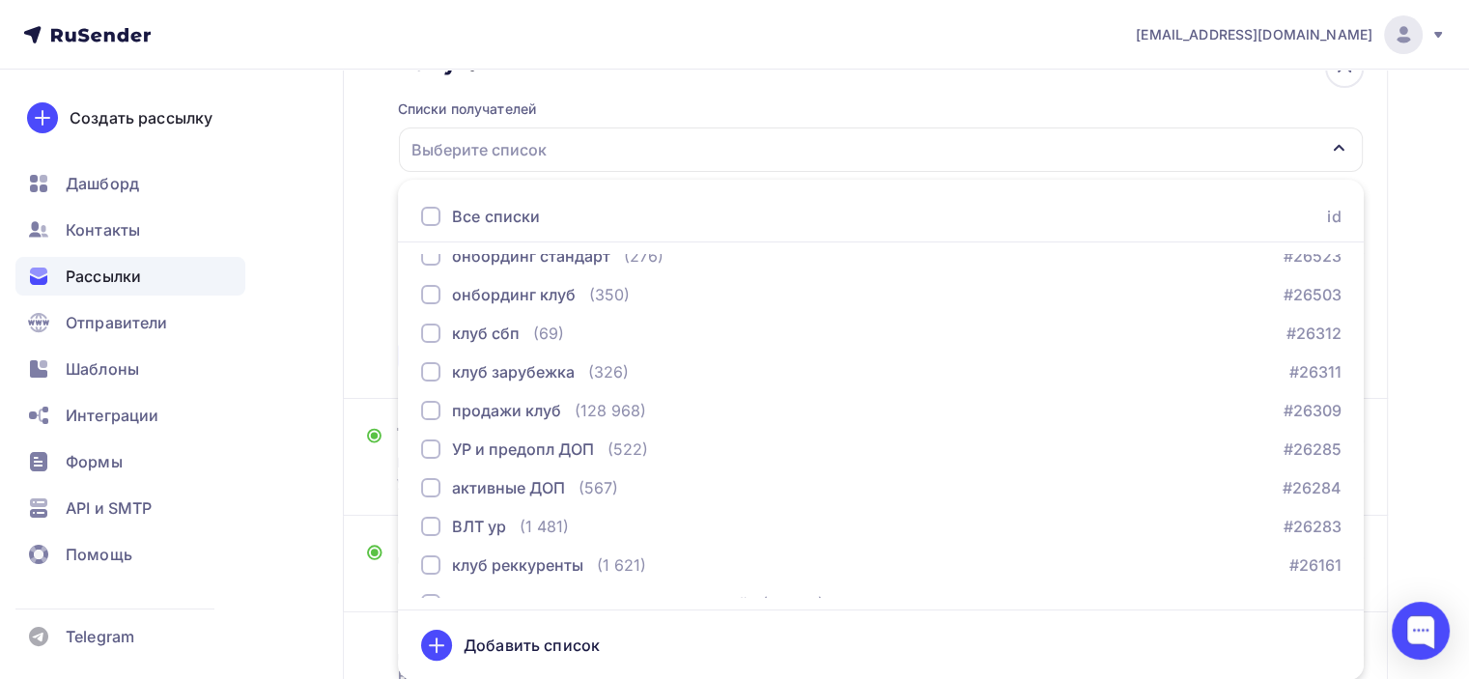
scroll to position [1932, 0]
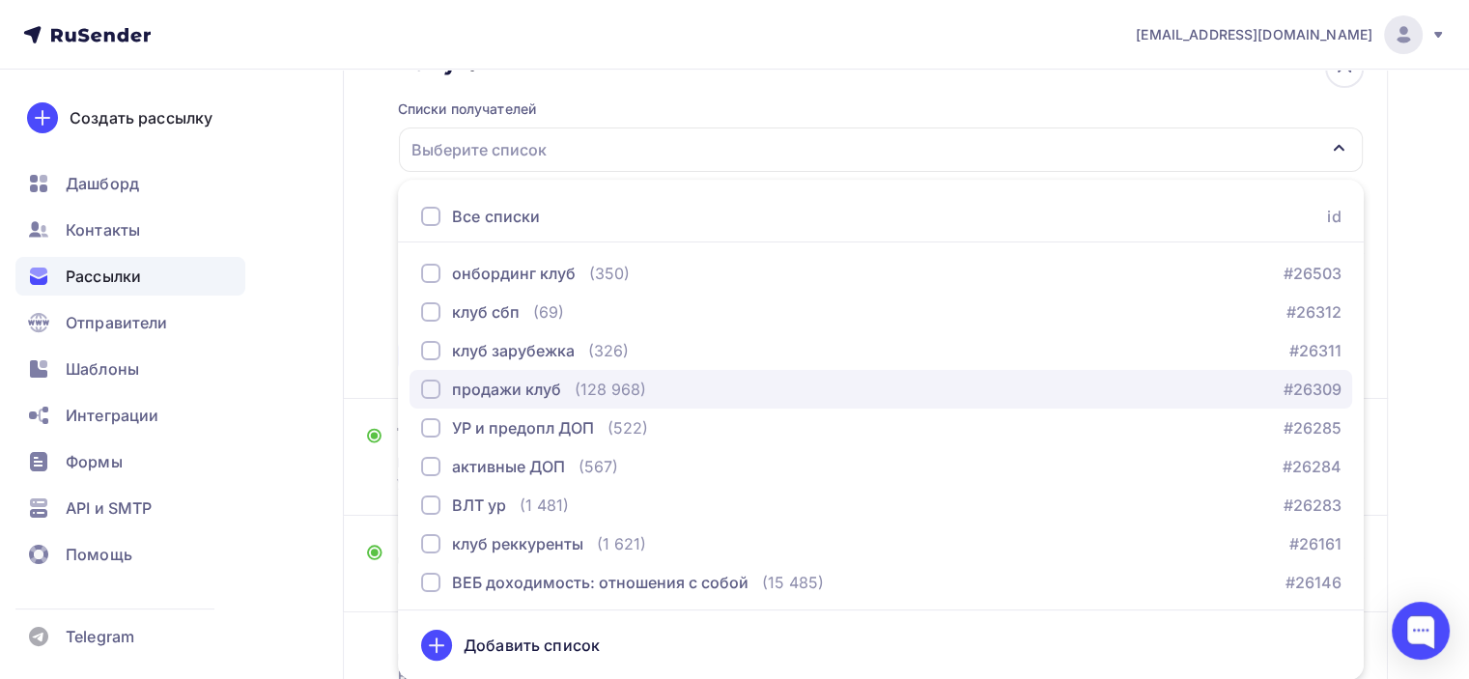
click at [607, 386] on div "(128 968)" at bounding box center [610, 389] width 71 height 23
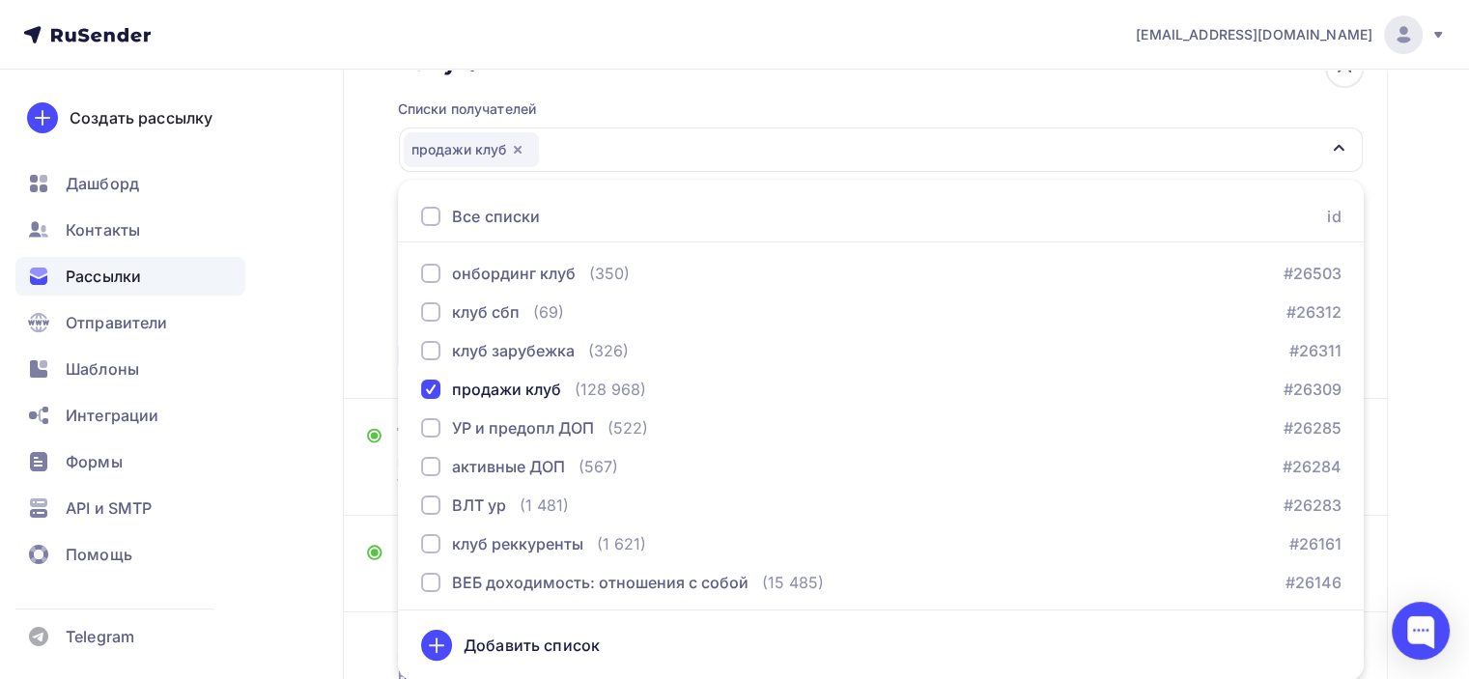
click at [323, 415] on div "Назад Готовы увидеть, как ваши настройки влияют на успех? Через час начинаем «Б…" at bounding box center [734, 311] width 1469 height 1046
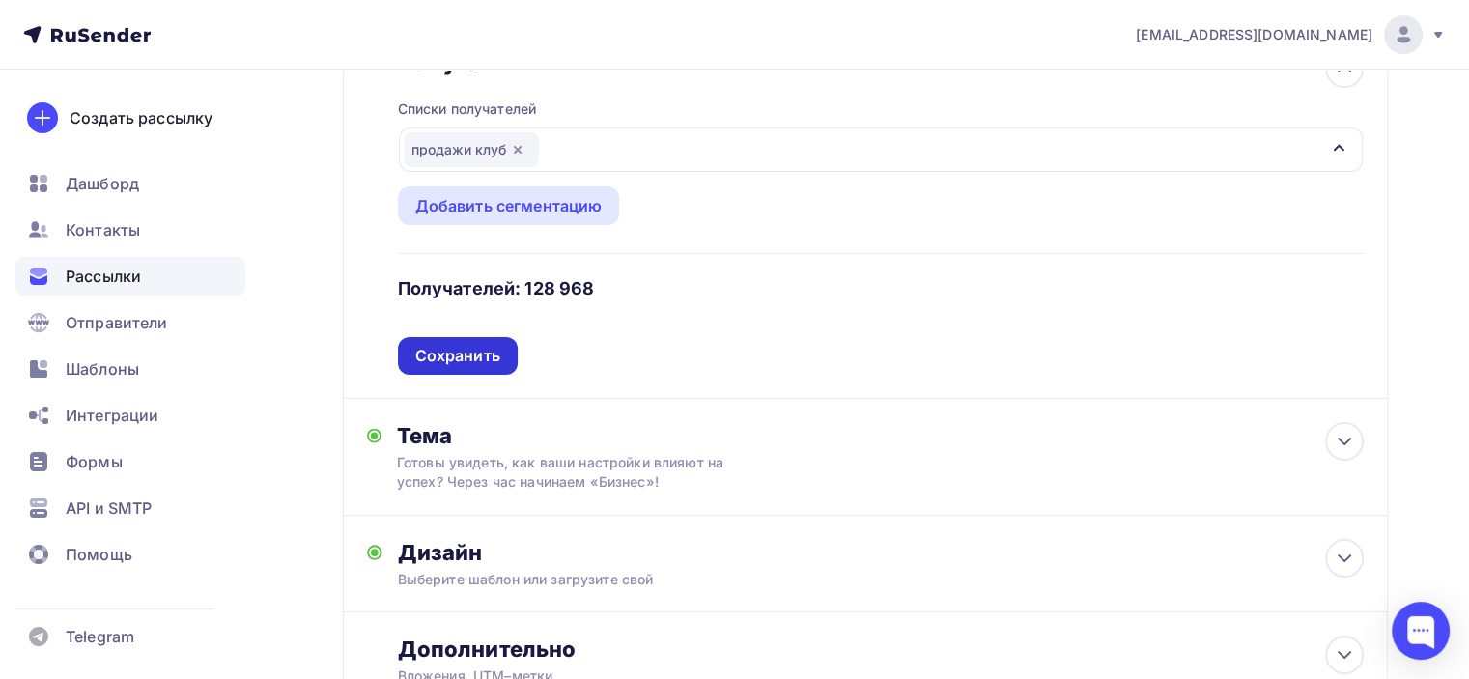
click at [493, 347] on div "Сохранить" at bounding box center [457, 356] width 85 height 22
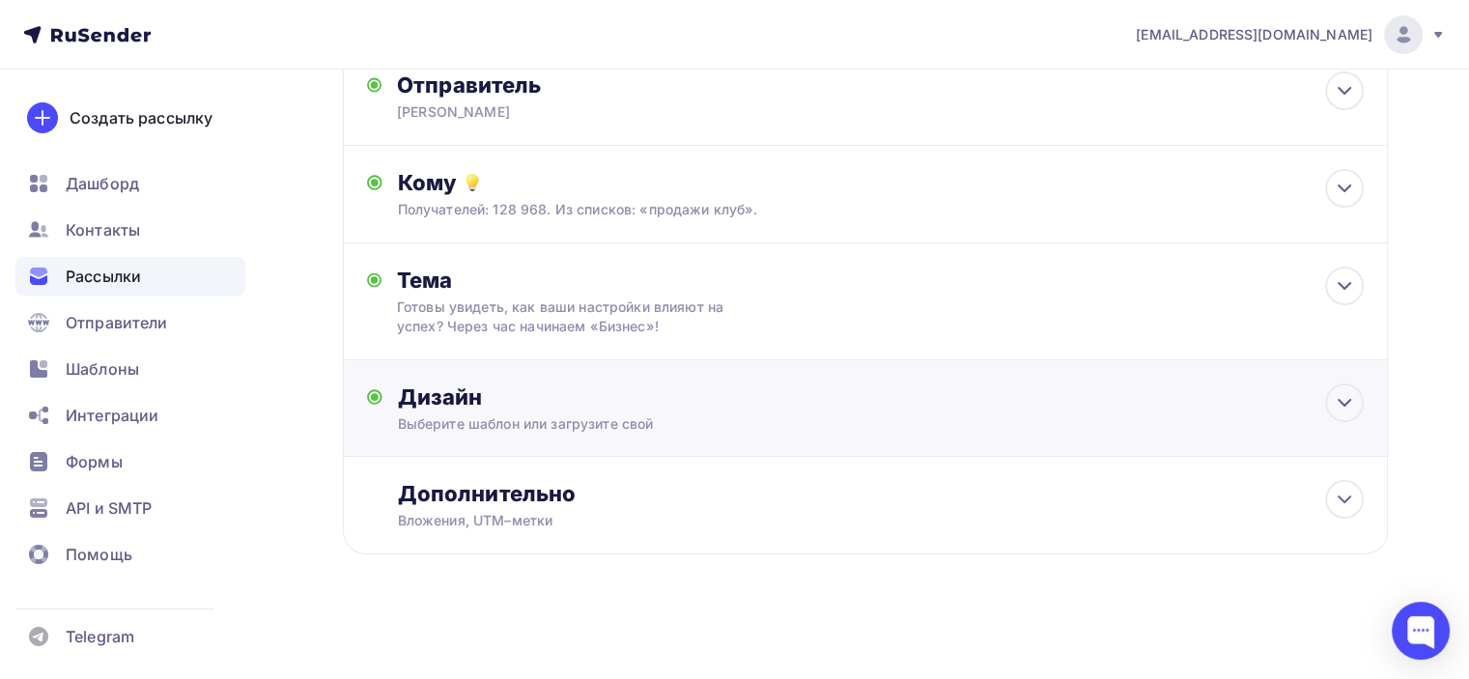
scroll to position [159, 0]
click at [614, 424] on div "Выберите шаблон или загрузите свой" at bounding box center [832, 425] width 869 height 19
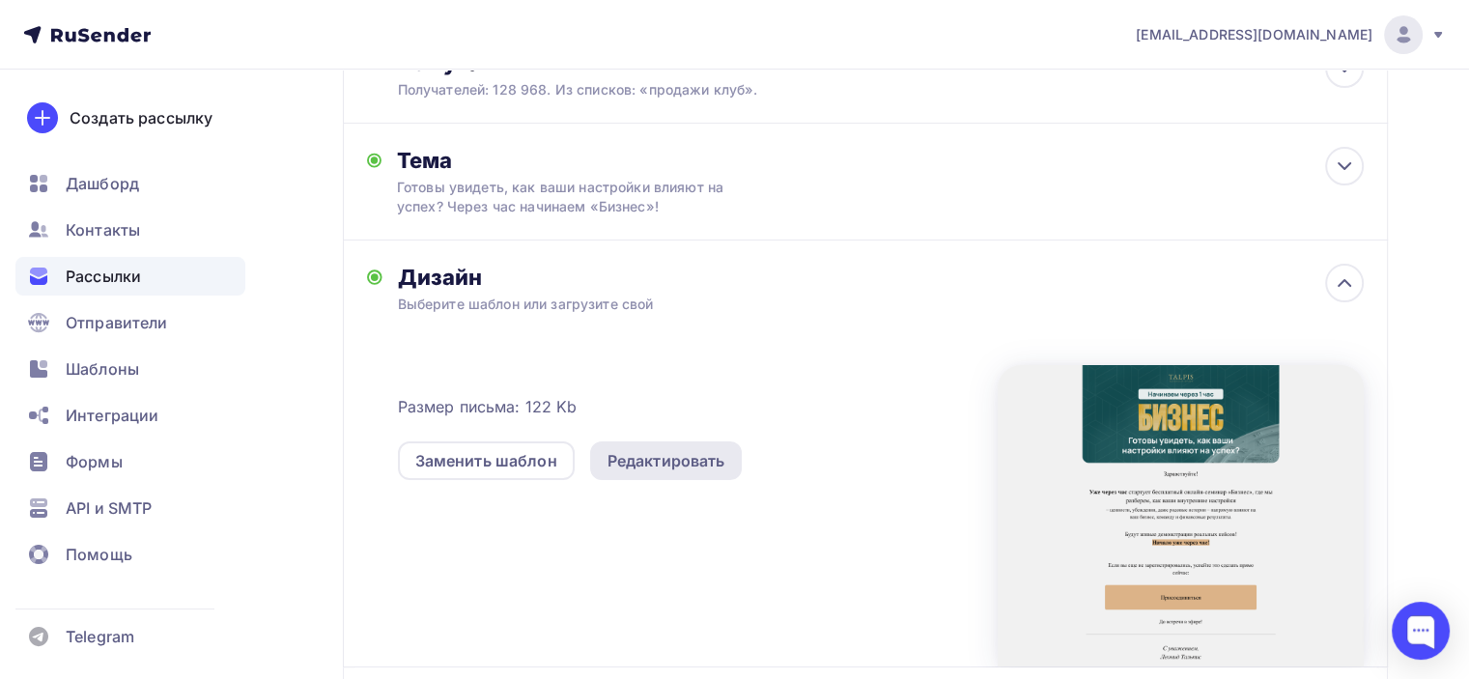
click at [650, 460] on div "Редактировать" at bounding box center [666, 460] width 118 height 23
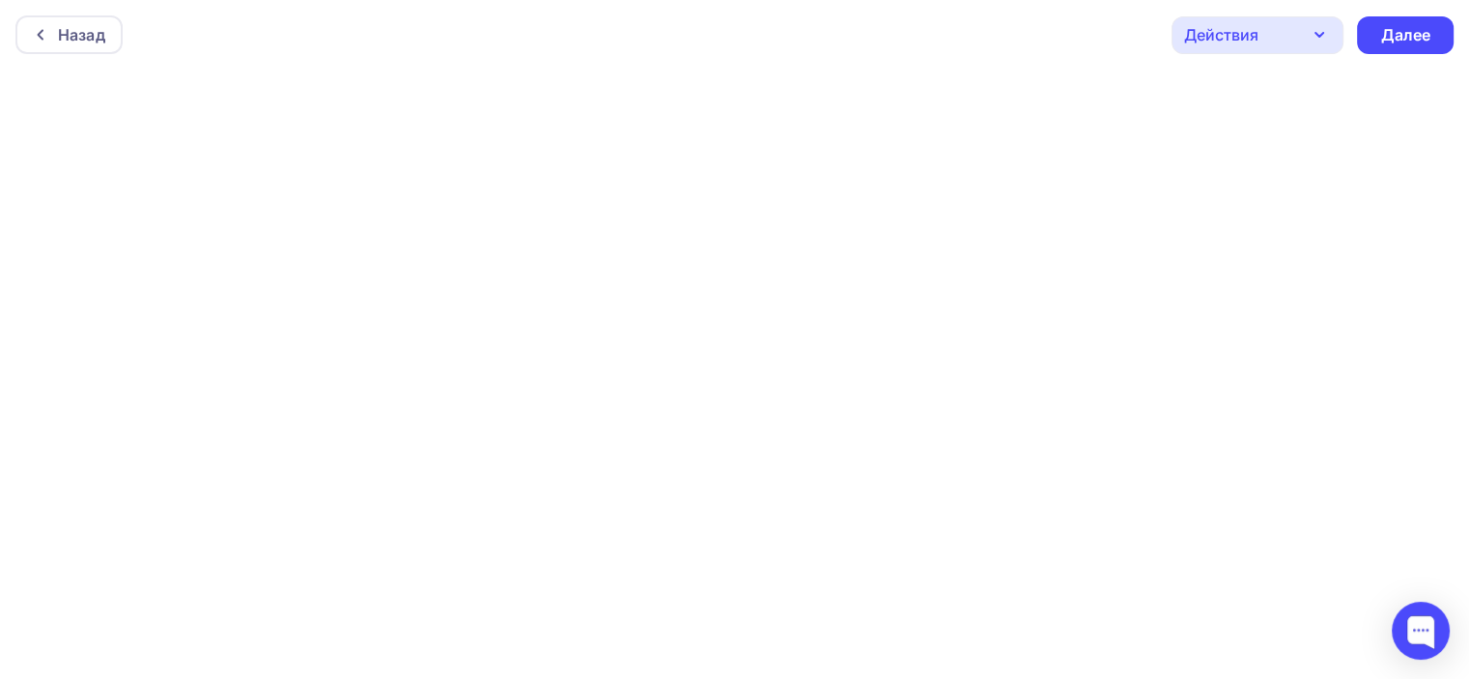
scroll to position [4, 0]
click at [1426, 18] on div "Далее" at bounding box center [1405, 32] width 97 height 38
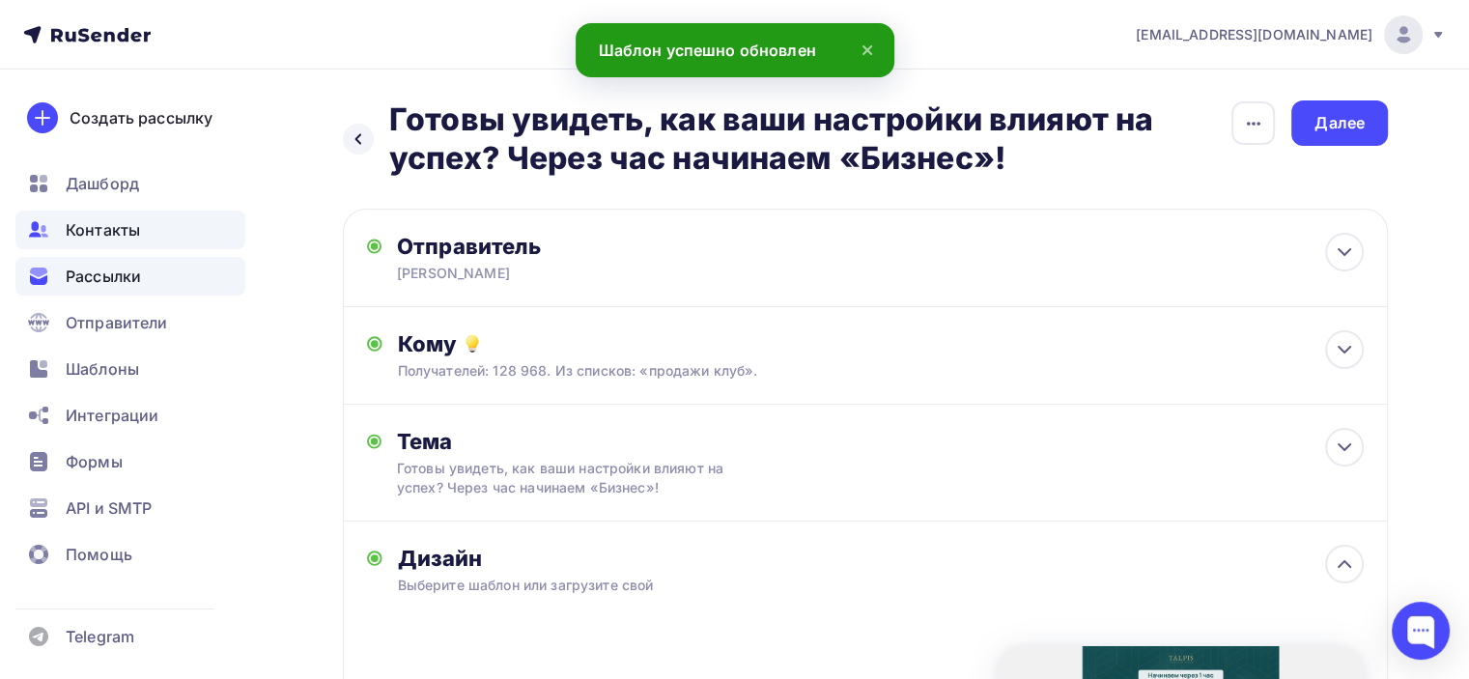
click at [209, 228] on div "Контакты" at bounding box center [130, 230] width 230 height 39
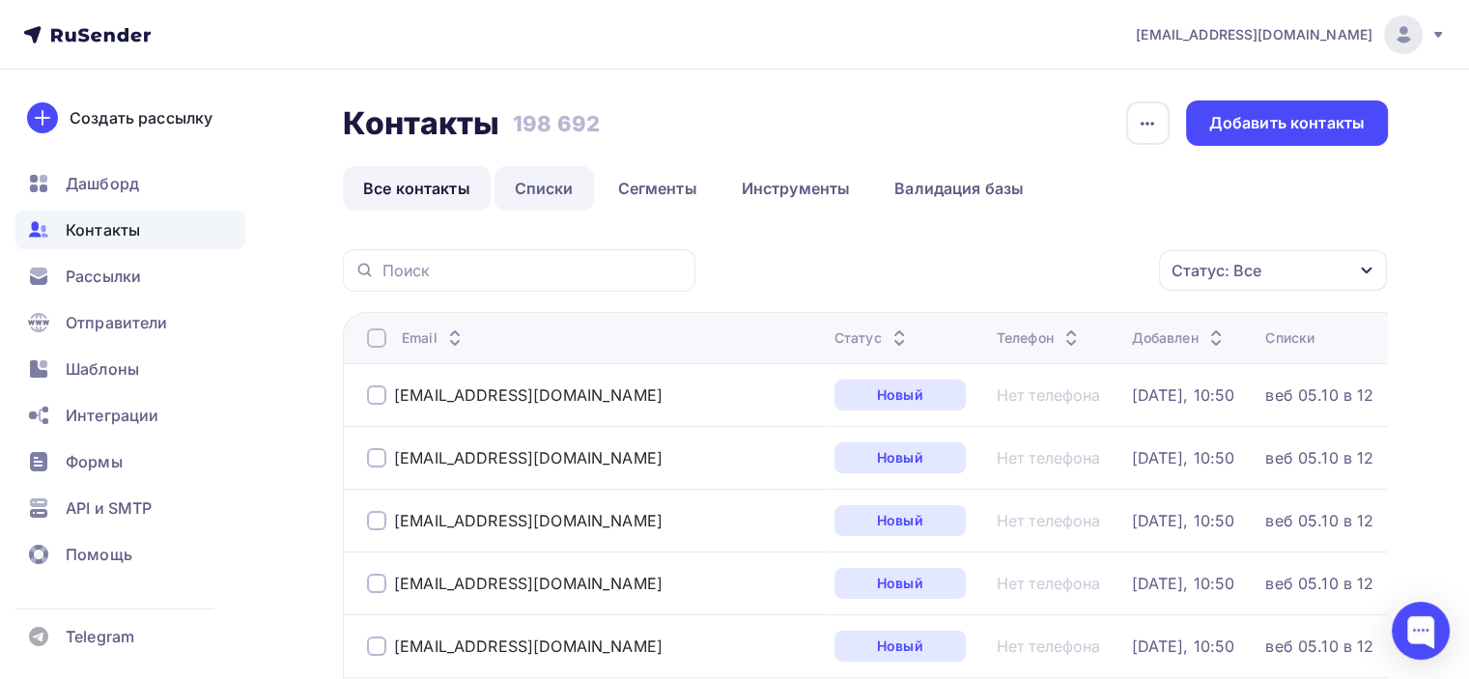
click at [552, 192] on link "Списки" at bounding box center [543, 188] width 99 height 44
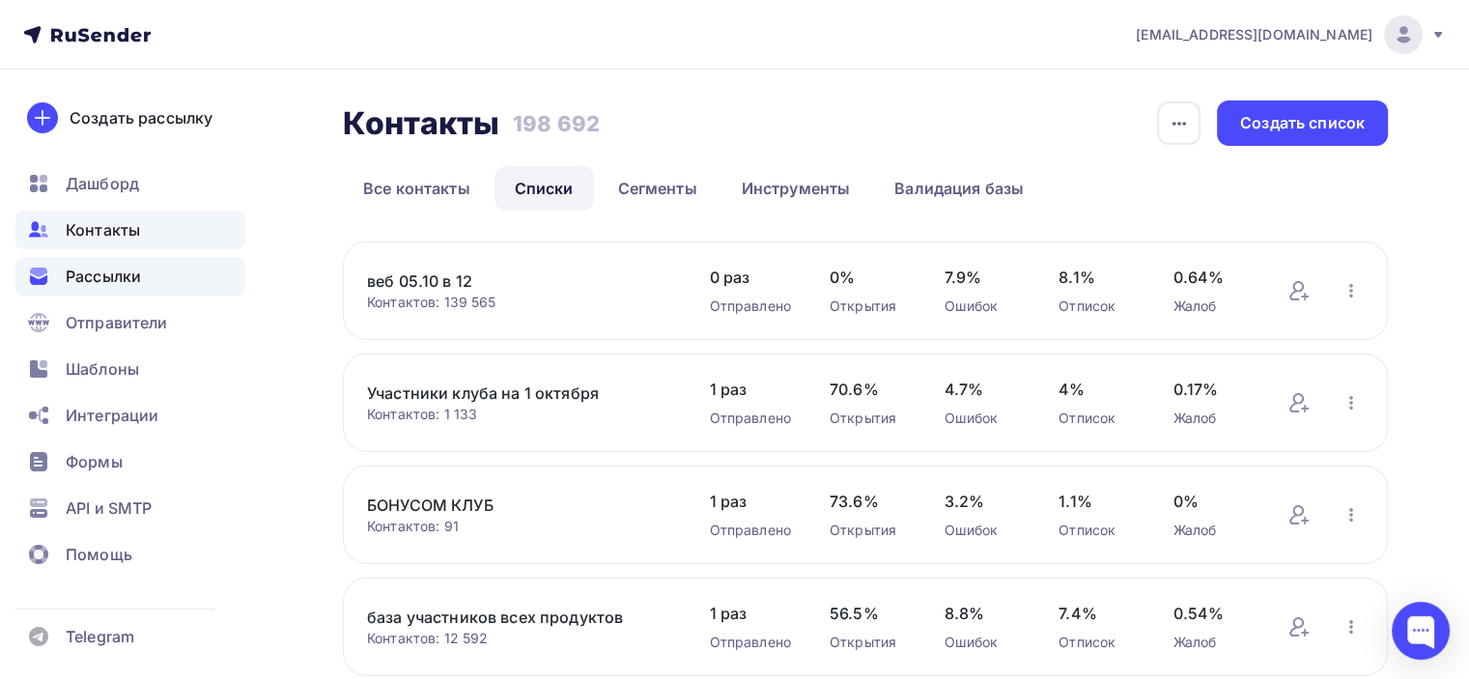
click at [157, 276] on div "Рассылки" at bounding box center [130, 276] width 230 height 39
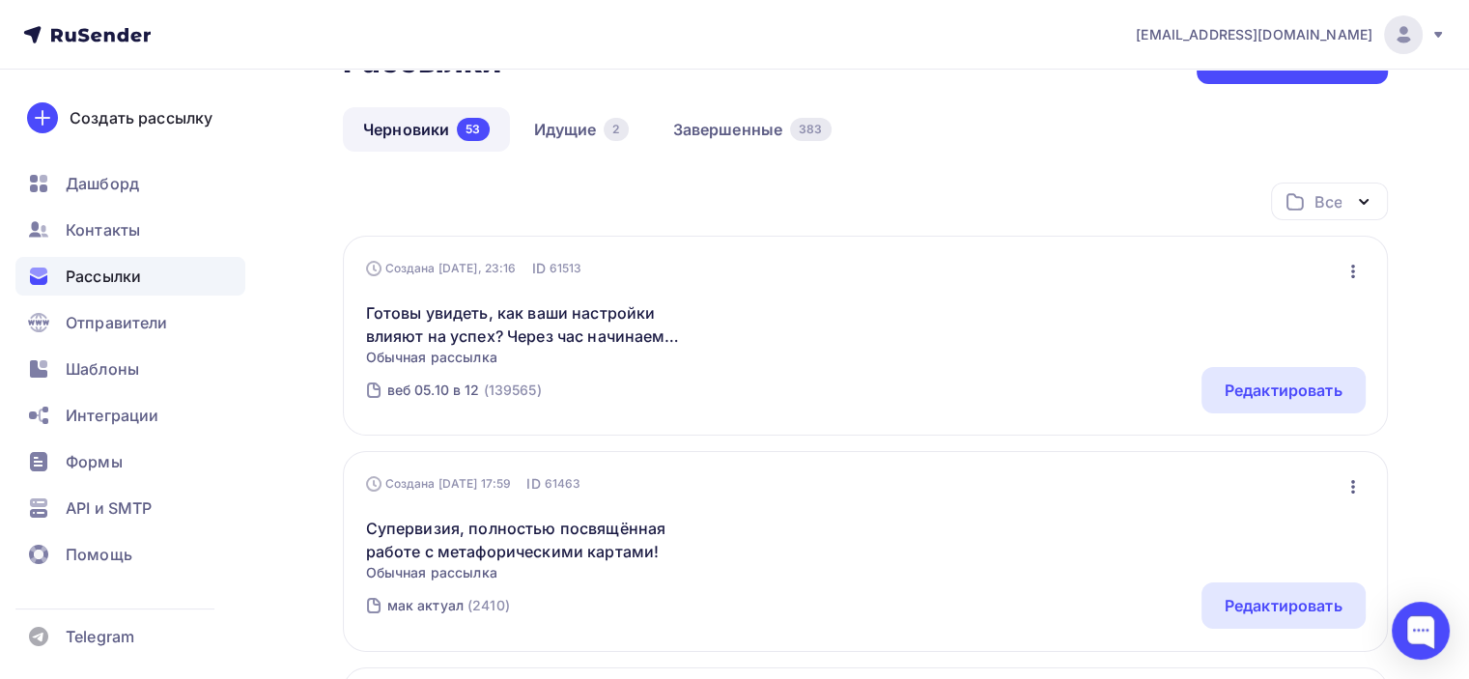
scroll to position [97, 0]
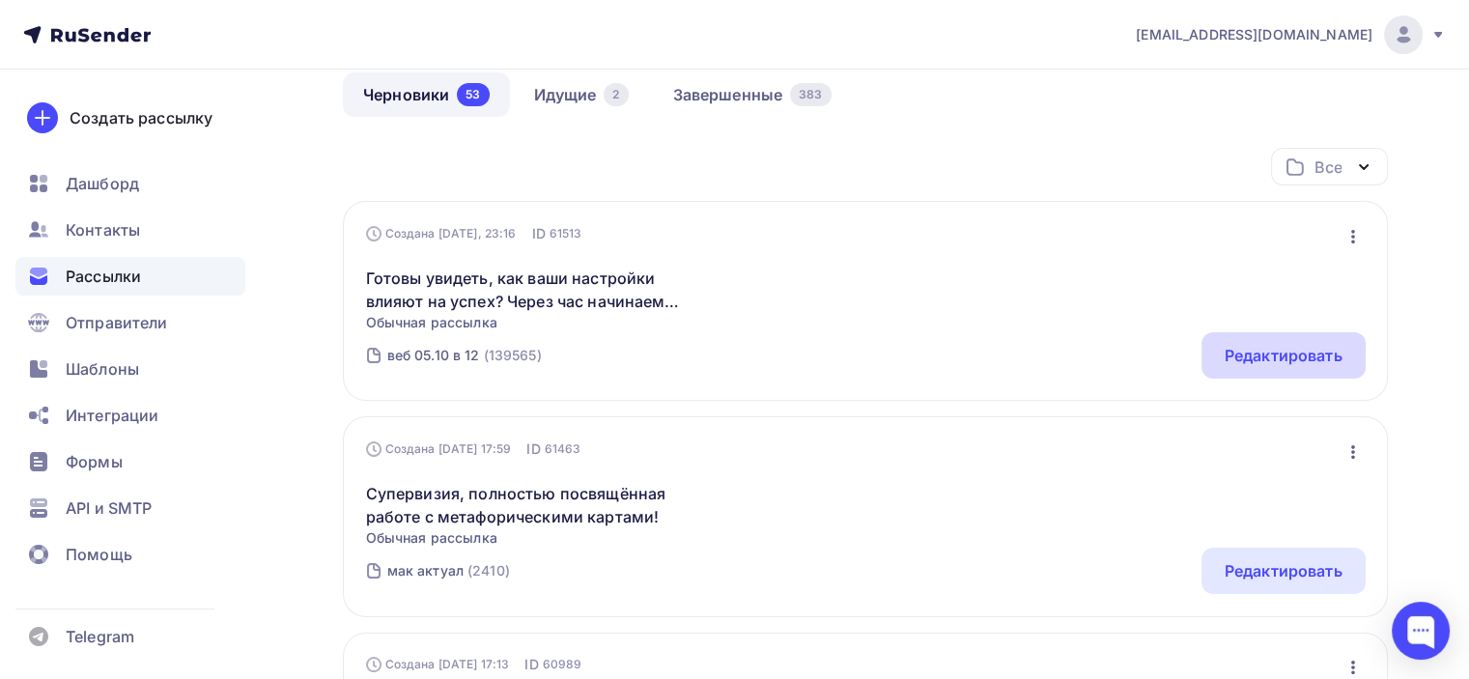
click at [1246, 353] on div "Редактировать" at bounding box center [1284, 355] width 118 height 23
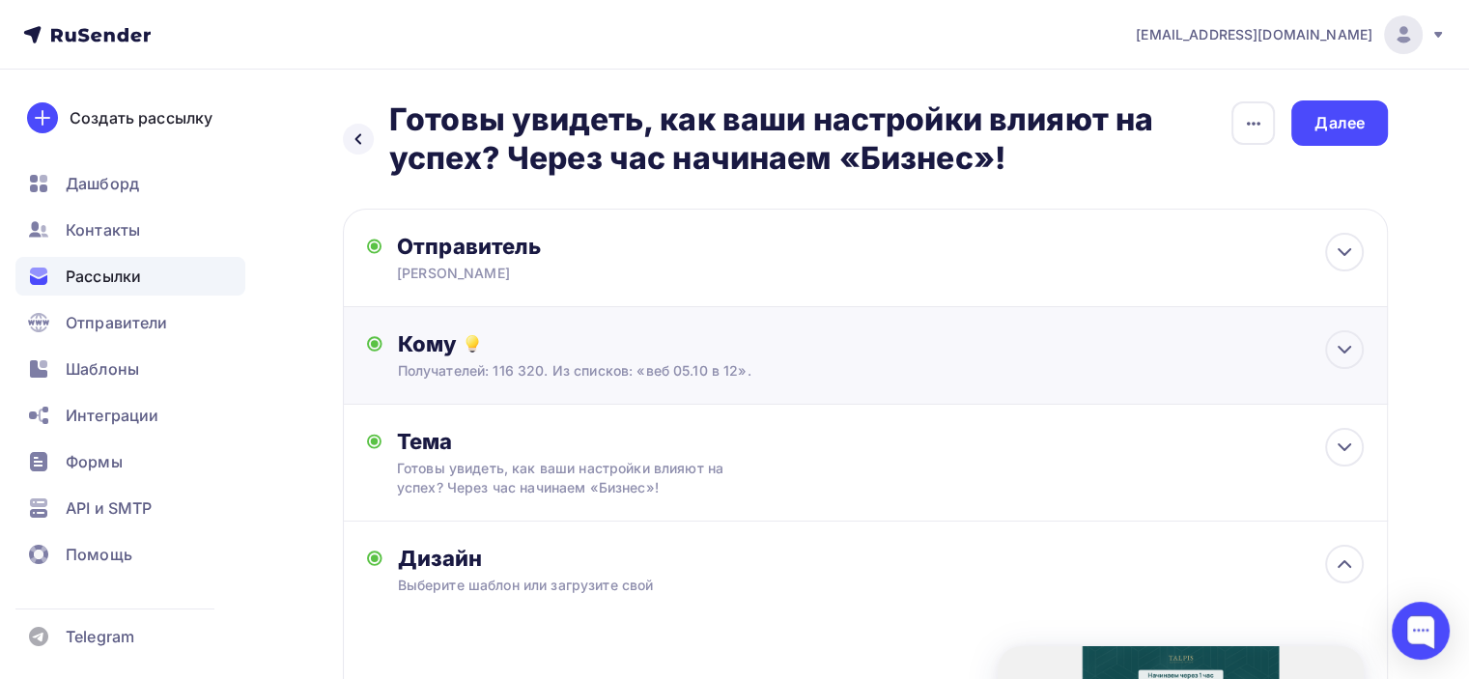
click at [719, 364] on div "Получателей: 116 320. Из списков: «веб 05.10 в 12»." at bounding box center [832, 370] width 869 height 19
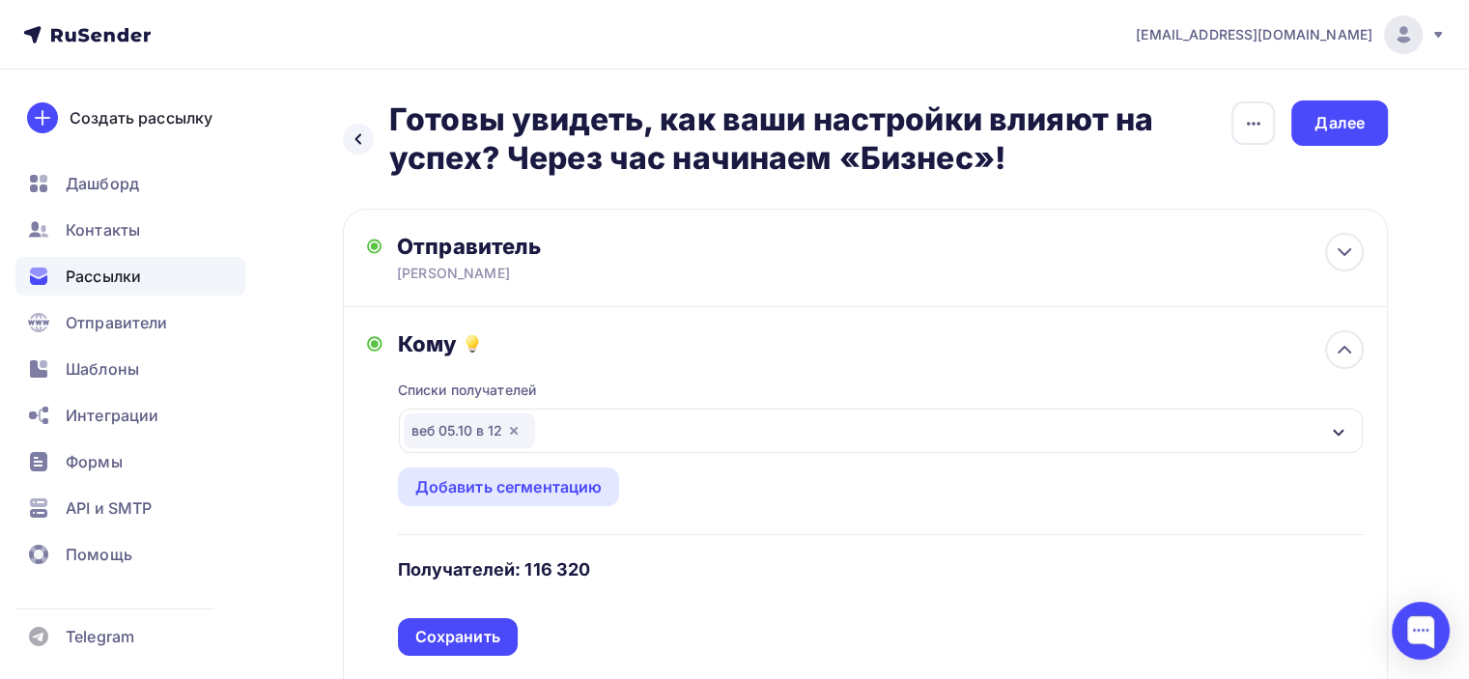
click at [516, 433] on icon "button" at bounding box center [513, 430] width 15 height 15
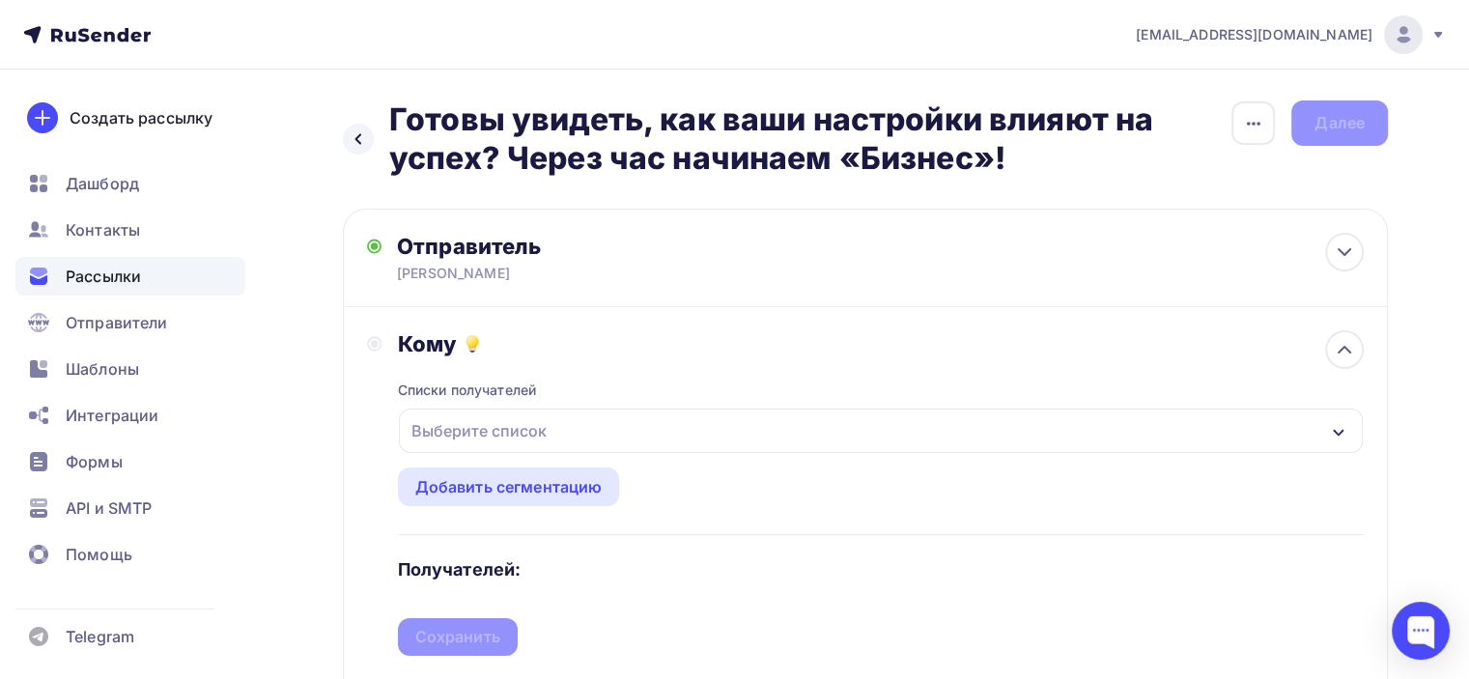
click at [523, 428] on div "Выберите список" at bounding box center [479, 430] width 151 height 35
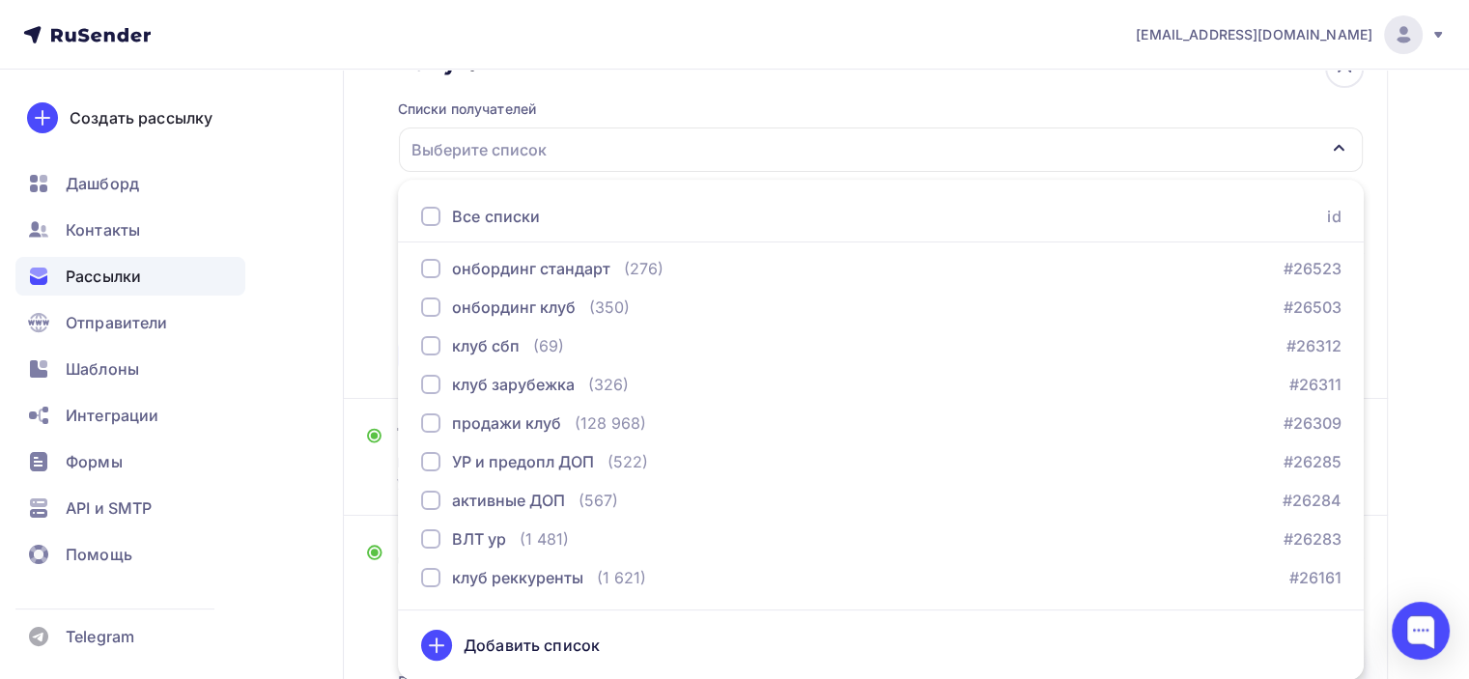
scroll to position [1932, 0]
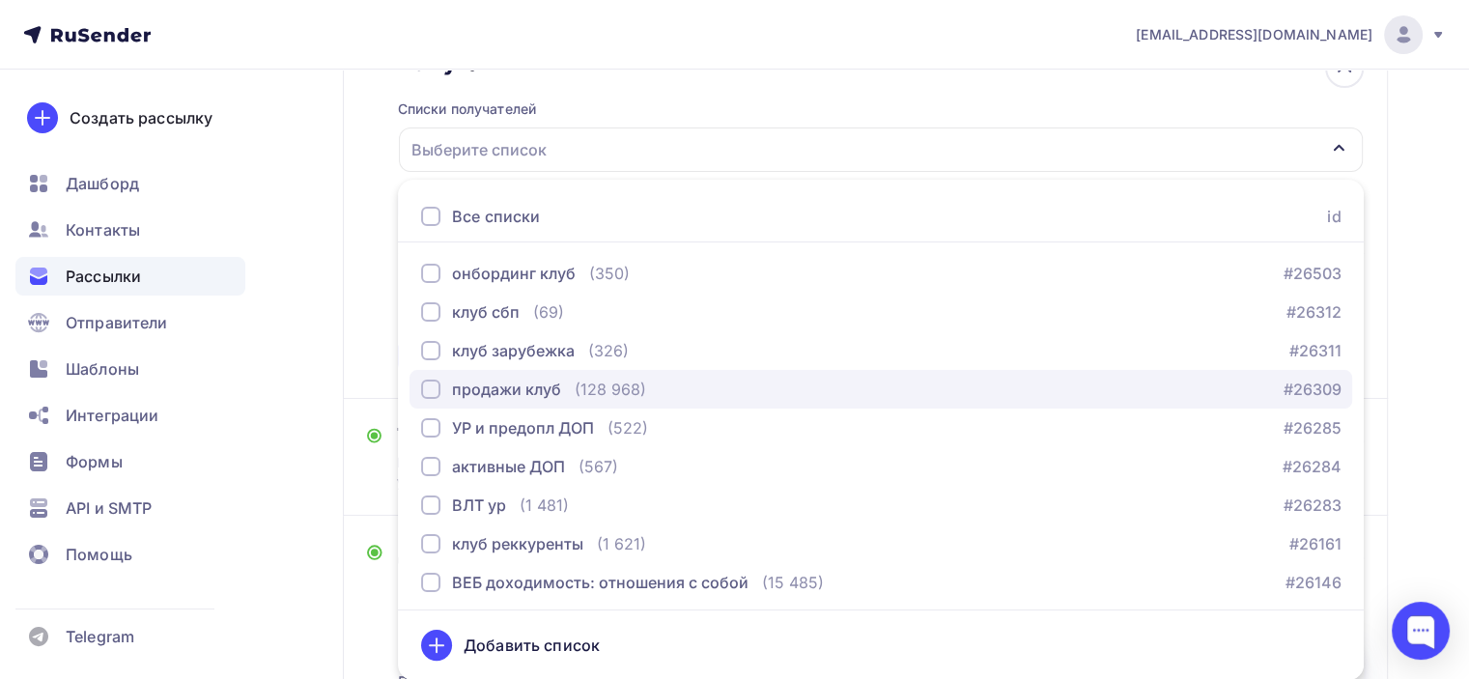
click at [596, 388] on div "(128 968)" at bounding box center [610, 389] width 71 height 23
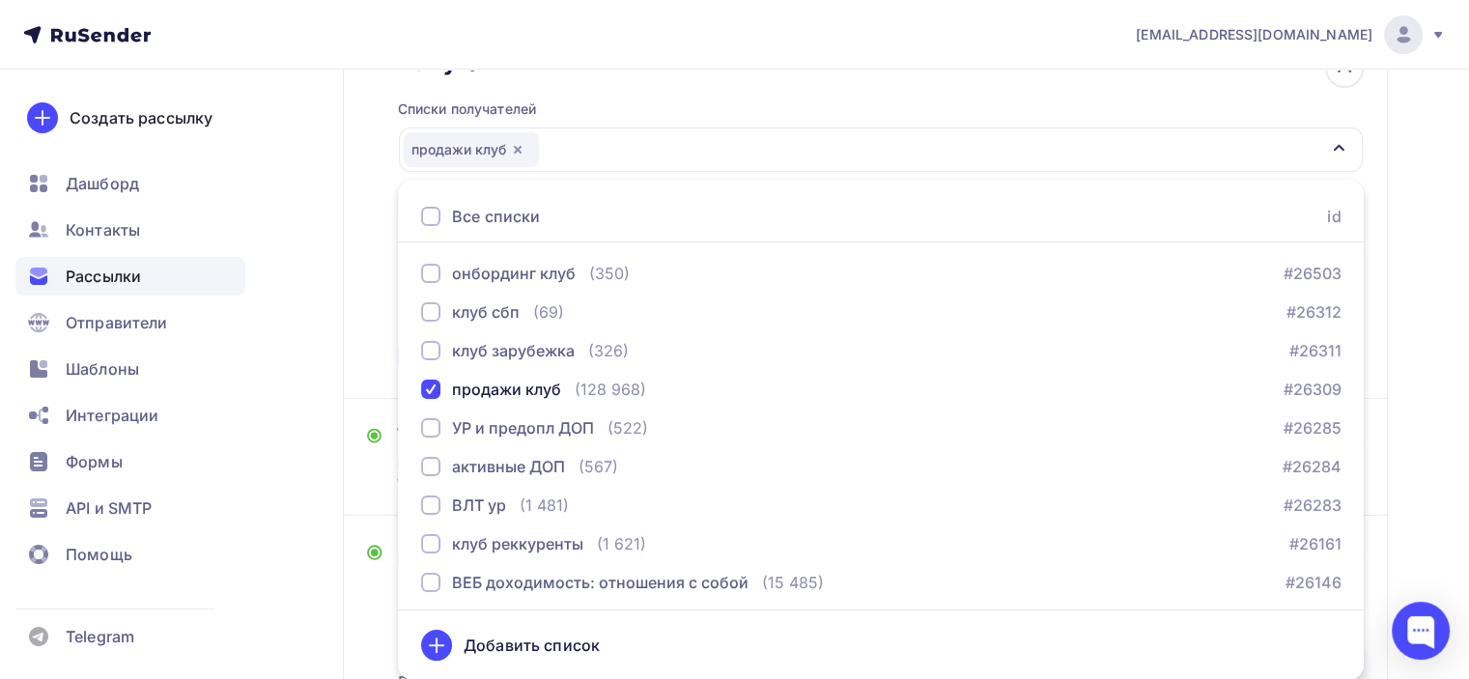
click at [291, 318] on div "Назад Готовы увидеть, как ваши настройки влияют на успех? Через час начинаем «Б…" at bounding box center [734, 476] width 1469 height 1376
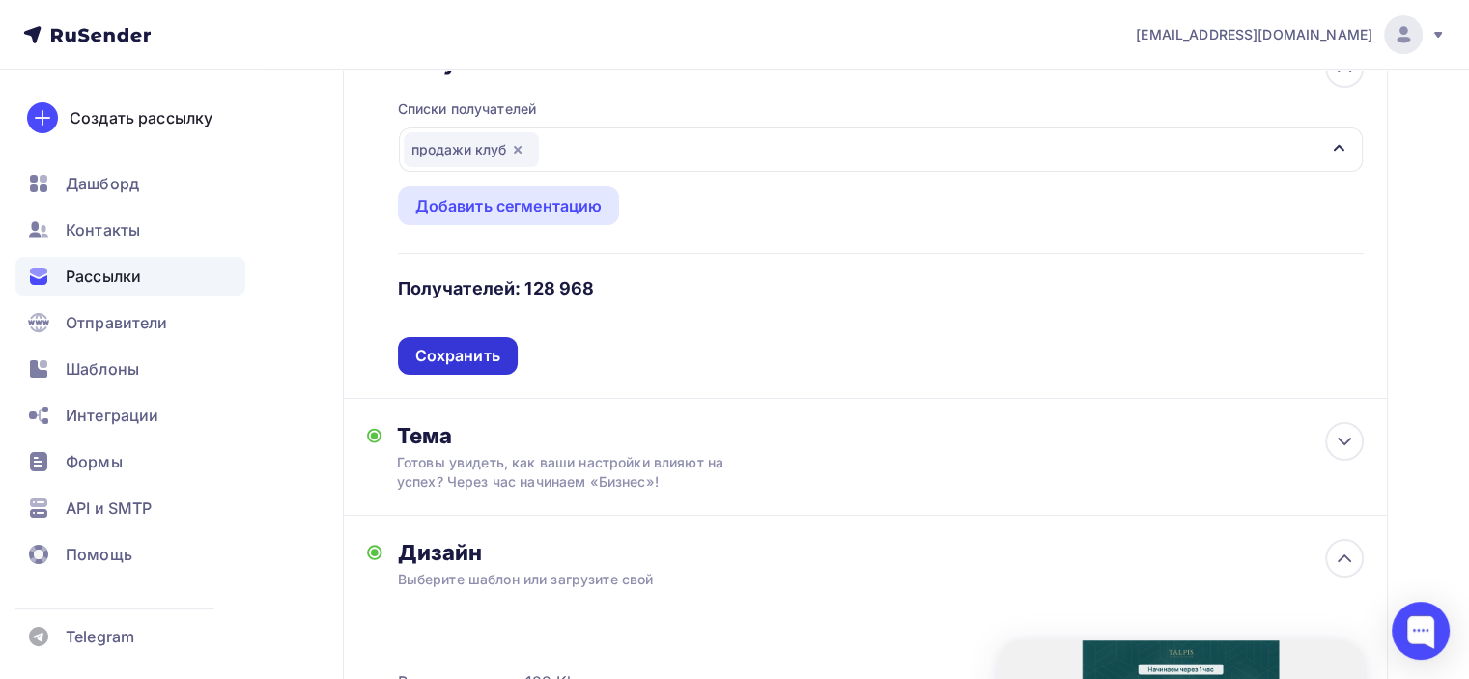
click at [494, 352] on div "Сохранить" at bounding box center [457, 356] width 85 height 22
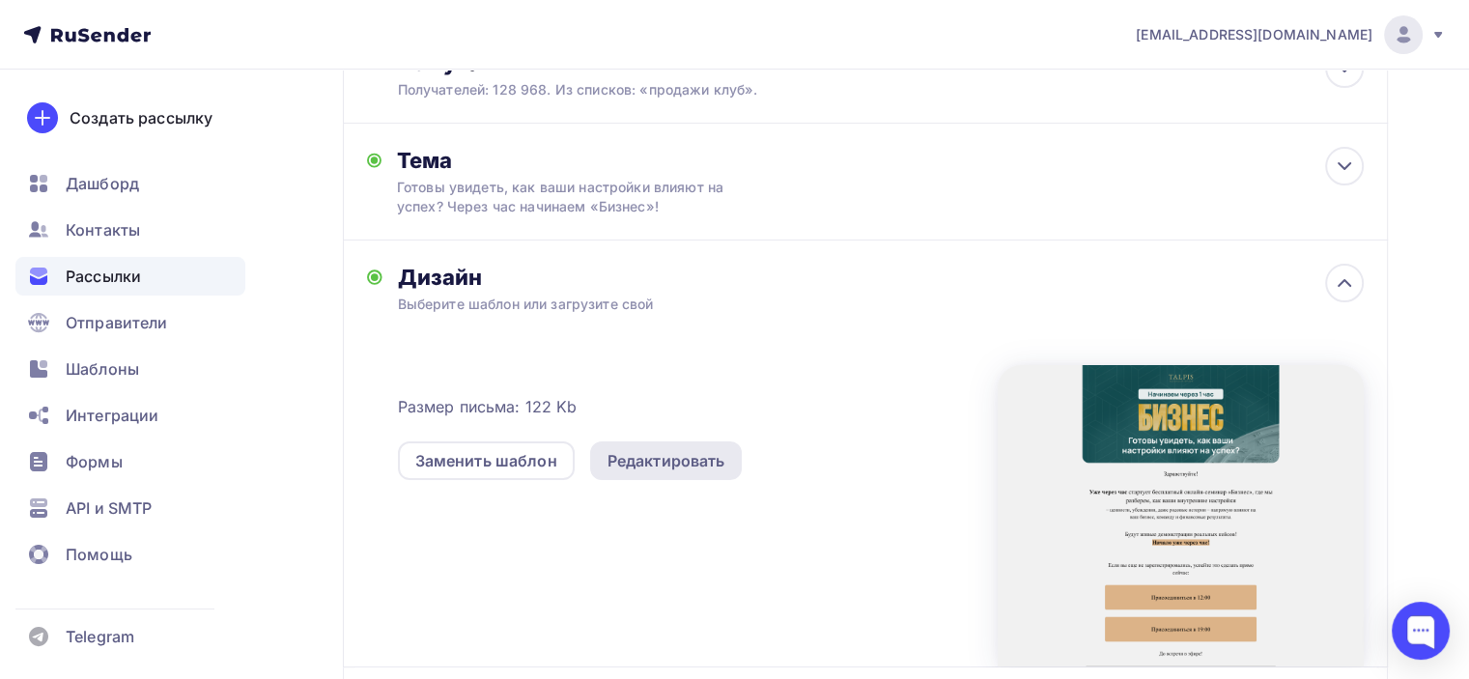
click at [702, 468] on div "Редактировать" at bounding box center [666, 460] width 118 height 23
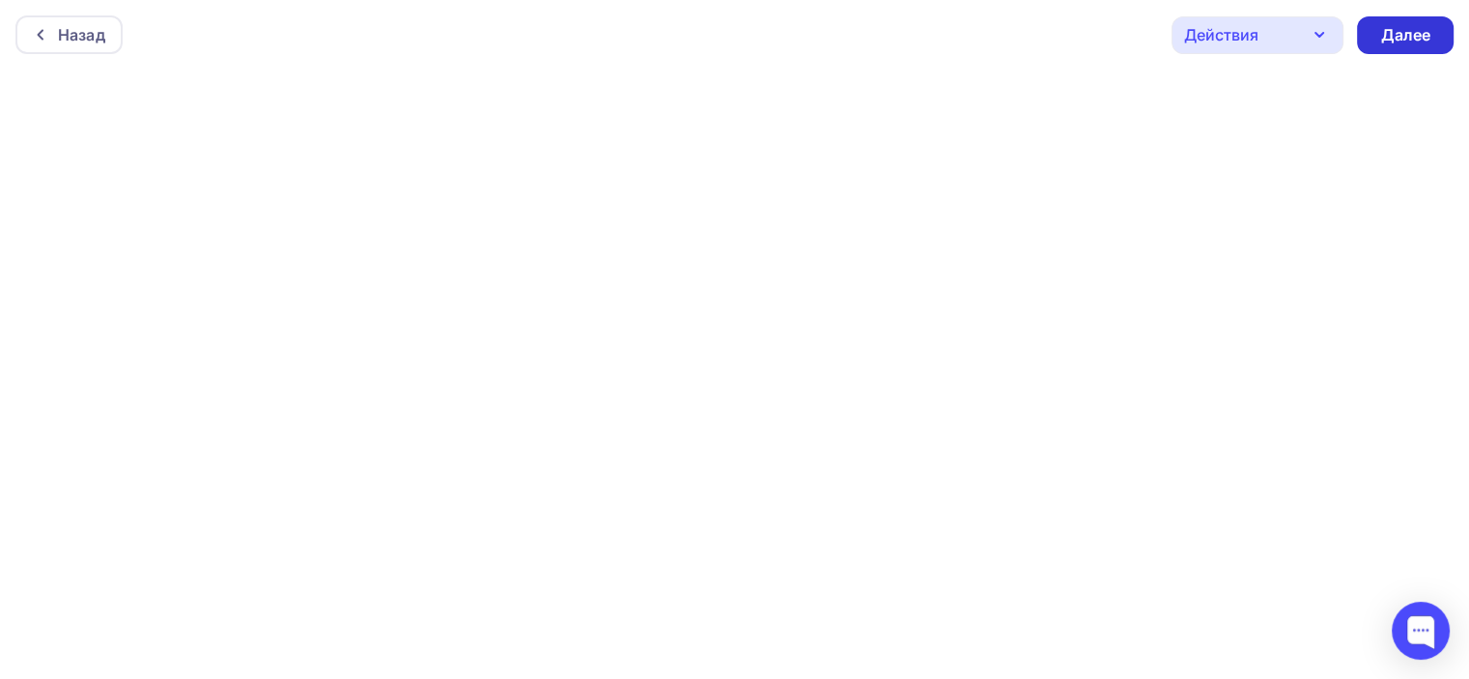
click at [1406, 26] on div "Далее" at bounding box center [1405, 35] width 50 height 22
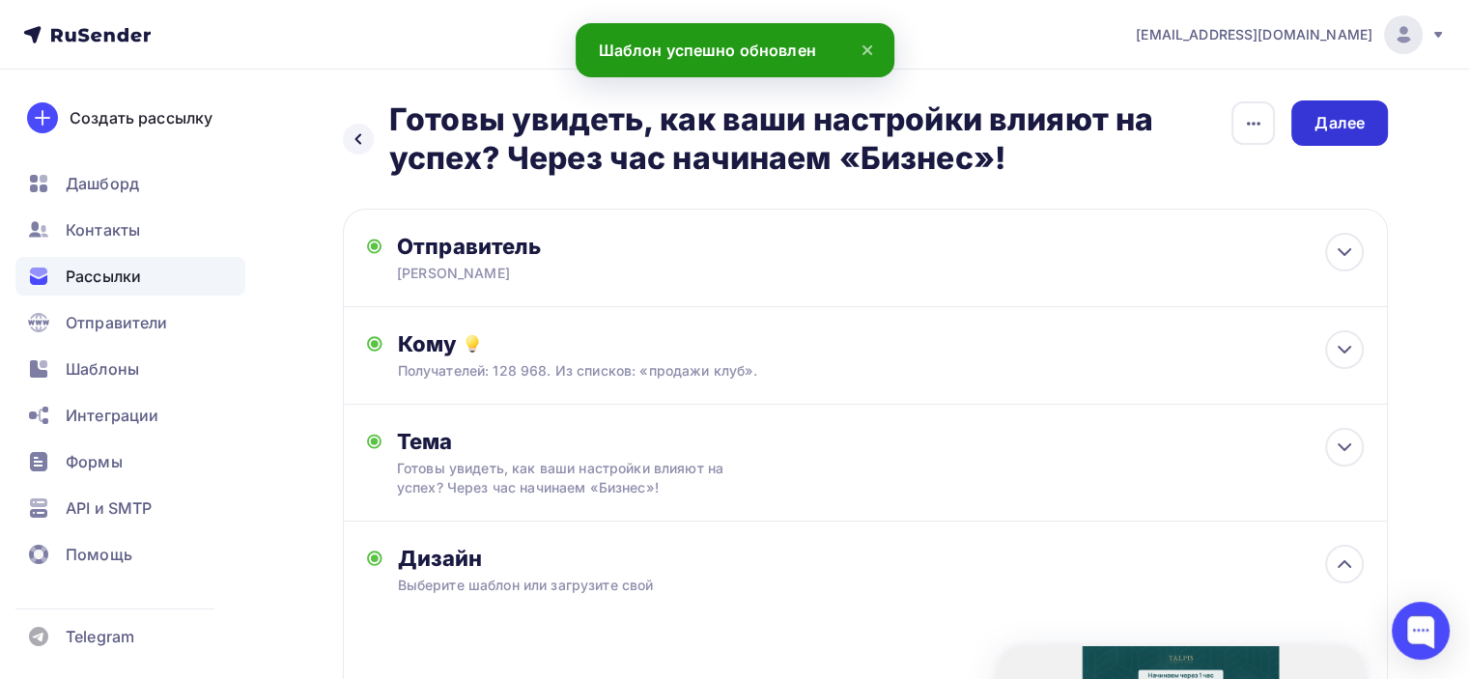
click at [1341, 124] on div "Далее" at bounding box center [1339, 123] width 50 height 22
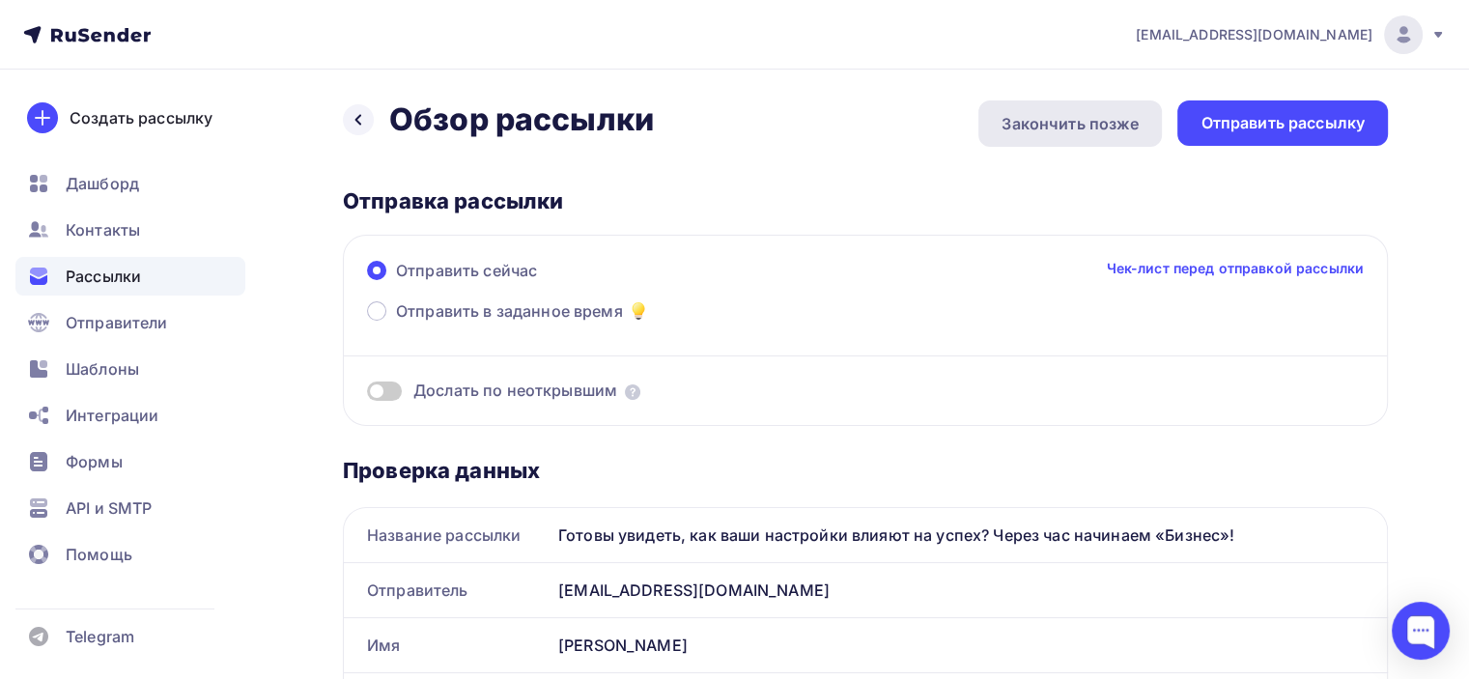
click at [1020, 125] on div "Закончить позже" at bounding box center [1070, 123] width 137 height 23
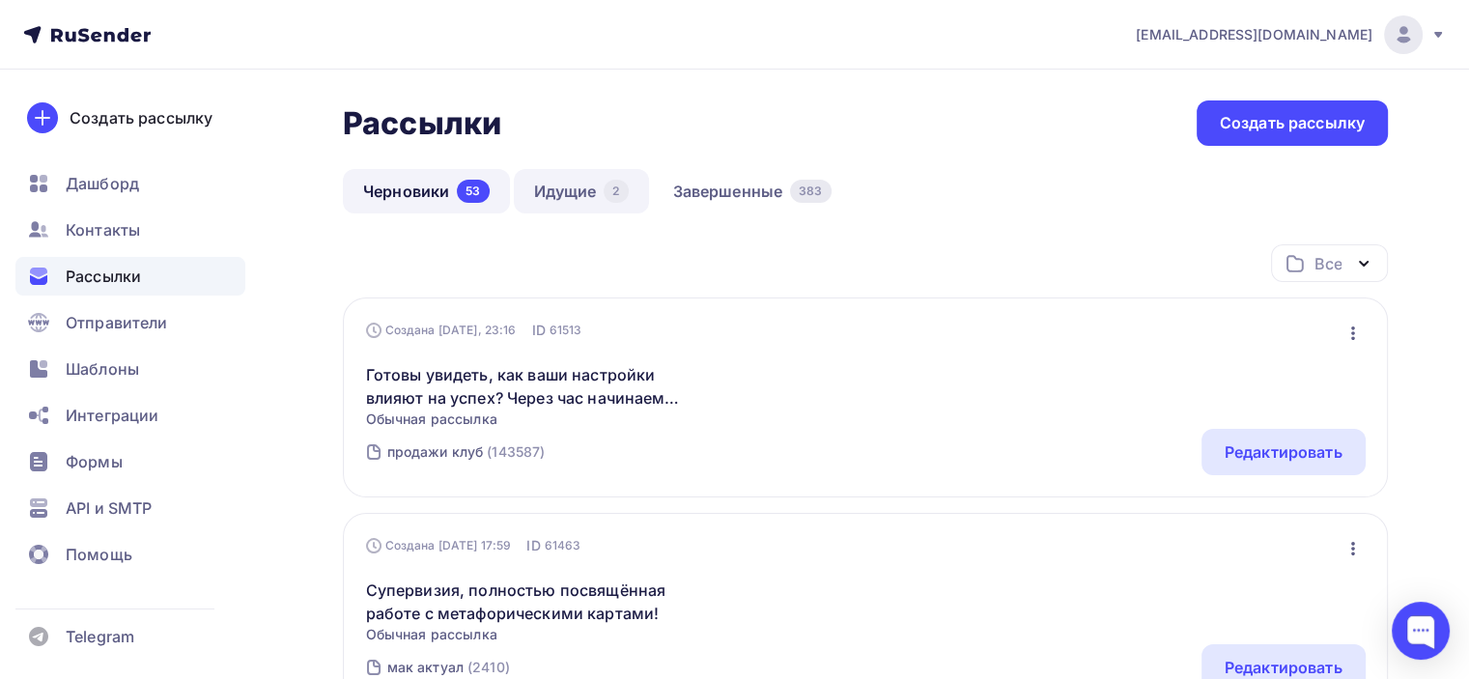
click at [585, 199] on link "Идущие 2" at bounding box center [581, 191] width 135 height 44
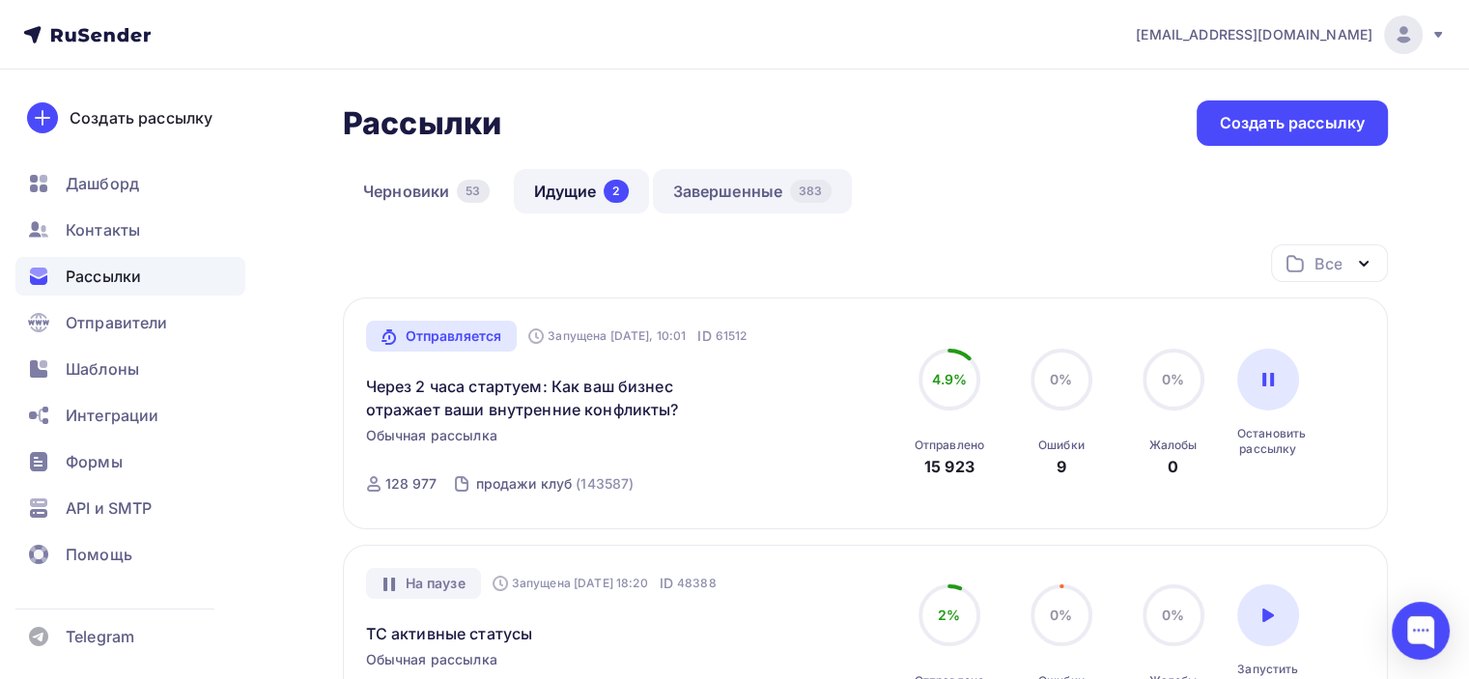
click at [701, 191] on link "Завершенные 383" at bounding box center [752, 191] width 199 height 44
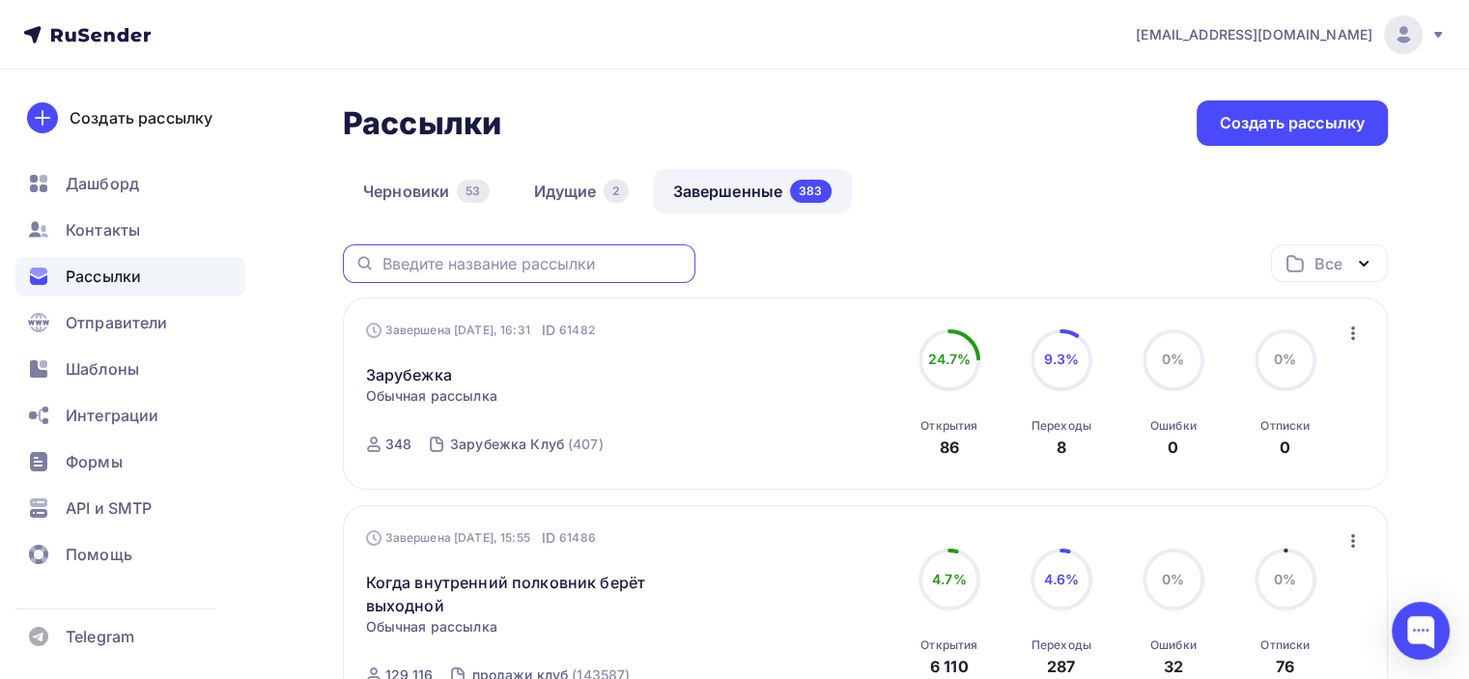
click at [591, 267] on input "text" at bounding box center [532, 263] width 301 height 21
type input "супервизия"
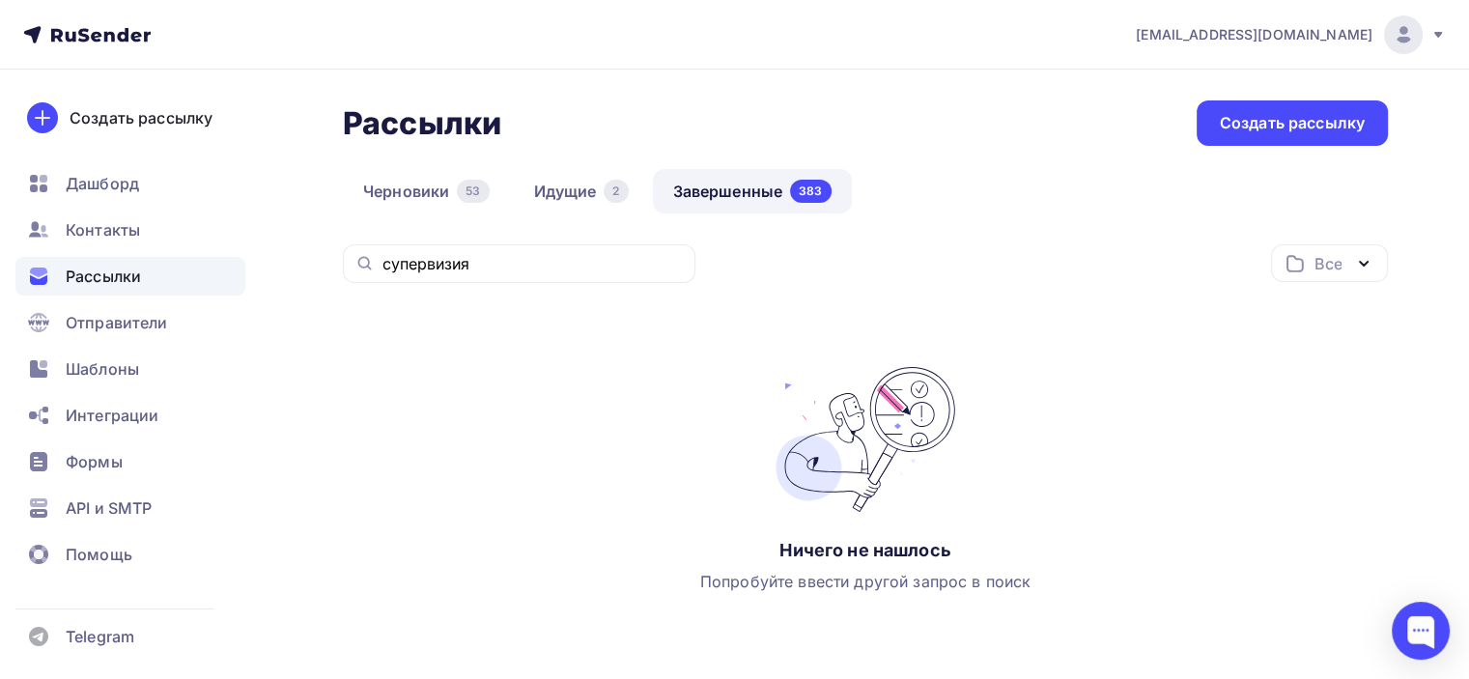
drag, startPoint x: 402, startPoint y: 197, endPoint x: 413, endPoint y: 223, distance: 28.5
click at [405, 197] on link "Черновики 53" at bounding box center [426, 191] width 167 height 44
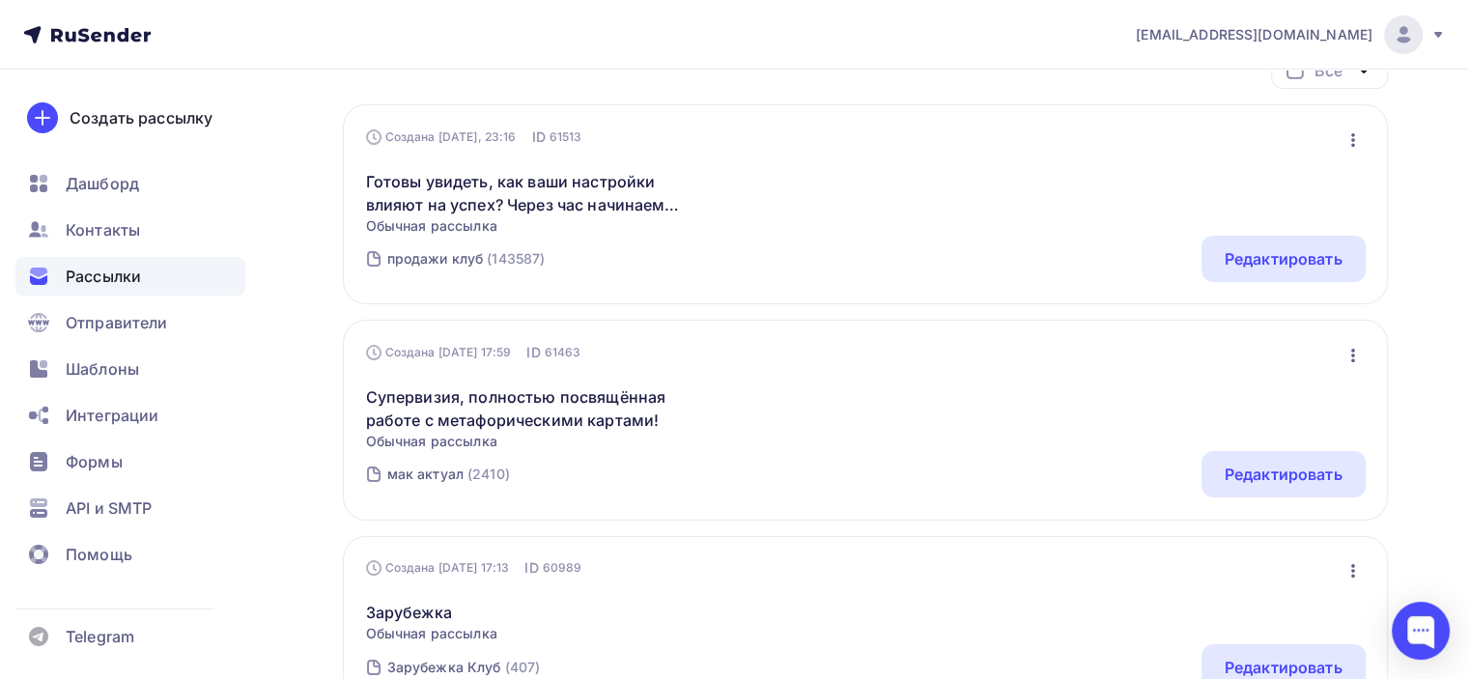
scroll to position [97, 0]
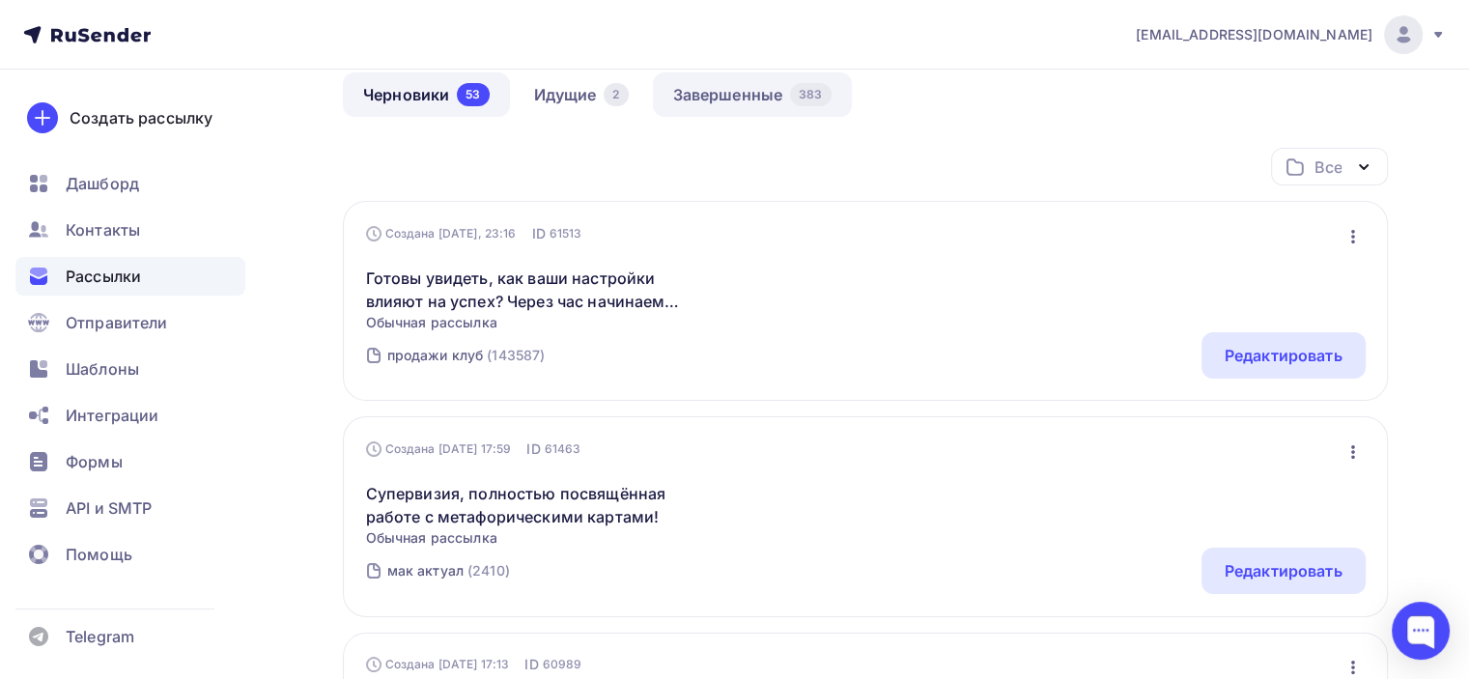
click at [806, 99] on div "383" at bounding box center [810, 94] width 41 height 23
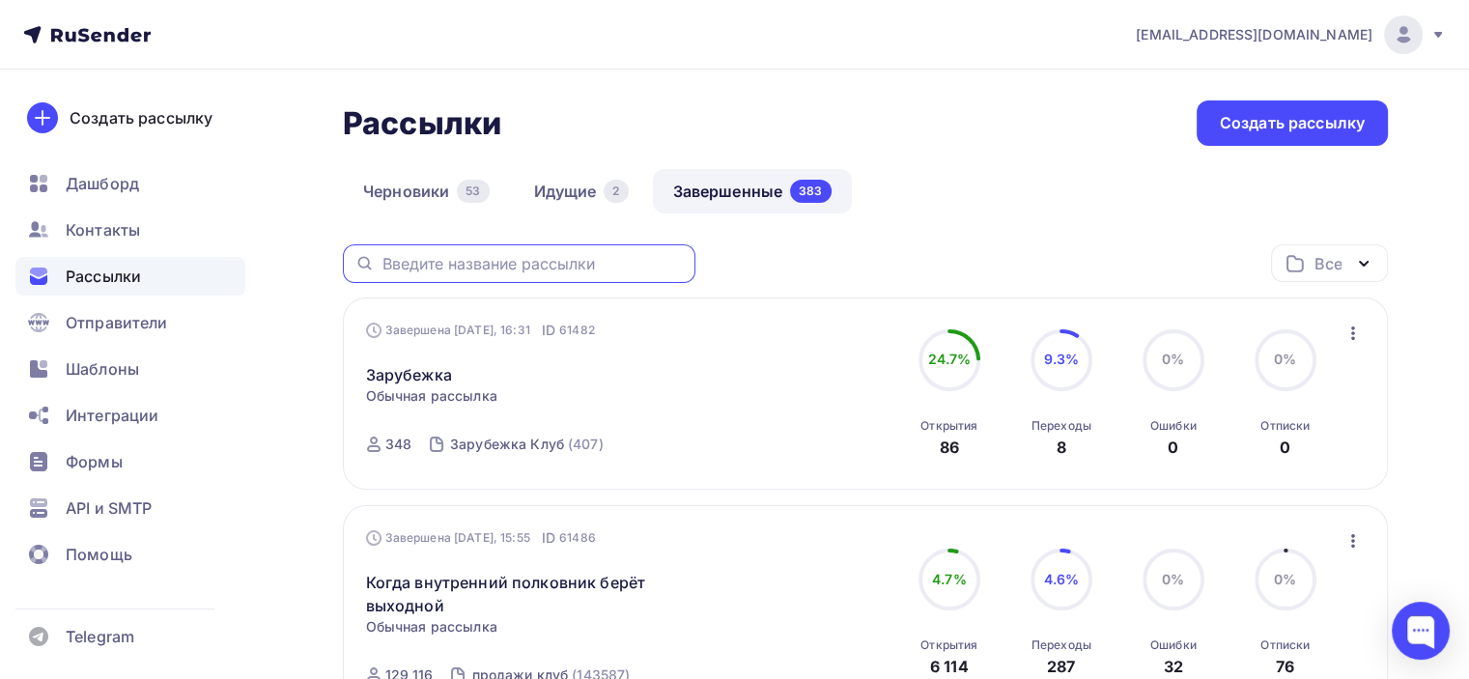
click at [445, 268] on input "text" at bounding box center [532, 263] width 301 height 21
type input "супервизия"
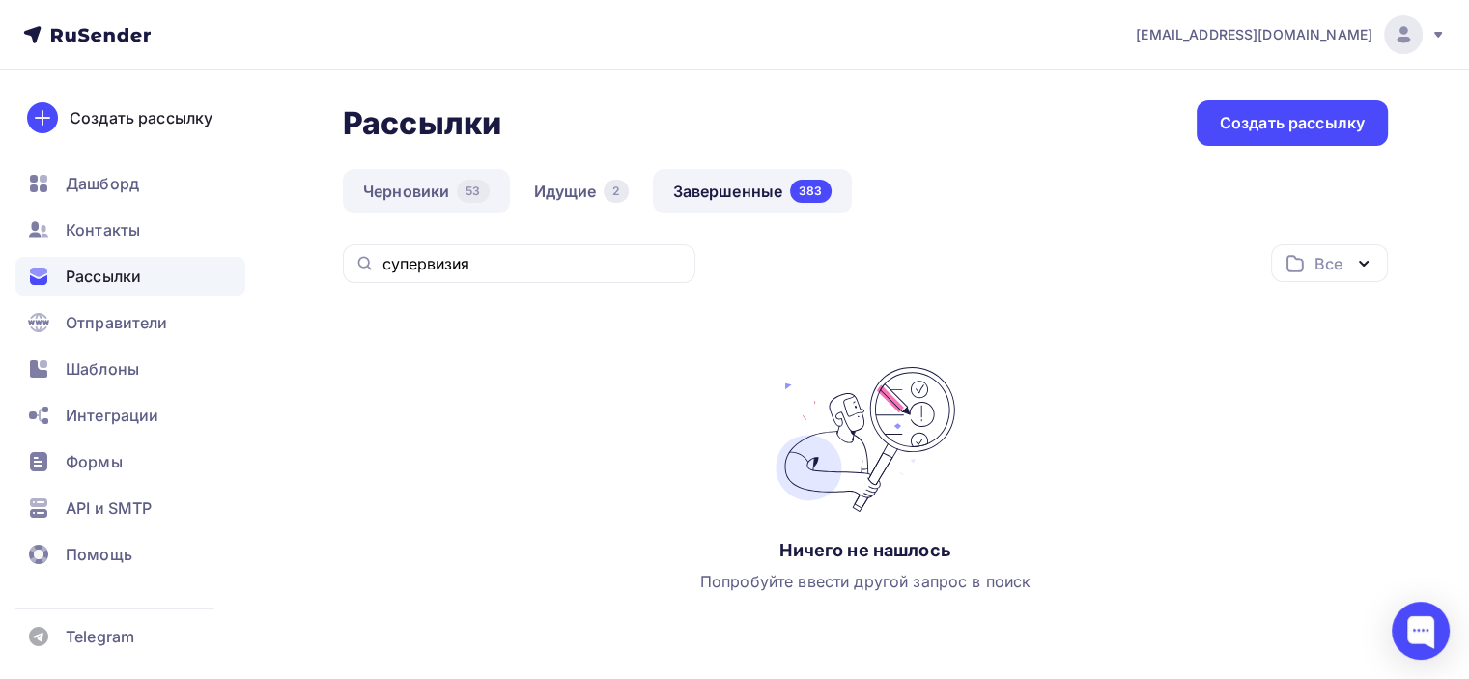
click at [375, 176] on link "Черновики 53" at bounding box center [426, 191] width 167 height 44
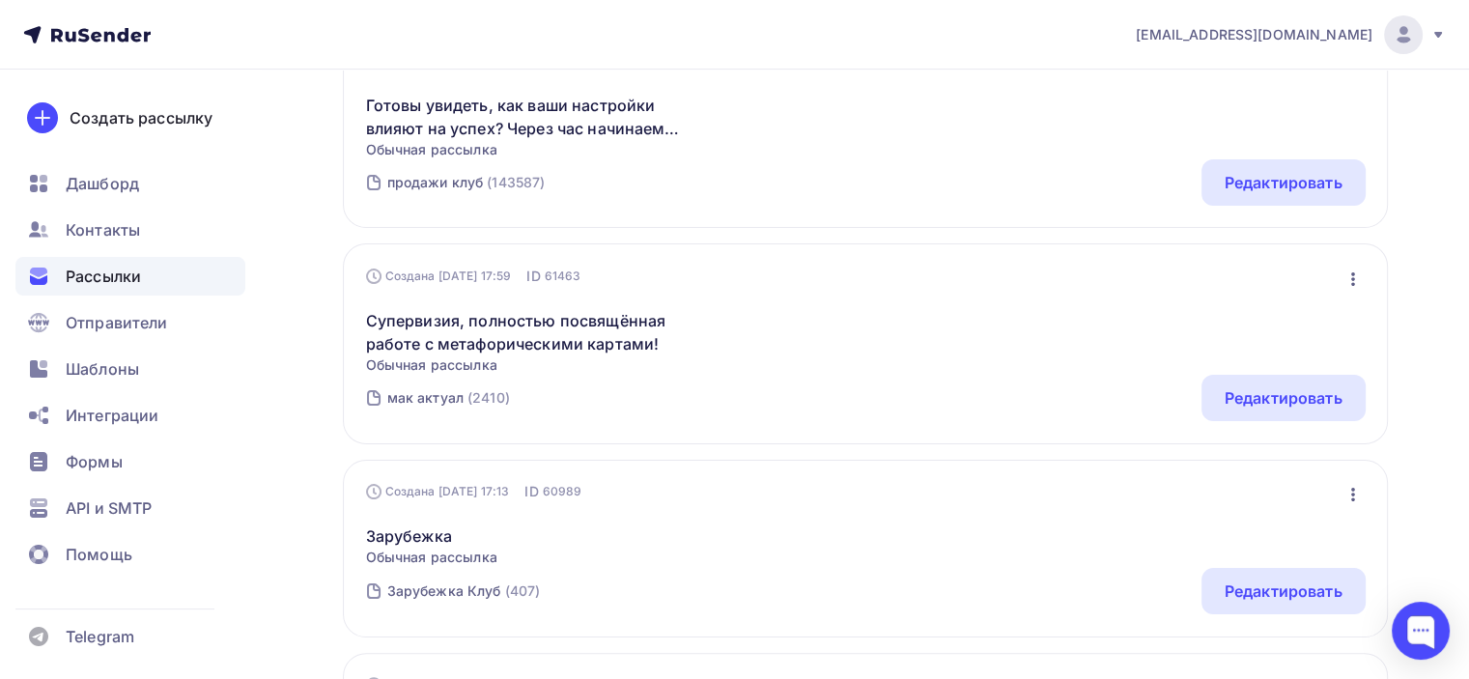
scroll to position [386, 0]
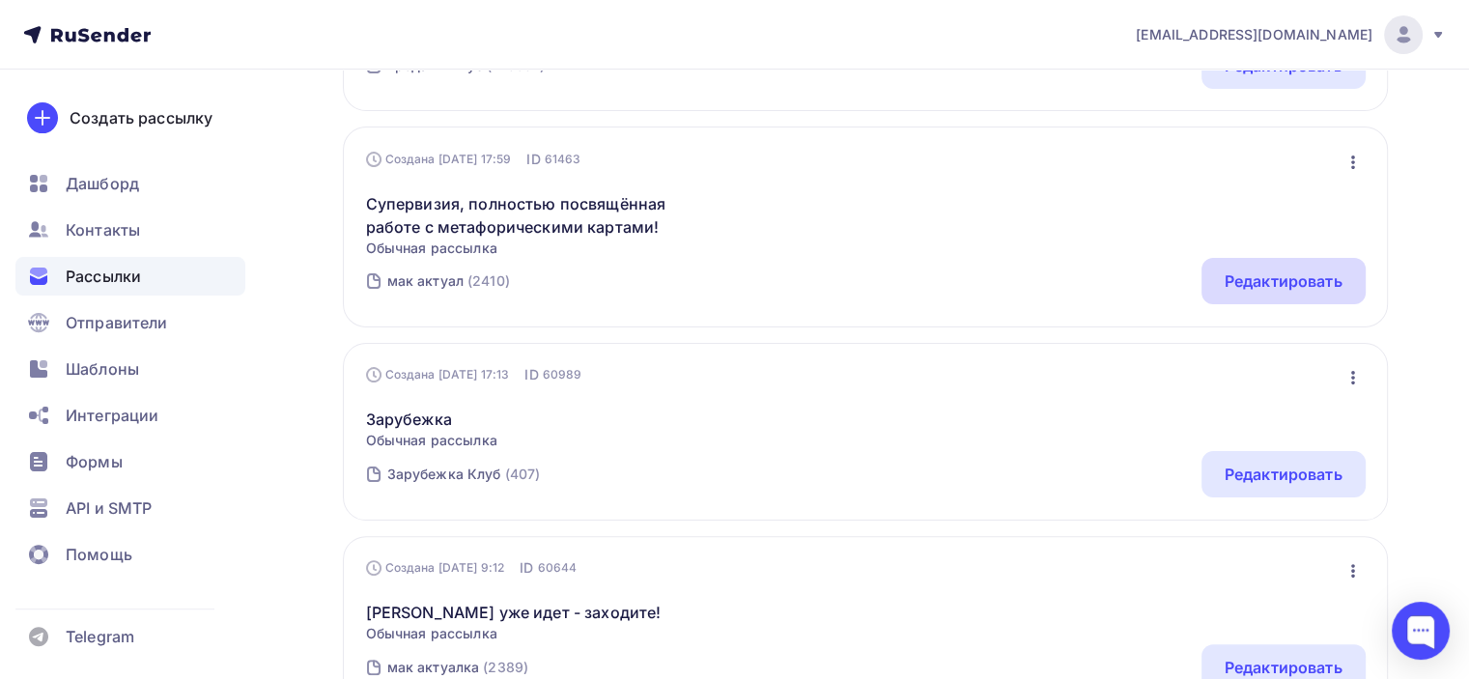
click at [1252, 293] on div "Редактировать" at bounding box center [1283, 281] width 164 height 46
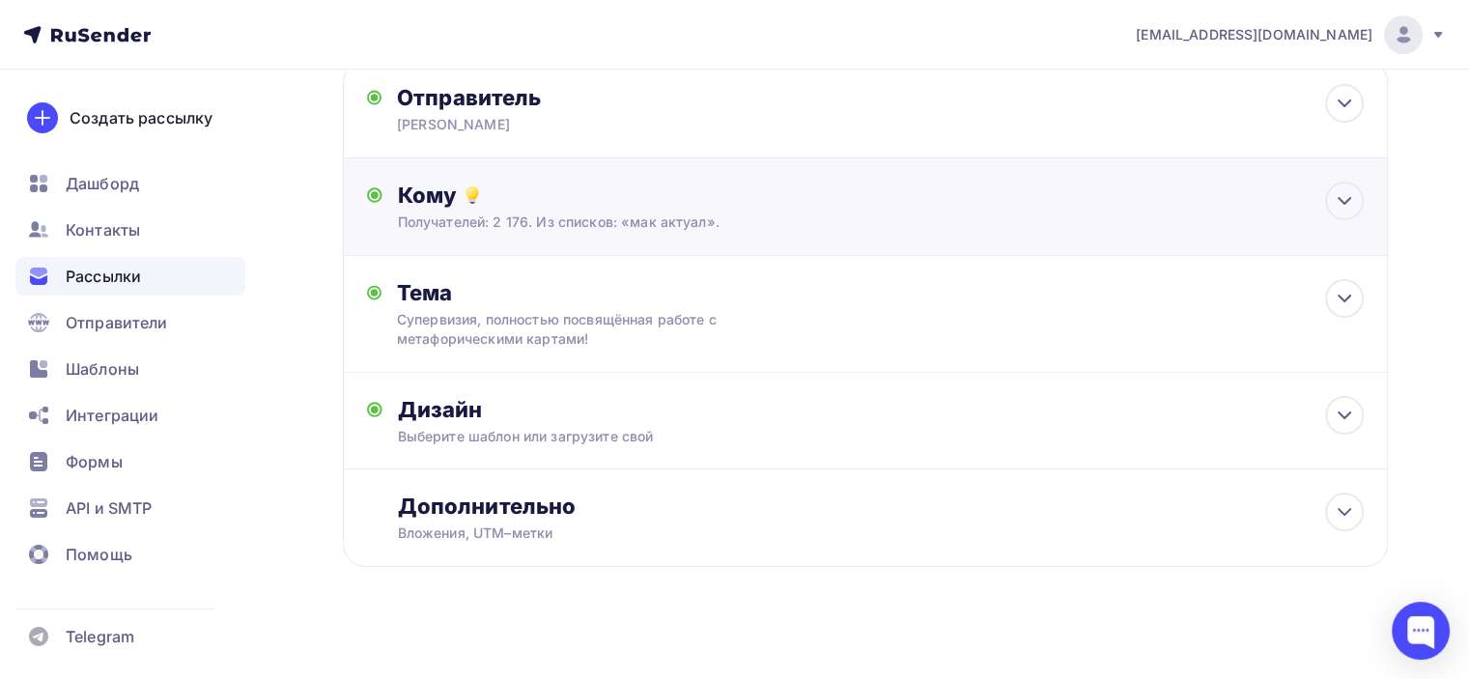
scroll to position [159, 0]
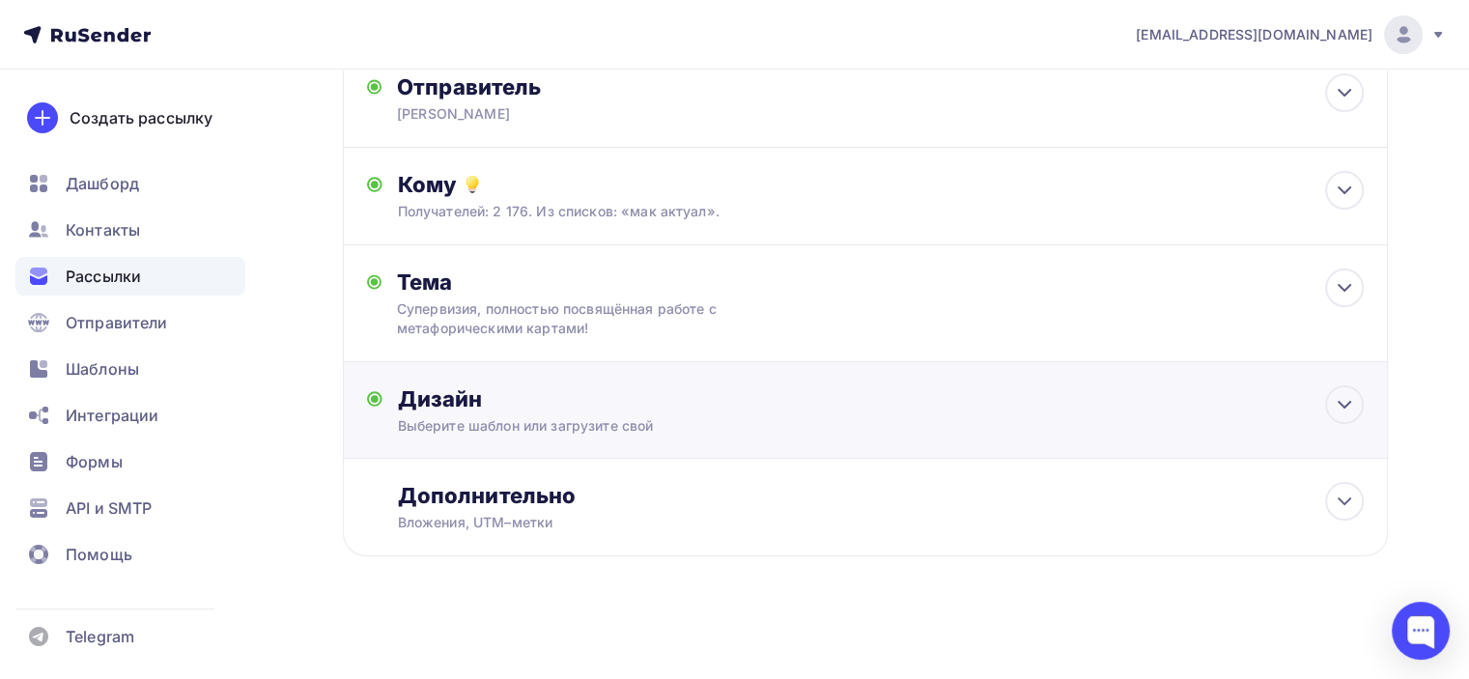
click at [791, 417] on div "Выберите шаблон или загрузите свой" at bounding box center [832, 425] width 869 height 19
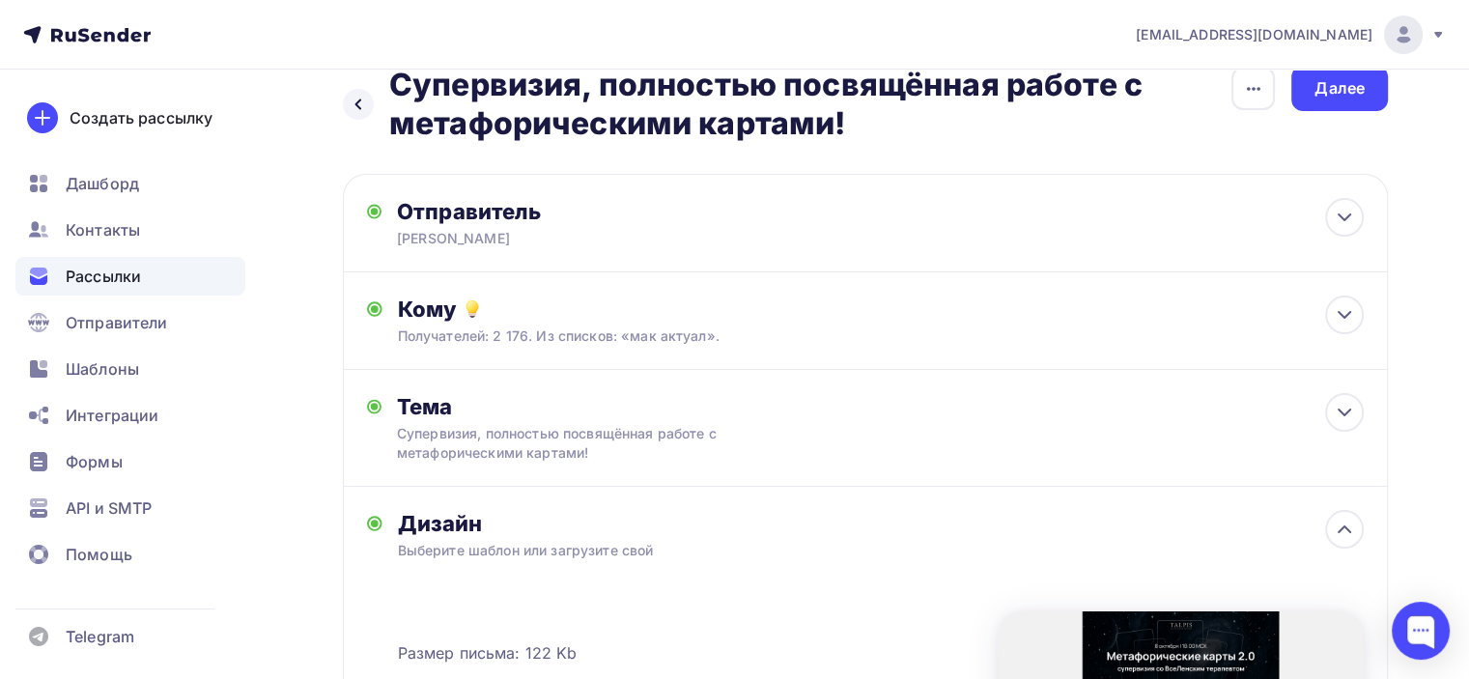
scroll to position [0, 0]
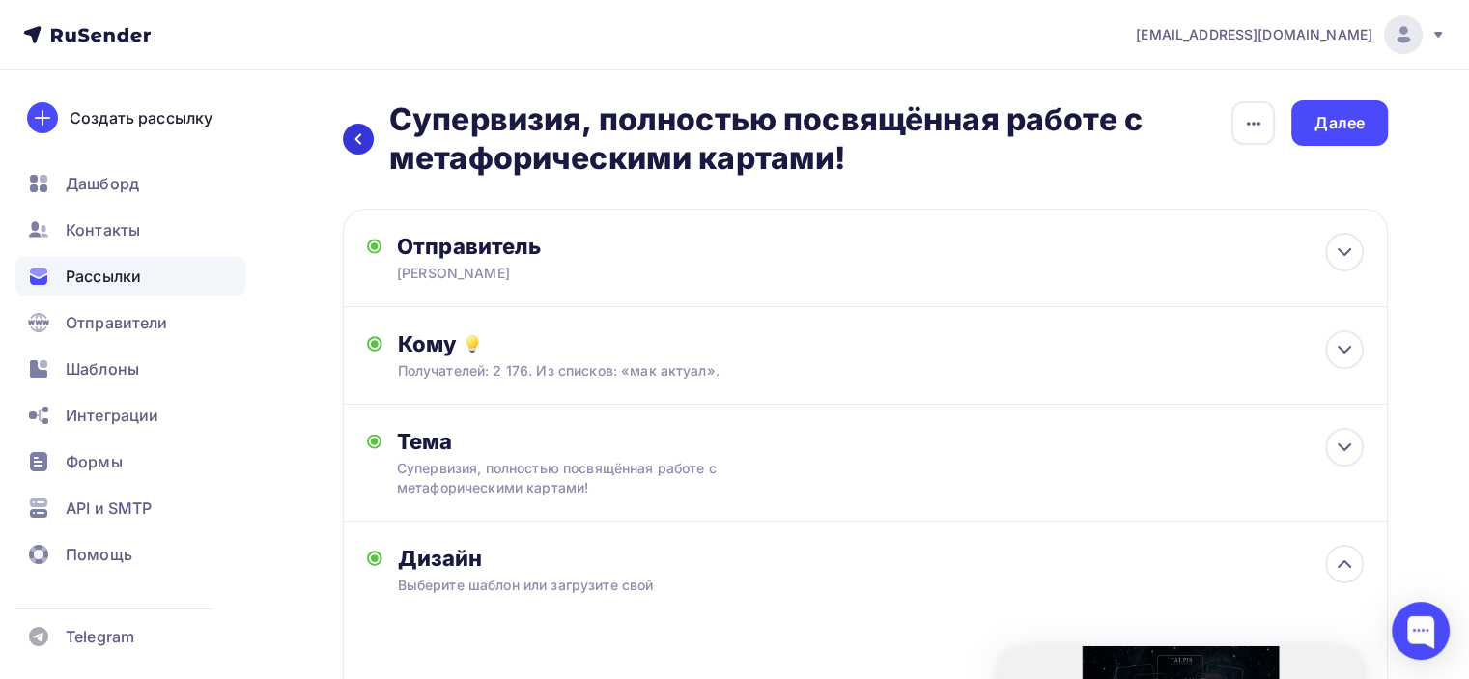
click at [359, 128] on div at bounding box center [358, 139] width 31 height 31
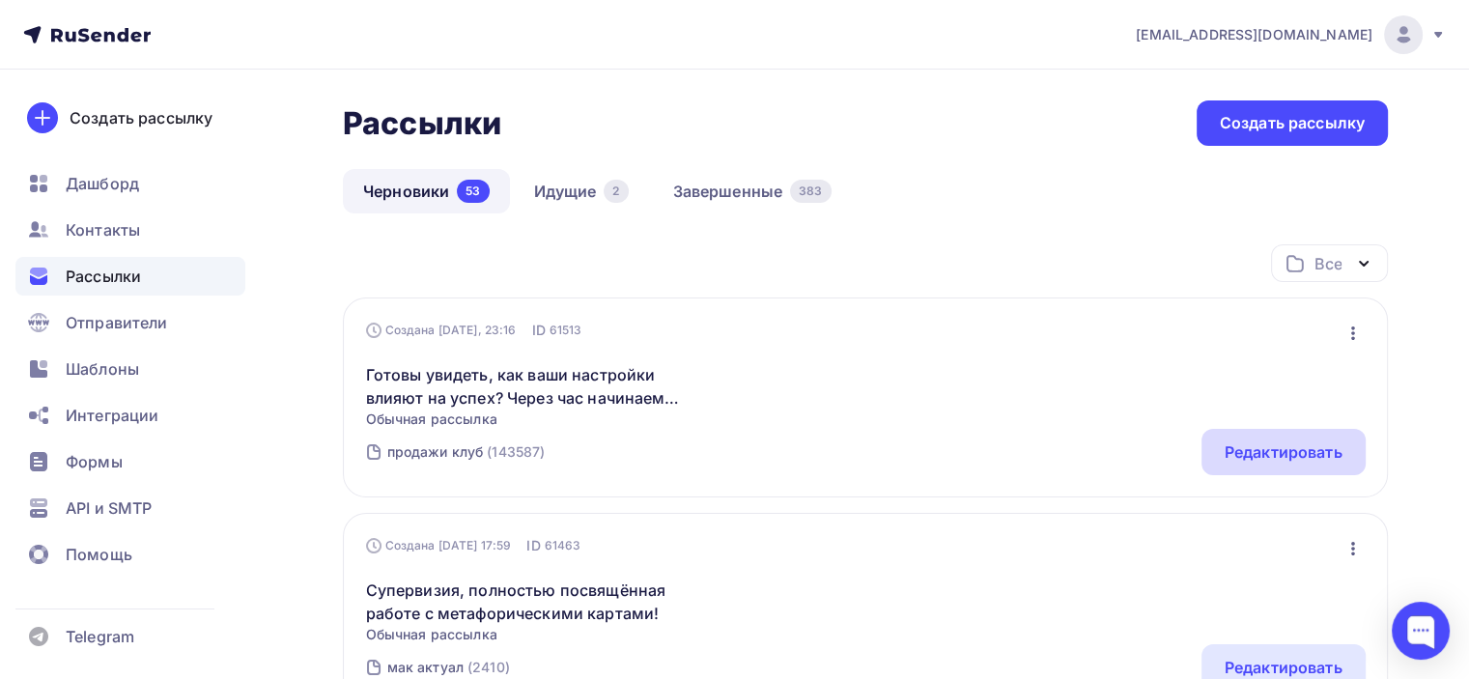
click at [1295, 459] on div "Редактировать" at bounding box center [1284, 451] width 118 height 23
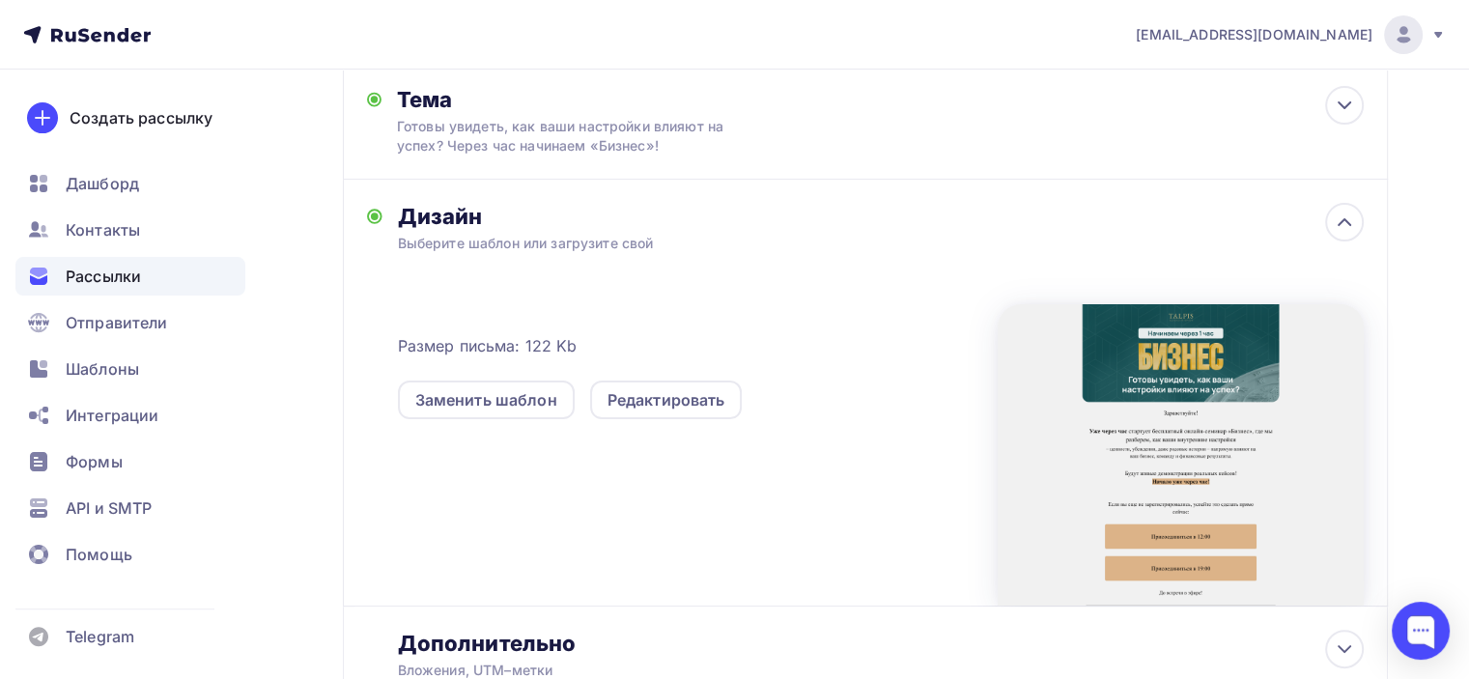
scroll to position [386, 0]
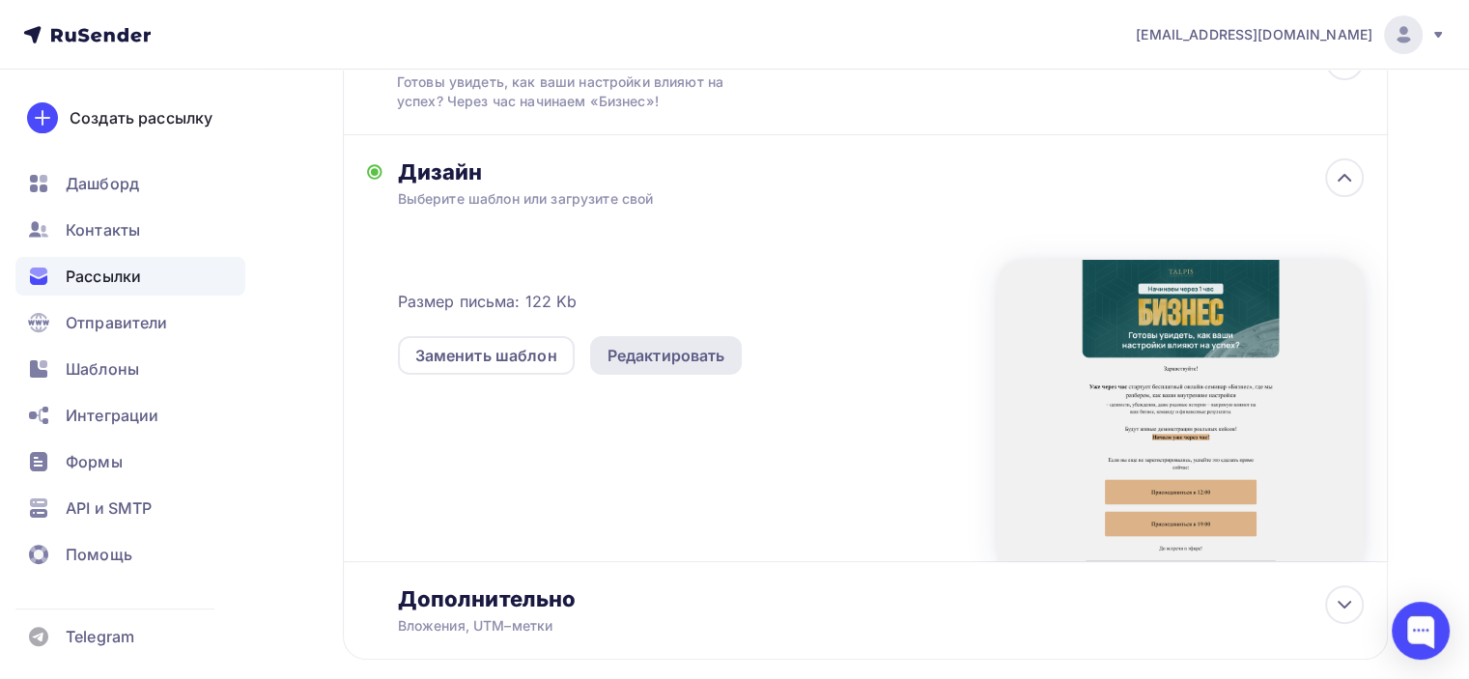
click at [706, 359] on div "Редактировать" at bounding box center [666, 355] width 118 height 23
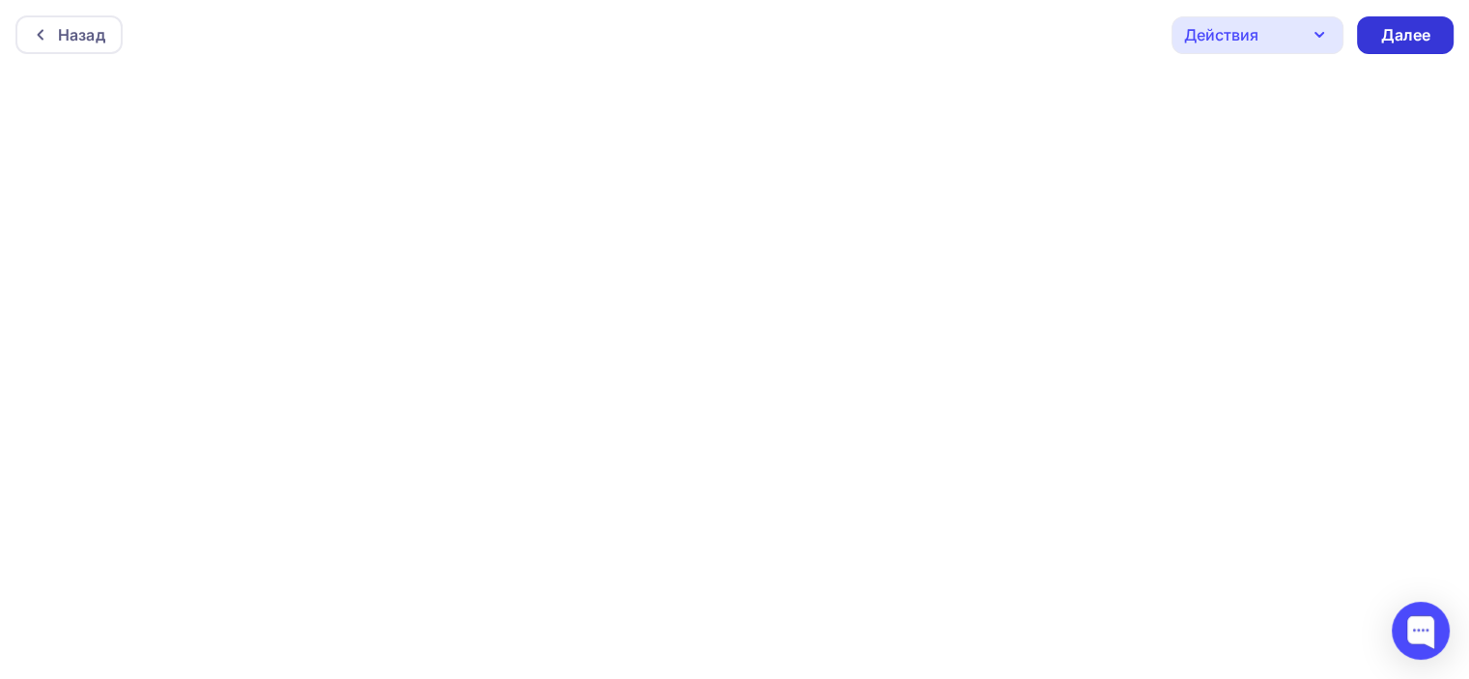
click at [1418, 31] on div "Далее" at bounding box center [1405, 35] width 50 height 22
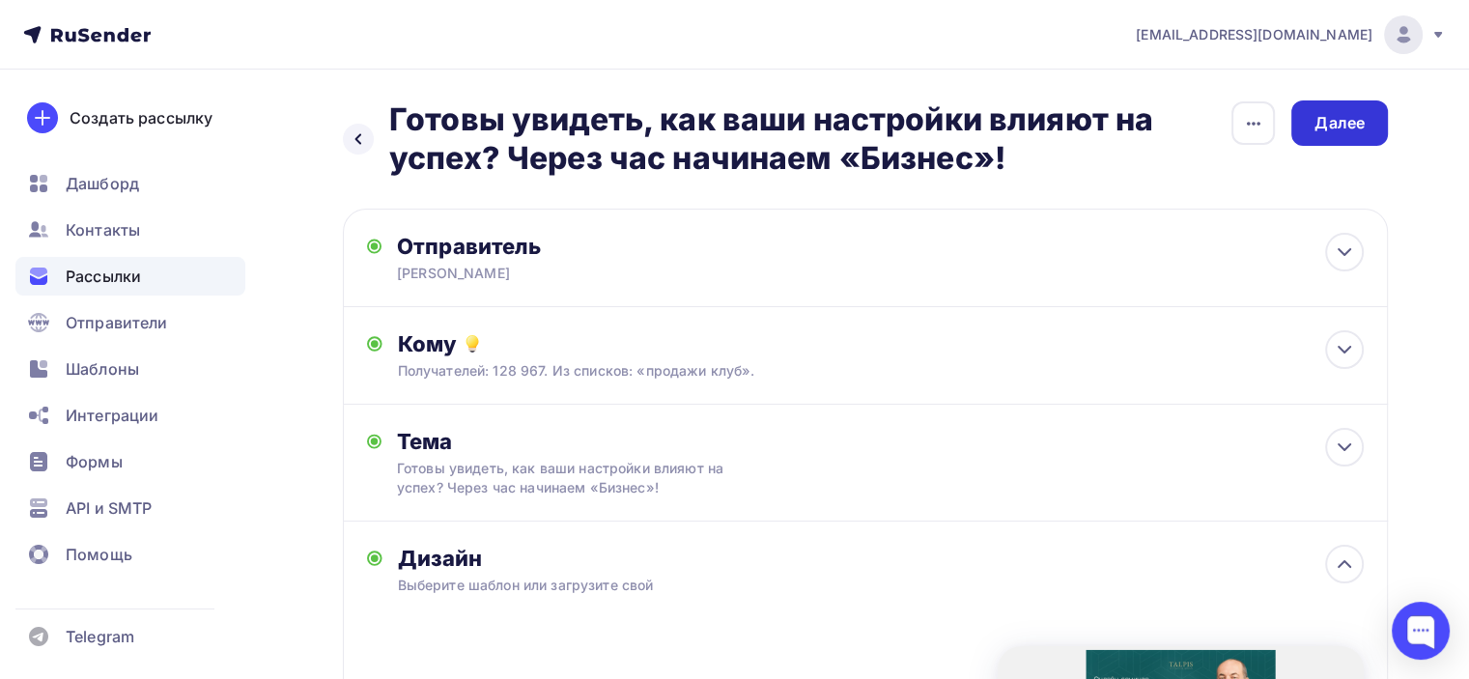
click at [1326, 123] on div "Далее" at bounding box center [1339, 123] width 50 height 22
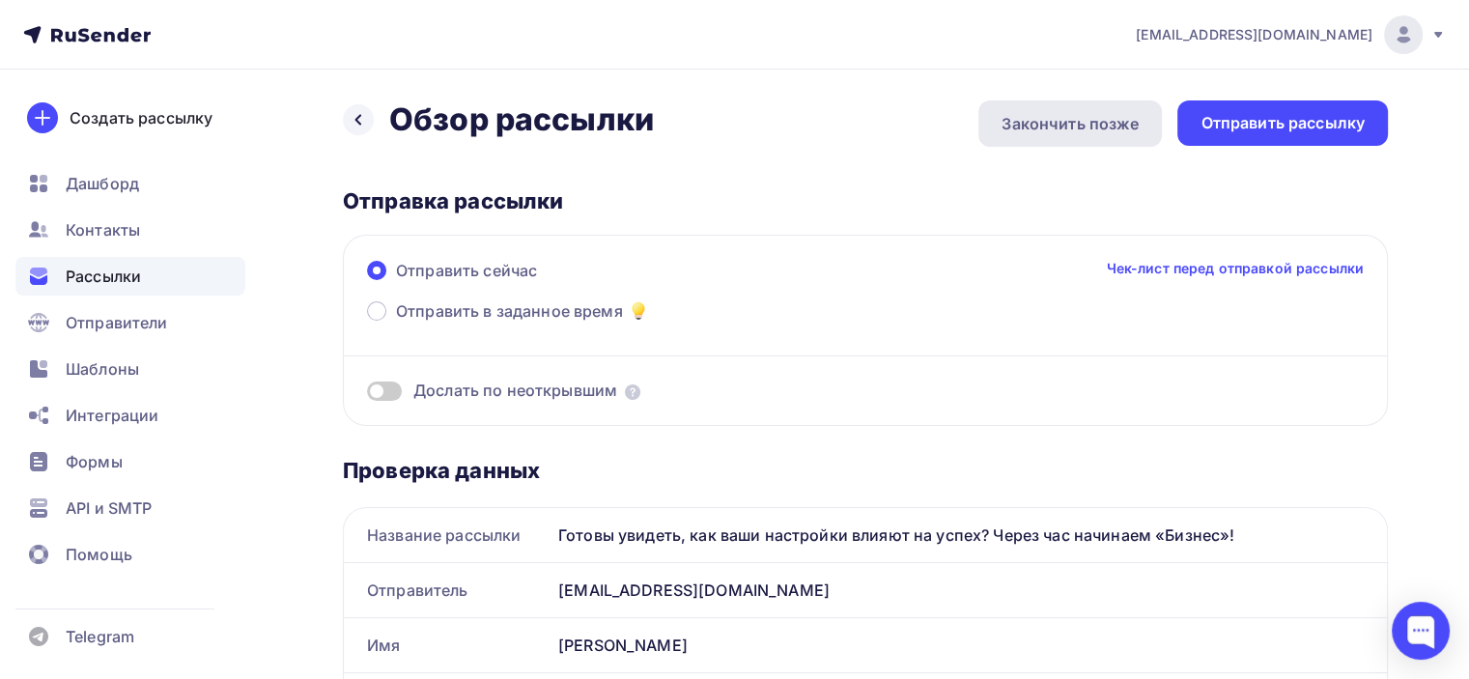
click at [1118, 113] on div "Закончить позже" at bounding box center [1070, 123] width 137 height 23
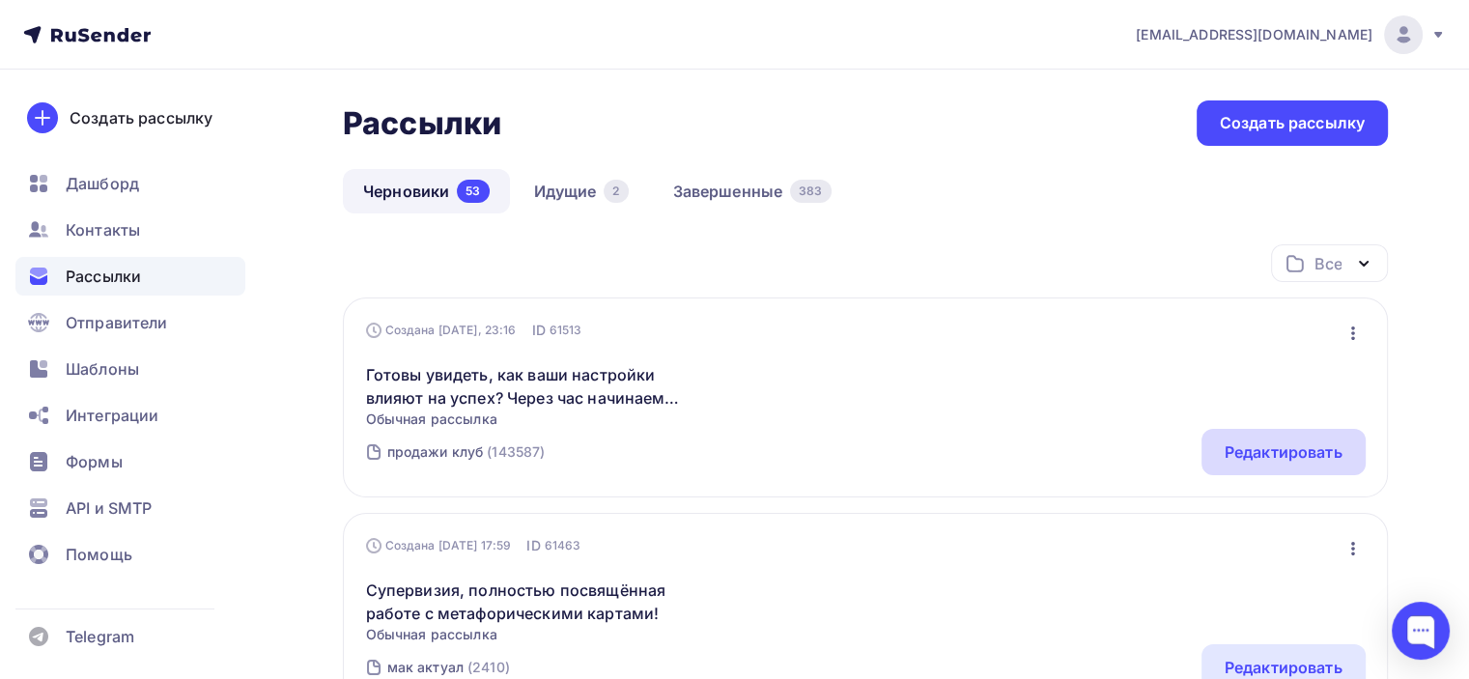
click at [1232, 447] on div "Редактировать" at bounding box center [1284, 451] width 118 height 23
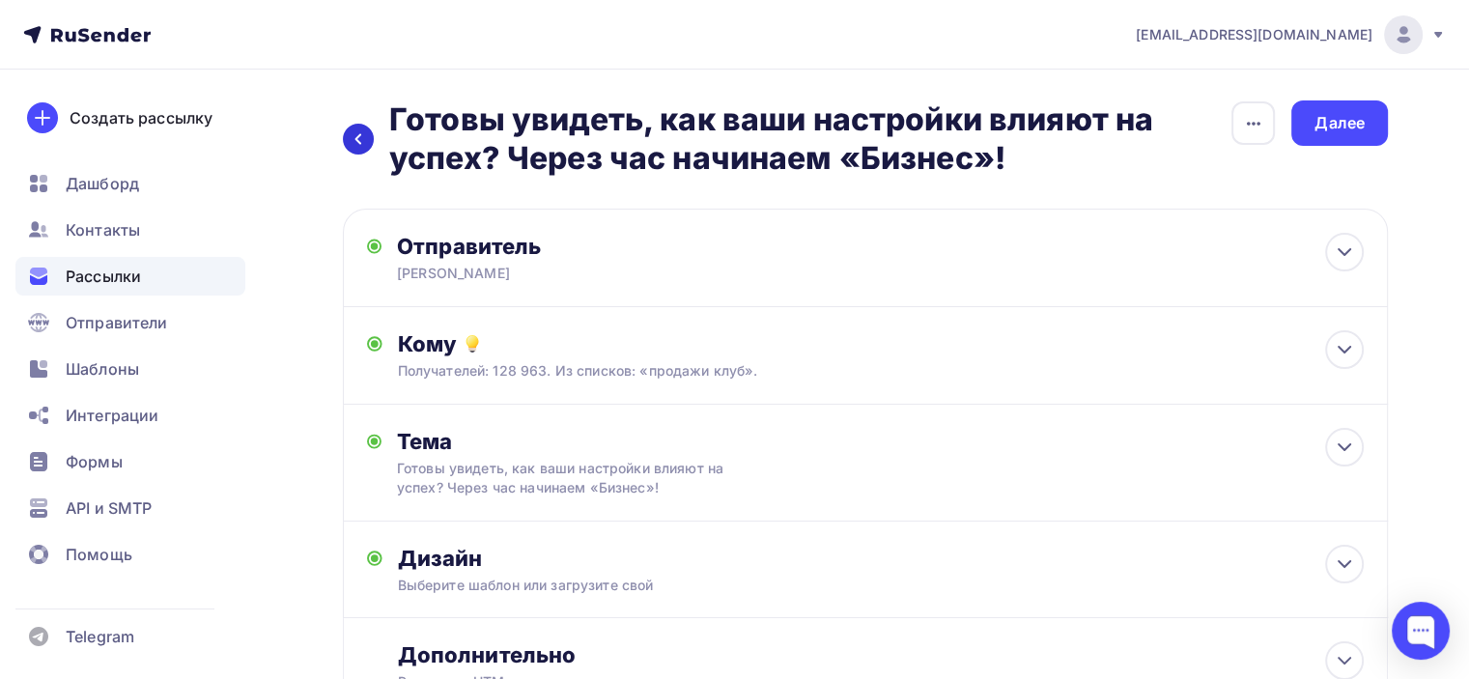
click at [357, 150] on div at bounding box center [358, 139] width 31 height 31
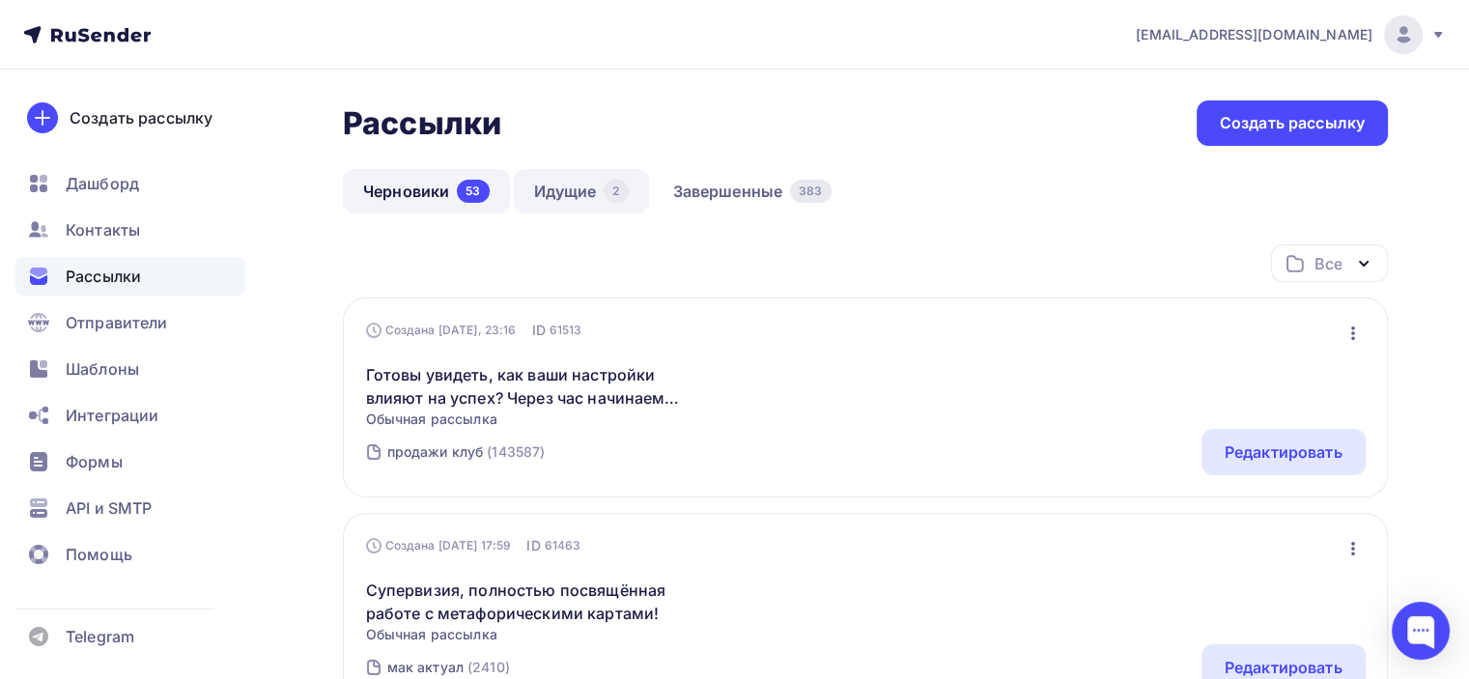
click at [554, 204] on link "Идущие 2" at bounding box center [581, 191] width 135 height 44
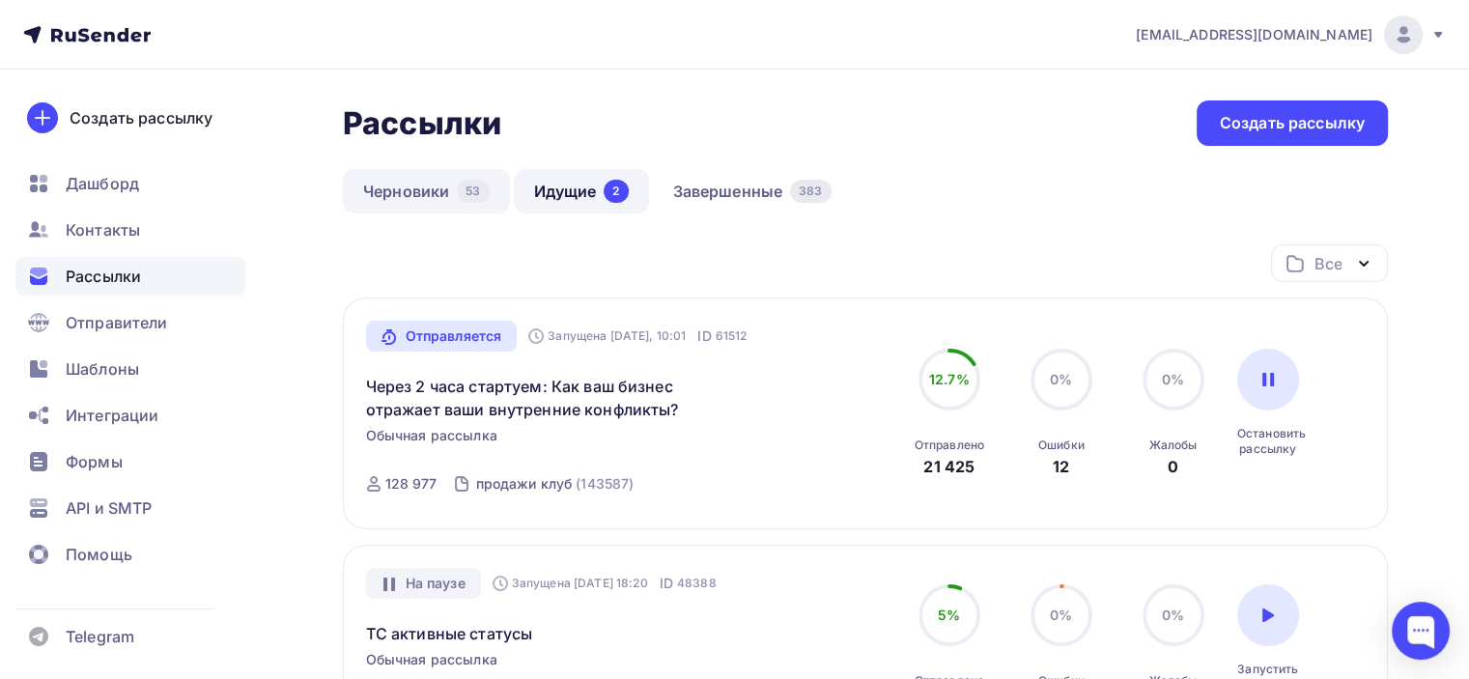
click at [380, 193] on link "Черновики 53" at bounding box center [426, 191] width 167 height 44
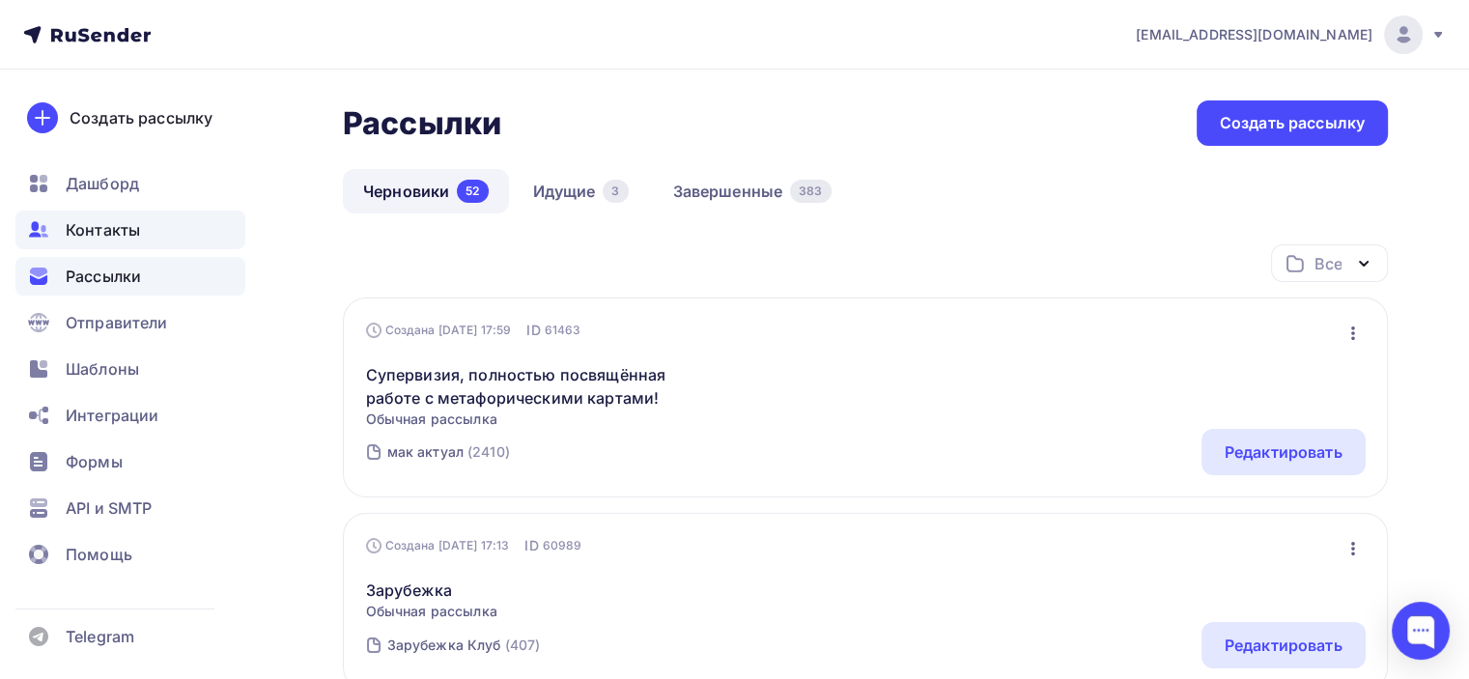
click at [143, 219] on div "Контакты" at bounding box center [130, 230] width 230 height 39
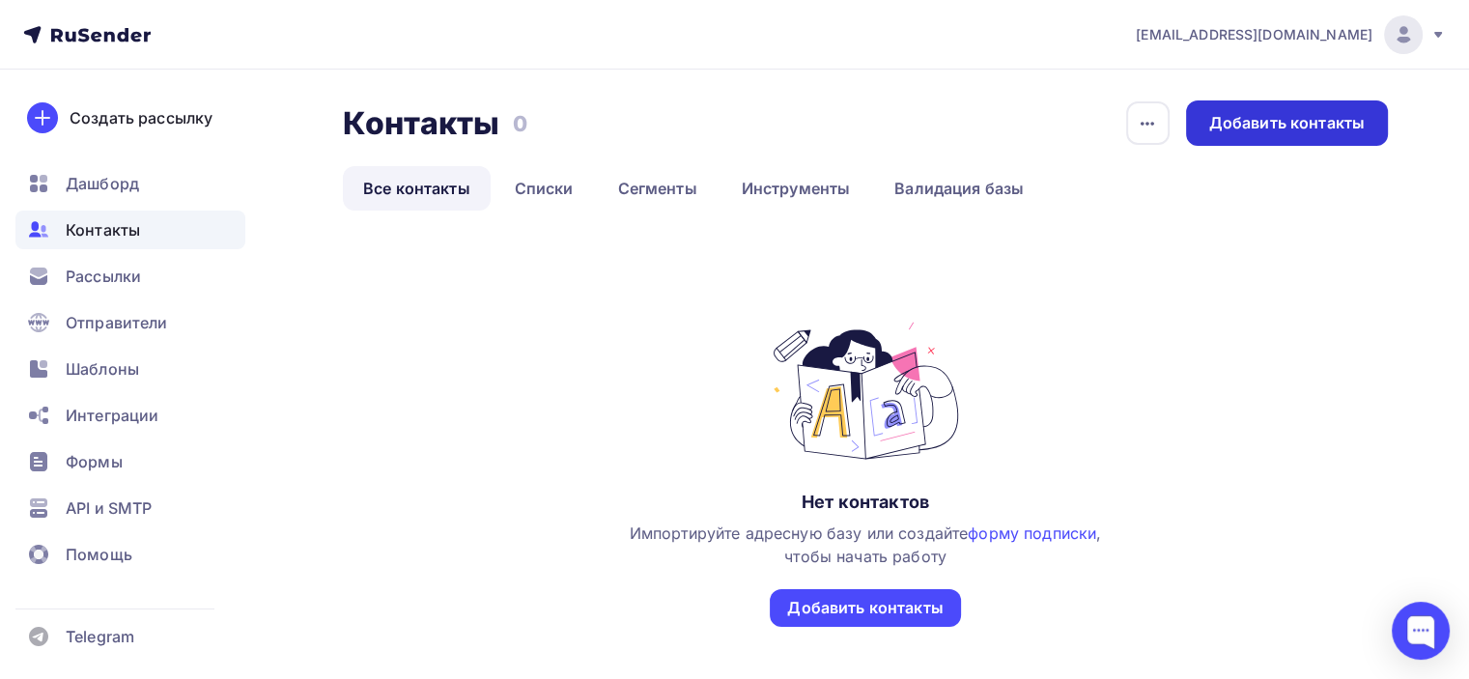
click at [1263, 116] on div "Добавить контакты" at bounding box center [1286, 123] width 155 height 22
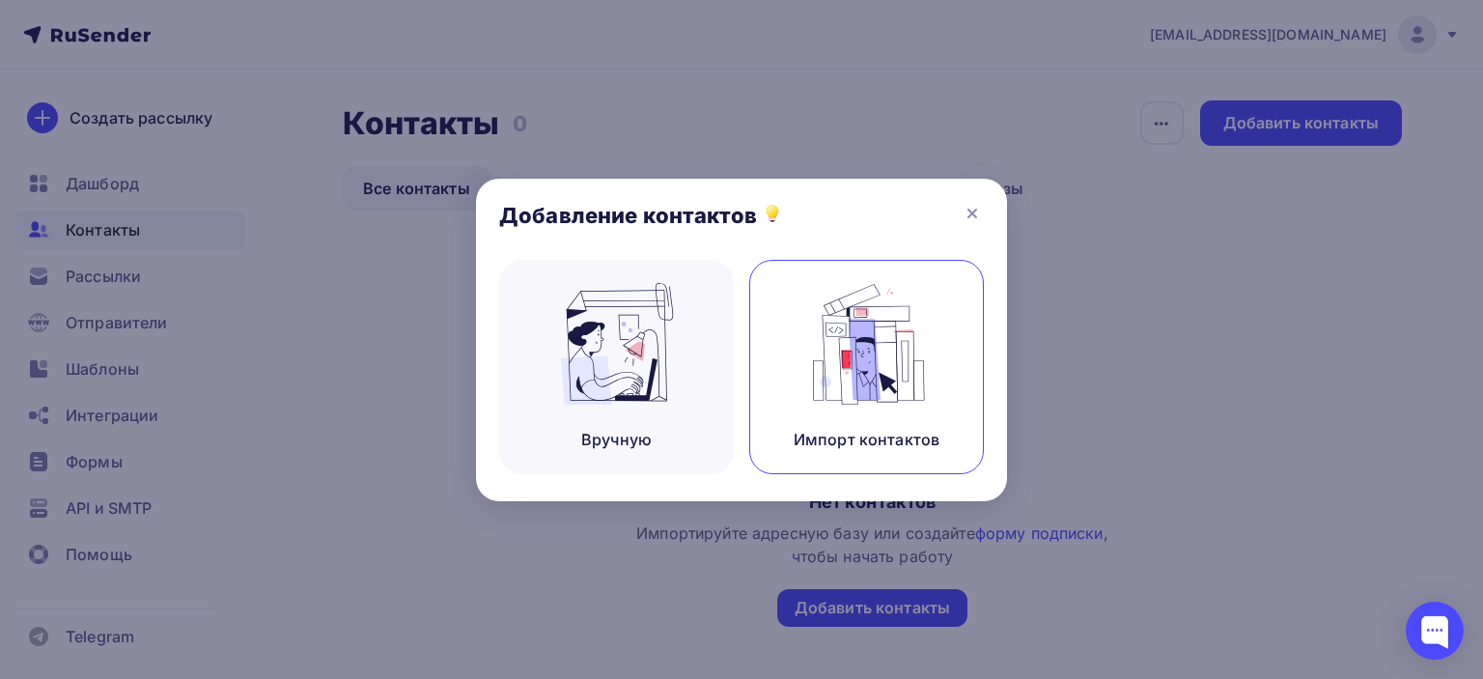
click at [920, 375] on img at bounding box center [867, 344] width 129 height 122
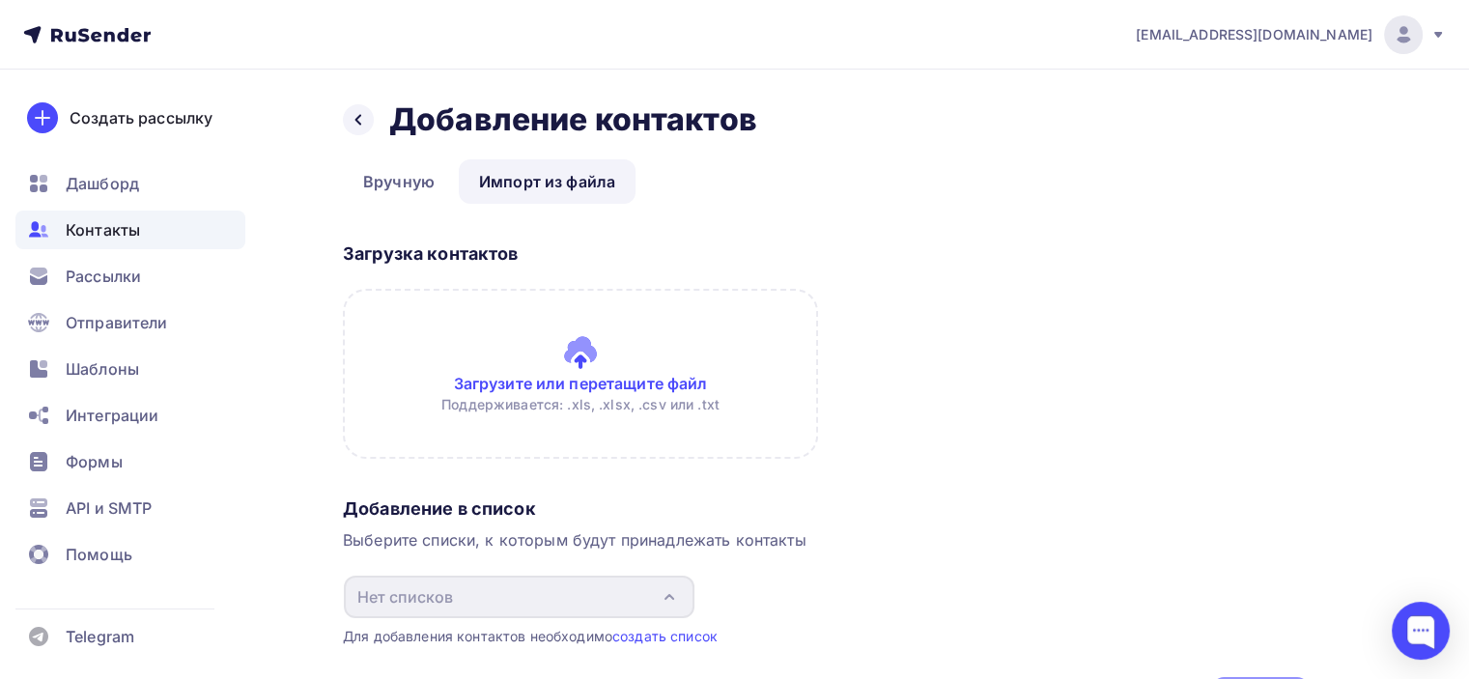
click at [610, 372] on input "file" at bounding box center [580, 374] width 475 height 170
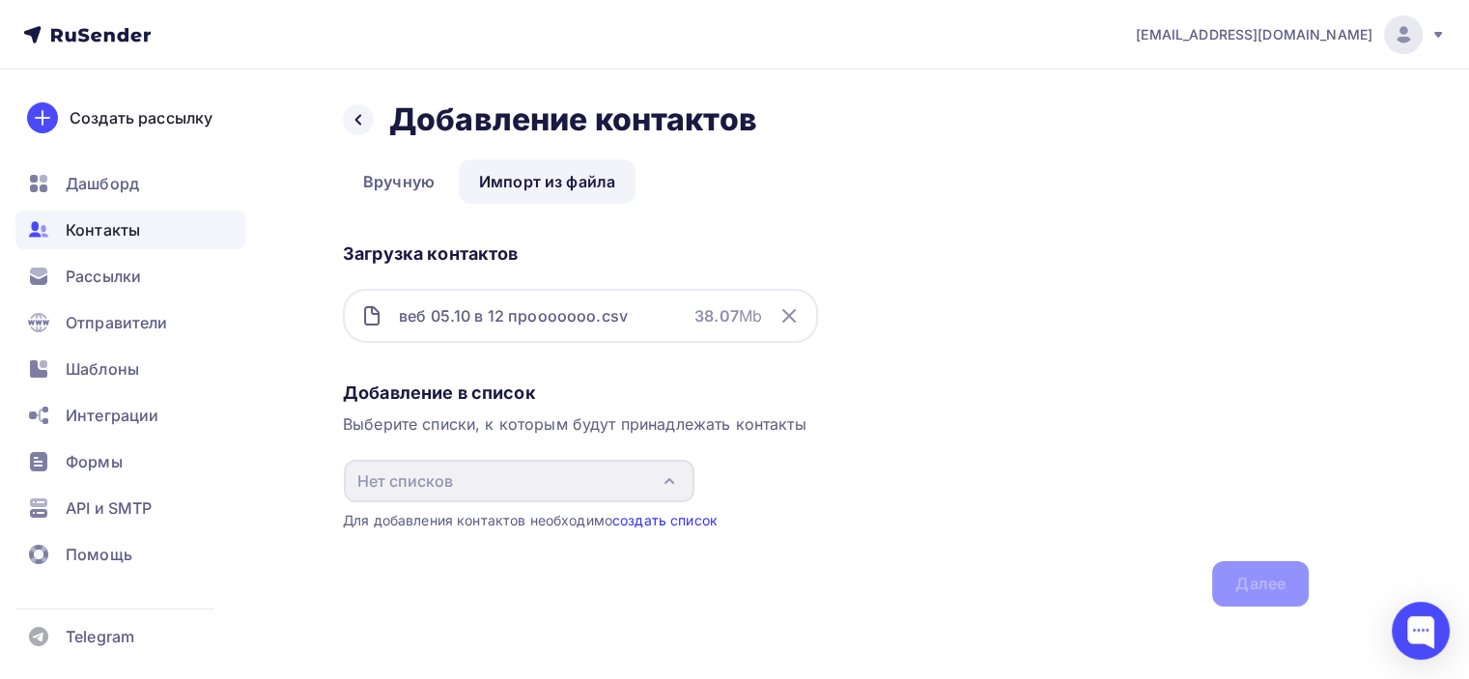
click at [682, 523] on link "создать список" at bounding box center [664, 520] width 105 height 16
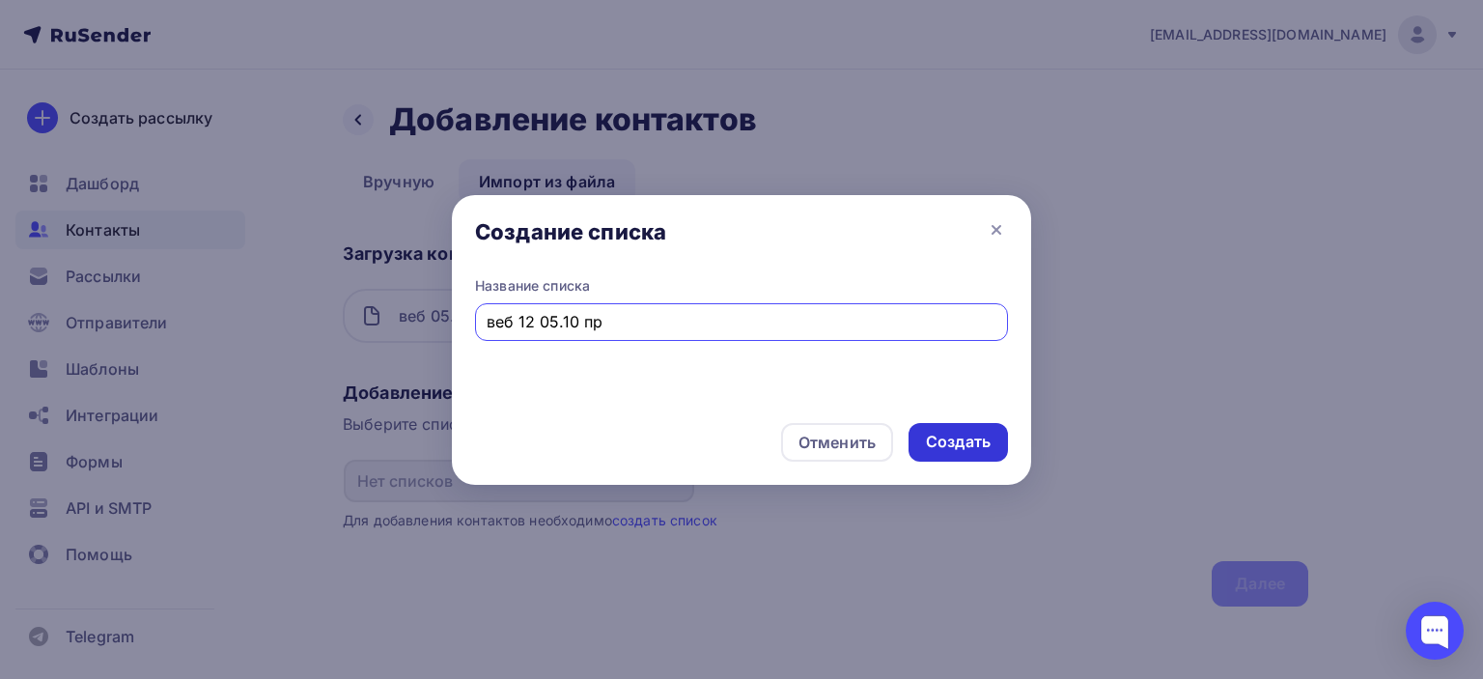
type input "веб 12 05.10 пр"
click at [946, 445] on div "Создать" at bounding box center [958, 442] width 65 height 22
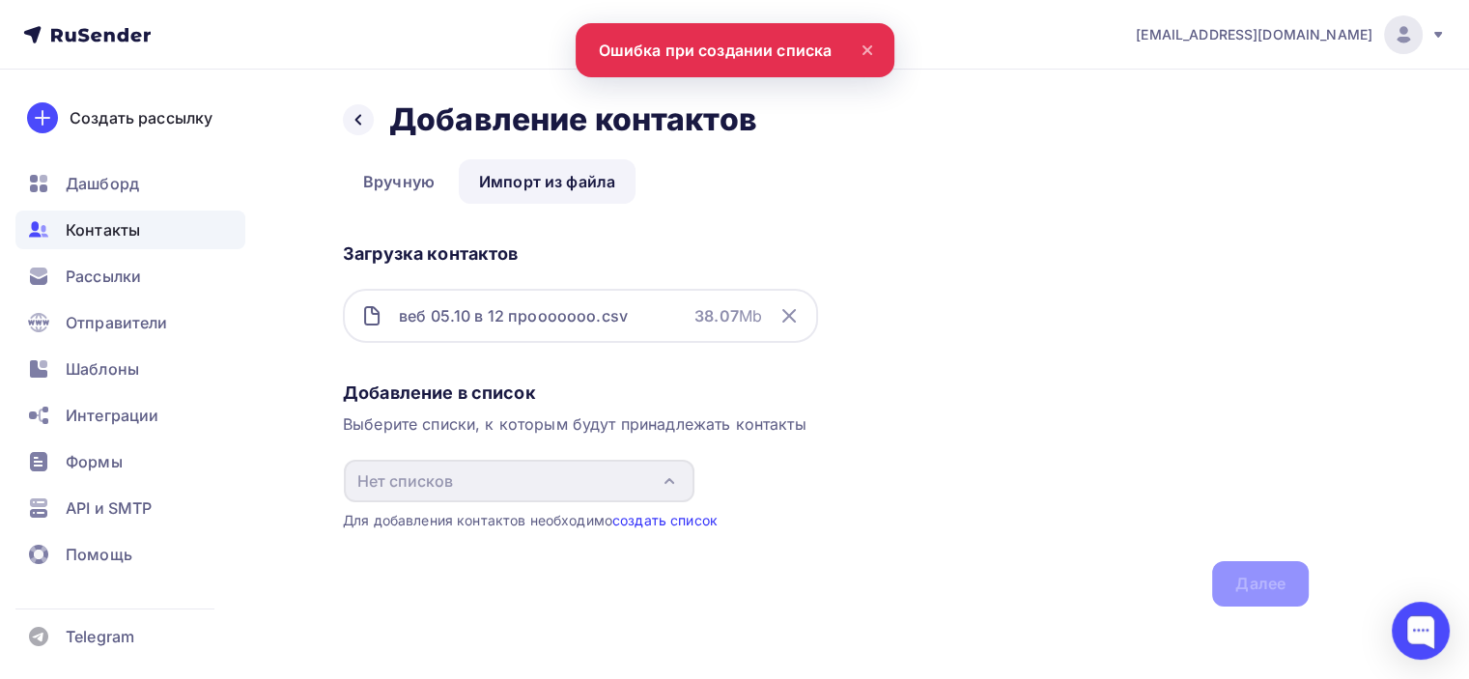
click at [711, 517] on link "создать список" at bounding box center [664, 520] width 105 height 16
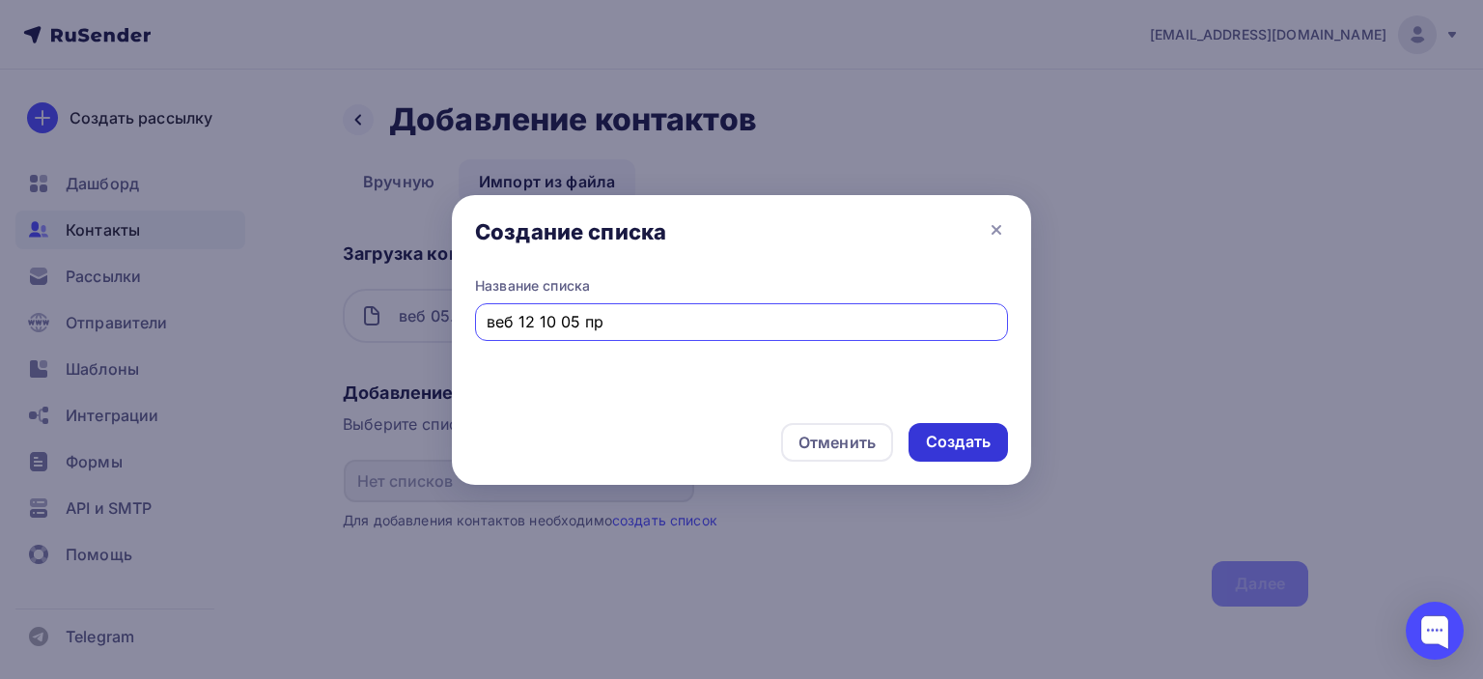
type input "веб 12 10 05 пр"
click at [978, 451] on div "Создать" at bounding box center [958, 442] width 65 height 22
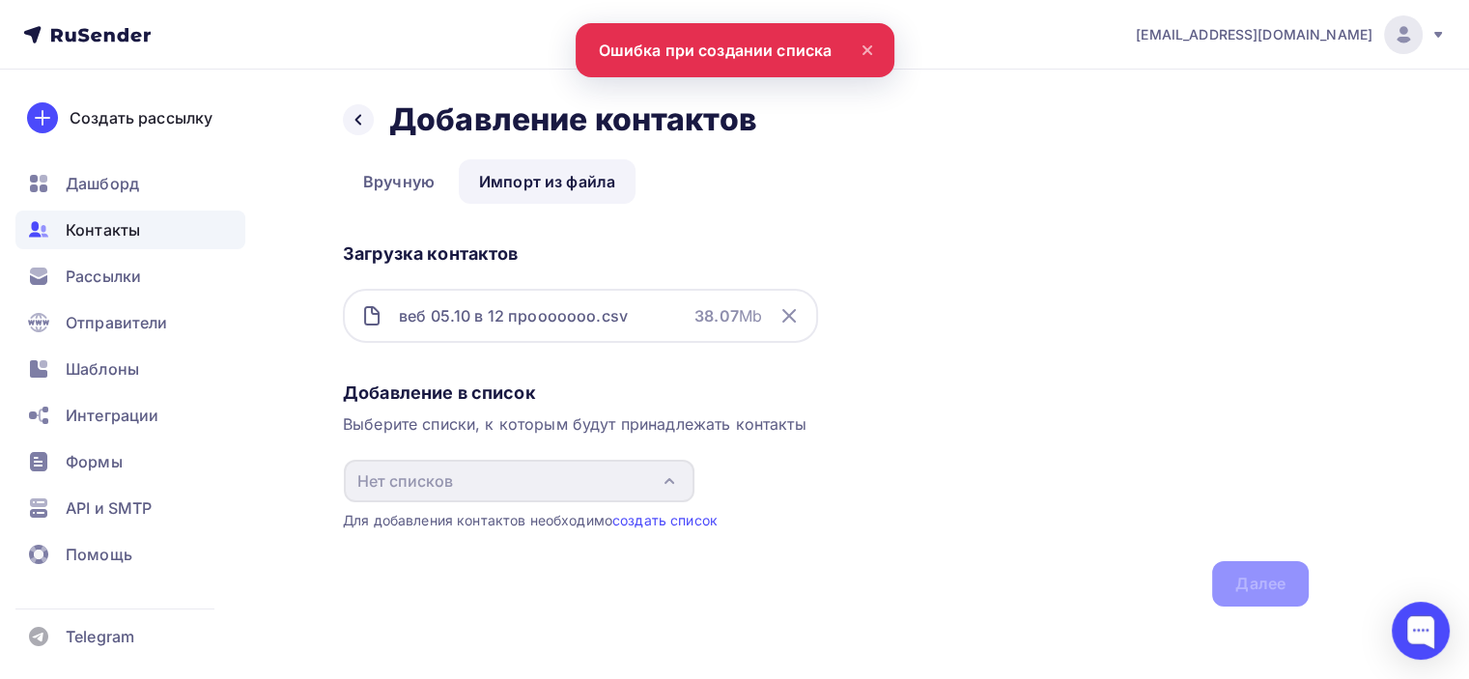
click at [862, 42] on icon at bounding box center [867, 50] width 23 height 23
